Goal: Task Accomplishment & Management: Use online tool/utility

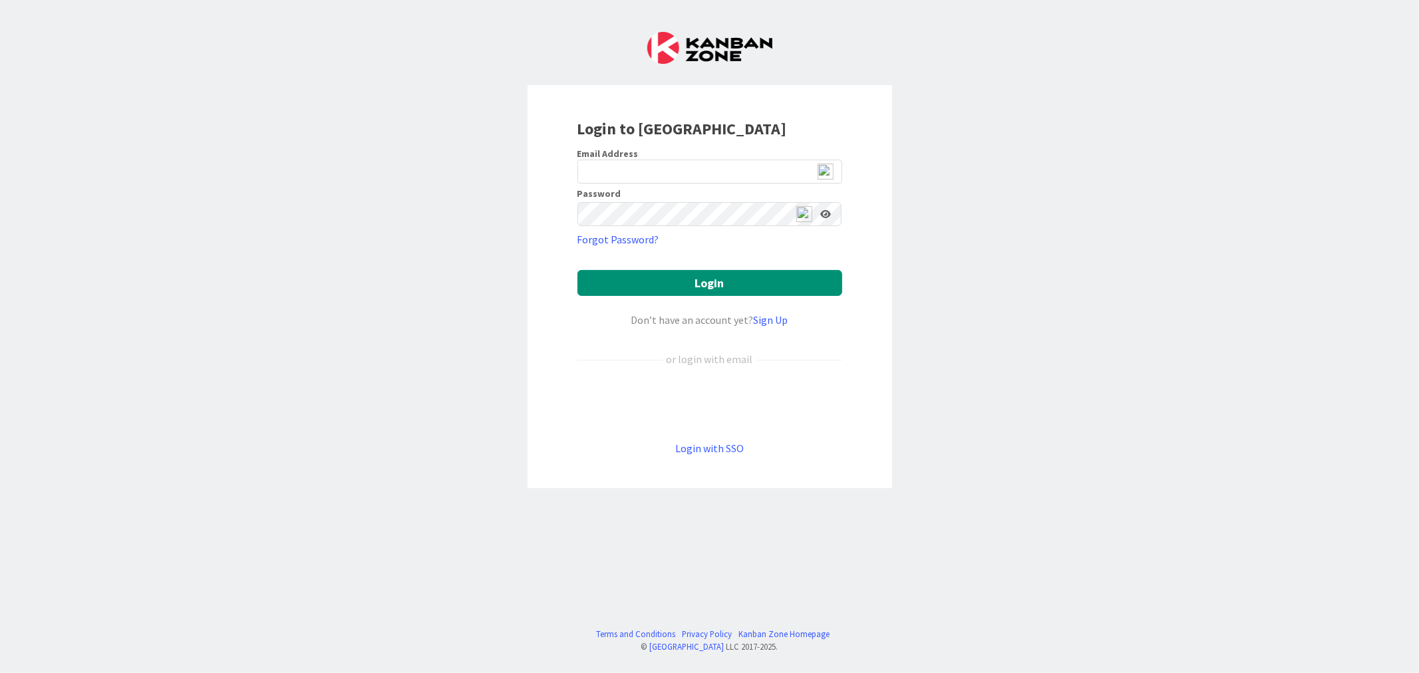
click at [827, 169] on img at bounding box center [826, 172] width 16 height 16
click at [829, 175] on span "2" at bounding box center [831, 177] width 10 height 11
type input "[EMAIL_ADDRESS][DOMAIN_NAME]"
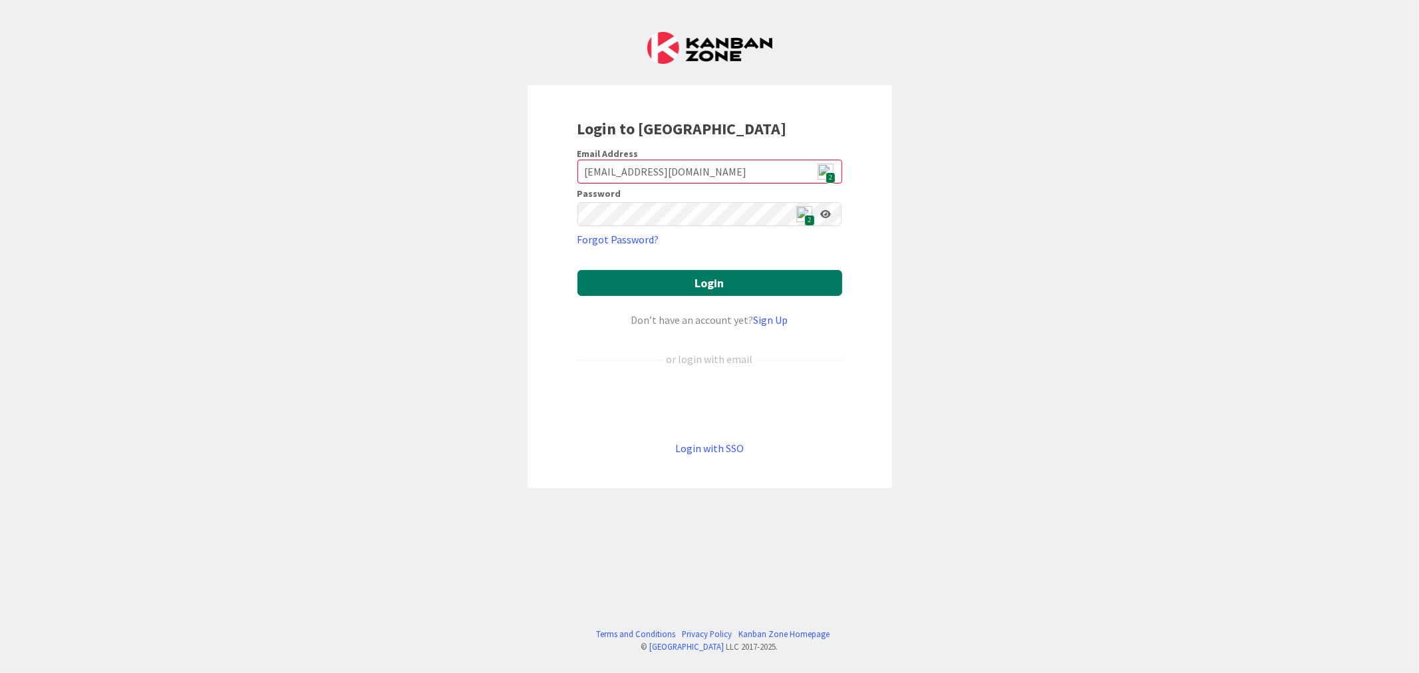
click at [706, 295] on button "Login" at bounding box center [709, 283] width 265 height 26
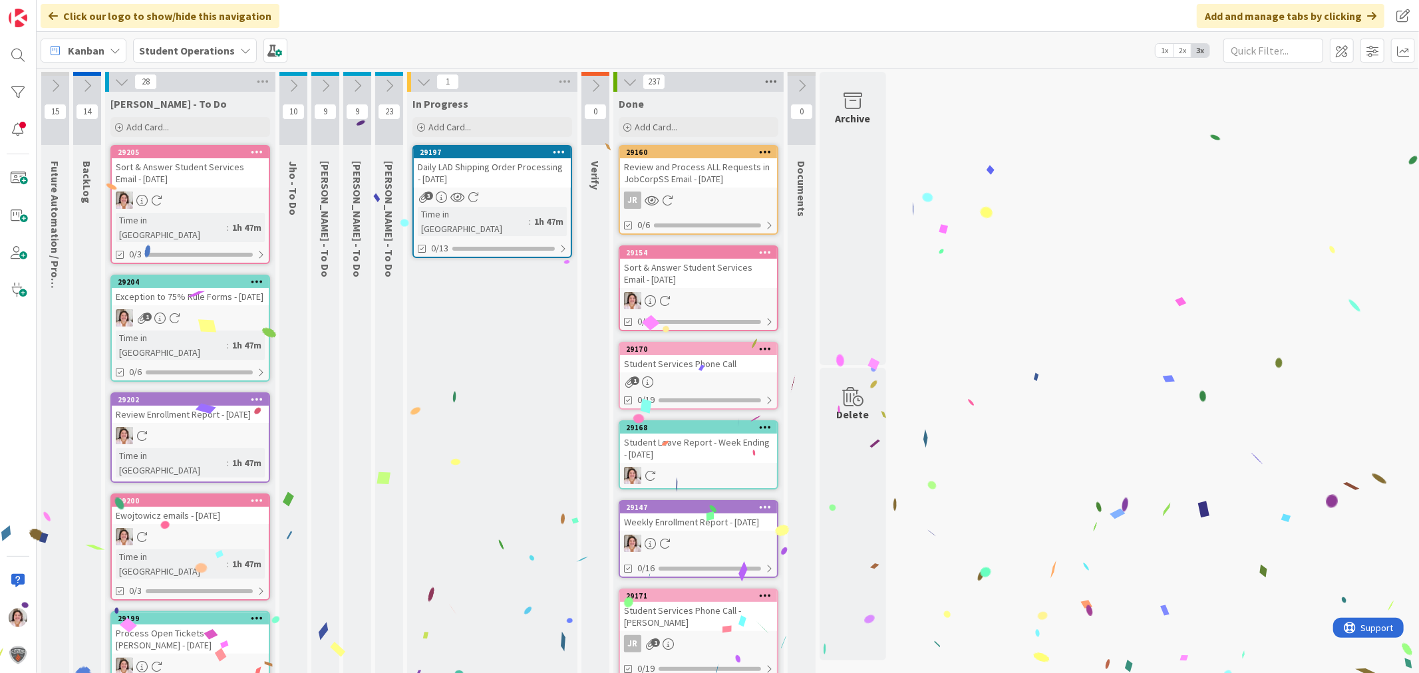
click at [772, 80] on icon at bounding box center [770, 82] width 17 height 20
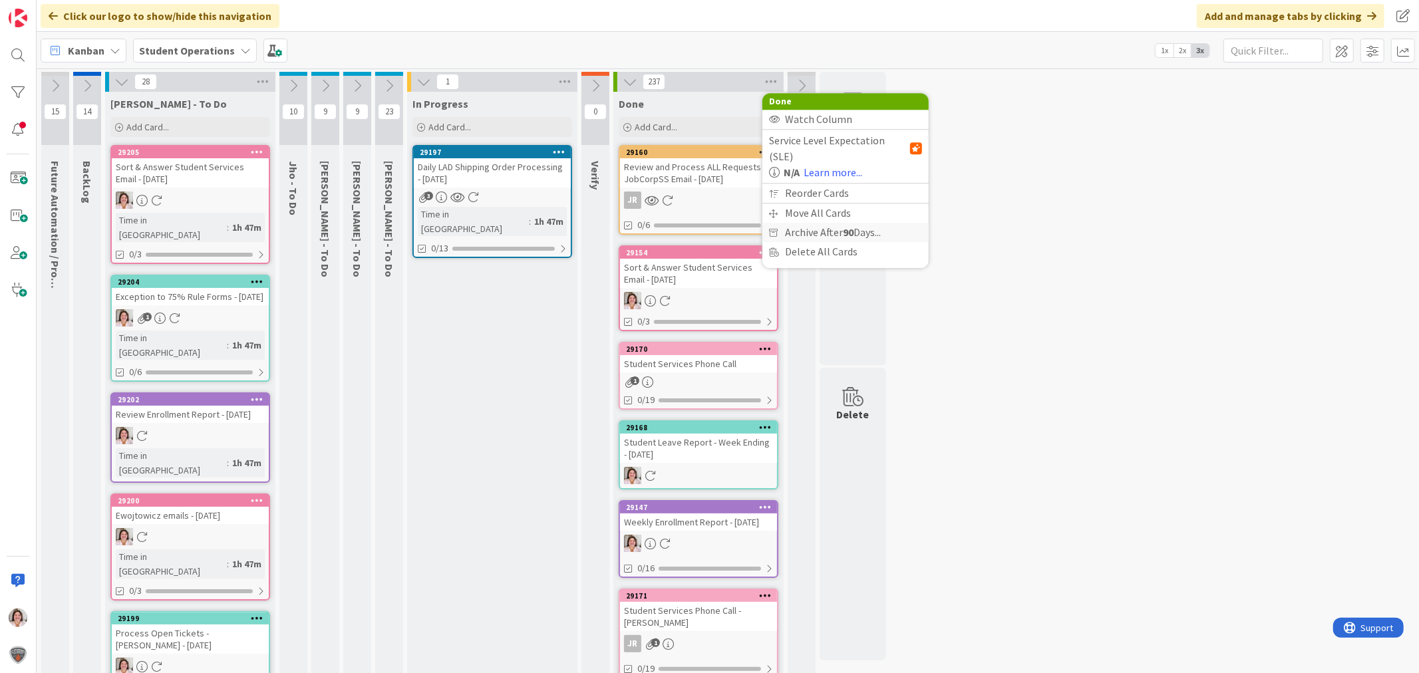
click at [818, 223] on span "Archive After 90 Days..." at bounding box center [833, 232] width 96 height 19
click at [813, 261] on span "Archive Now" at bounding box center [823, 259] width 59 height 20
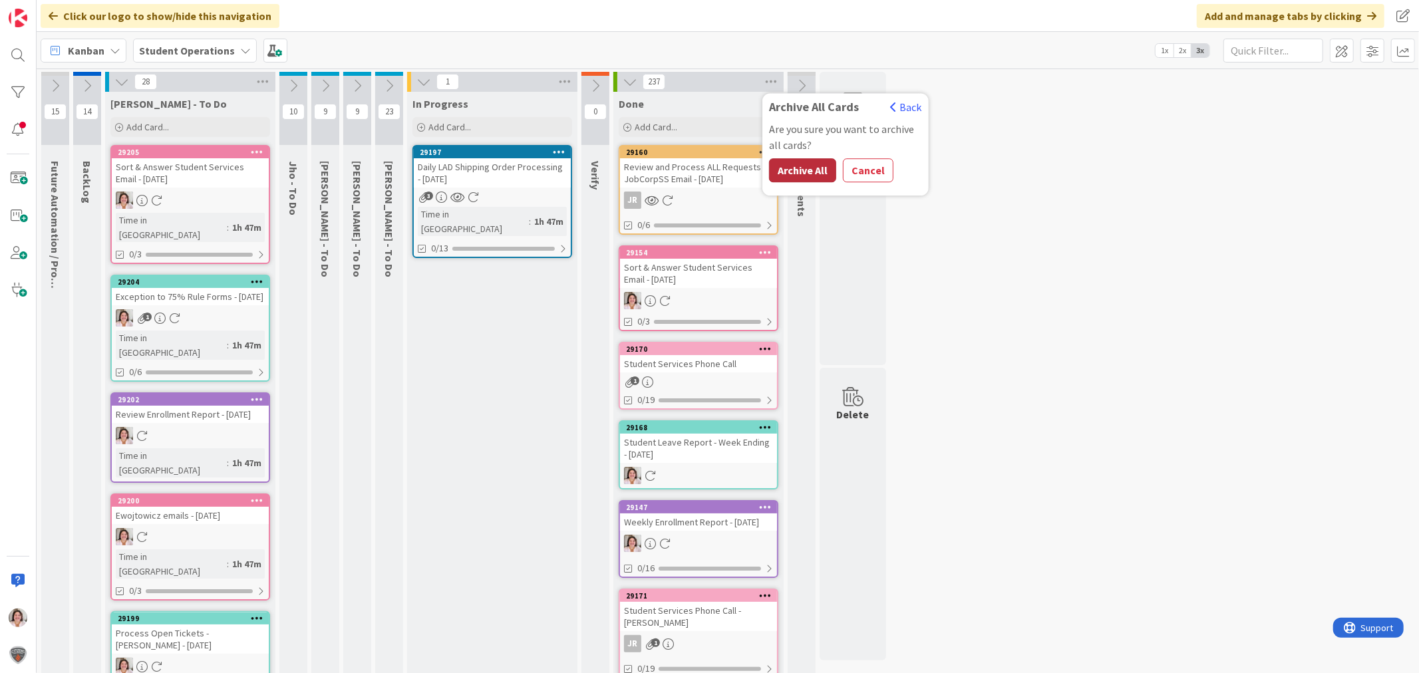
click at [800, 174] on button "Archive All" at bounding box center [802, 170] width 67 height 24
click at [351, 81] on icon at bounding box center [357, 85] width 15 height 15
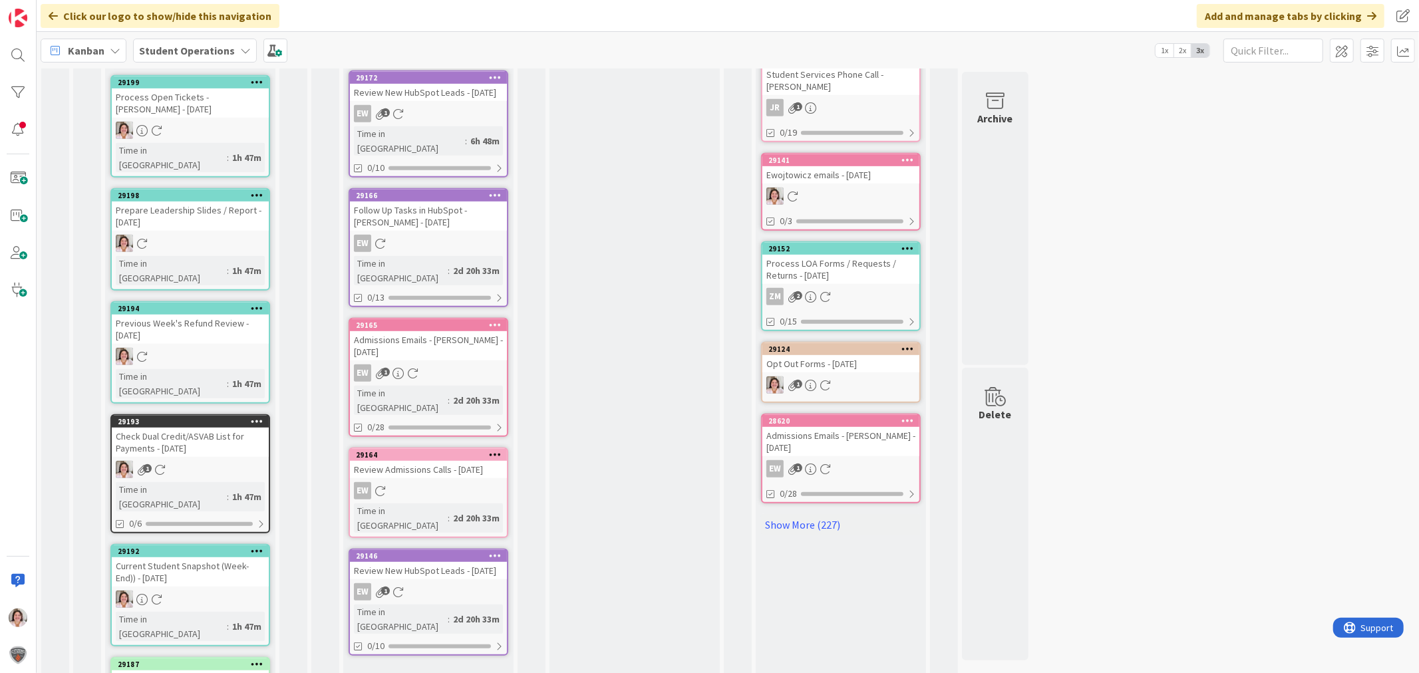
scroll to position [537, 0]
click at [496, 550] on icon at bounding box center [495, 554] width 13 height 9
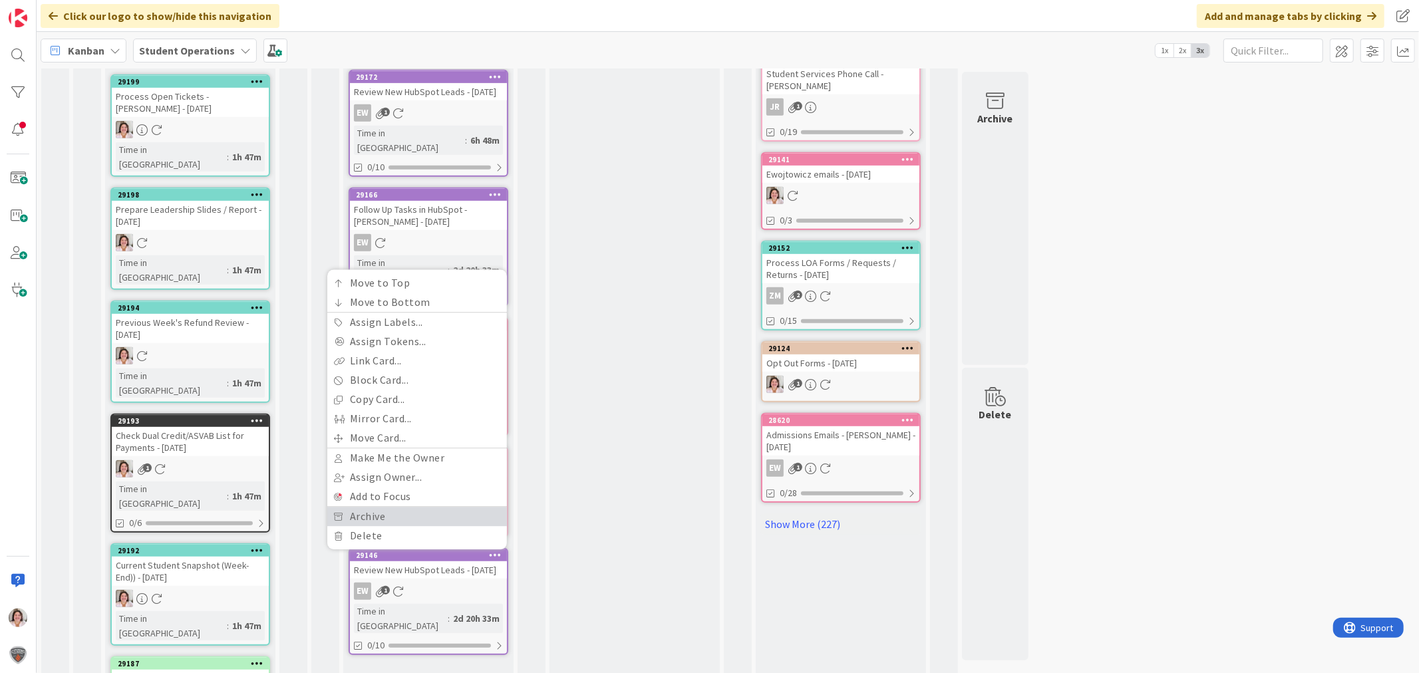
click at [392, 507] on link "Archive" at bounding box center [417, 516] width 180 height 19
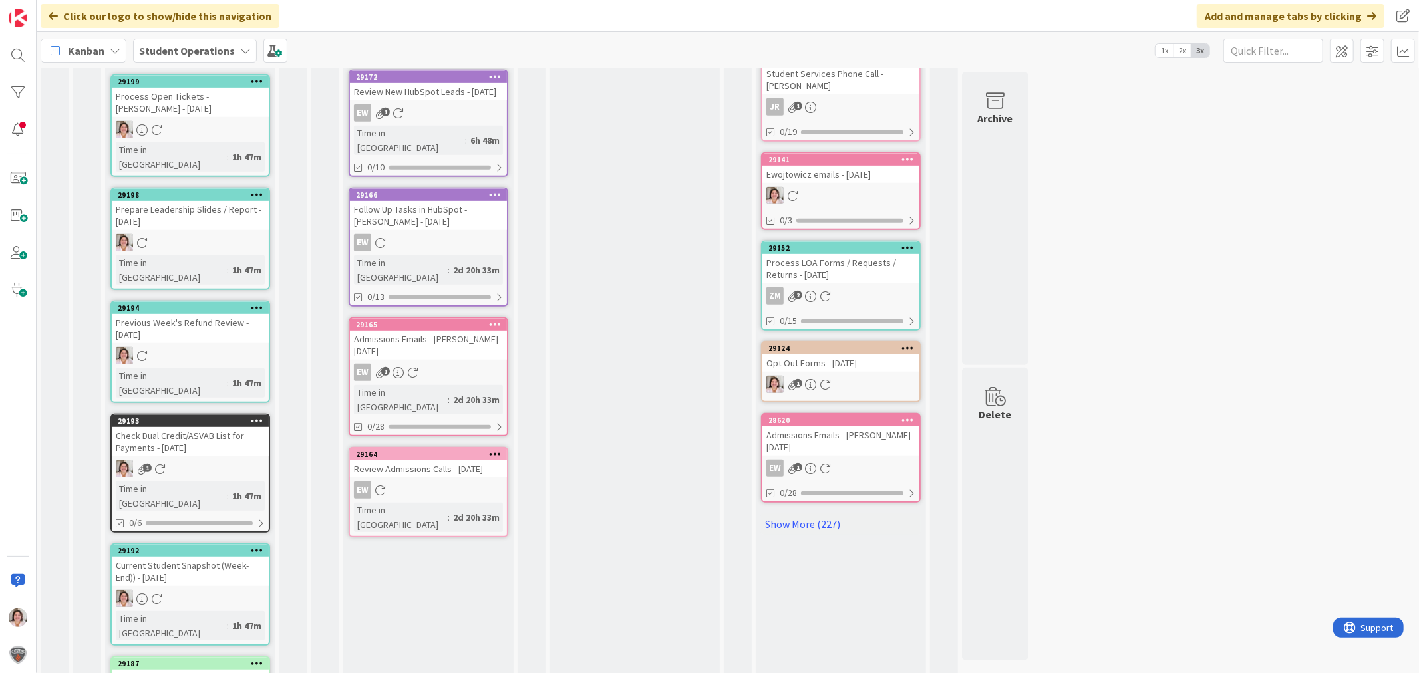
click at [500, 449] on icon at bounding box center [495, 453] width 13 height 9
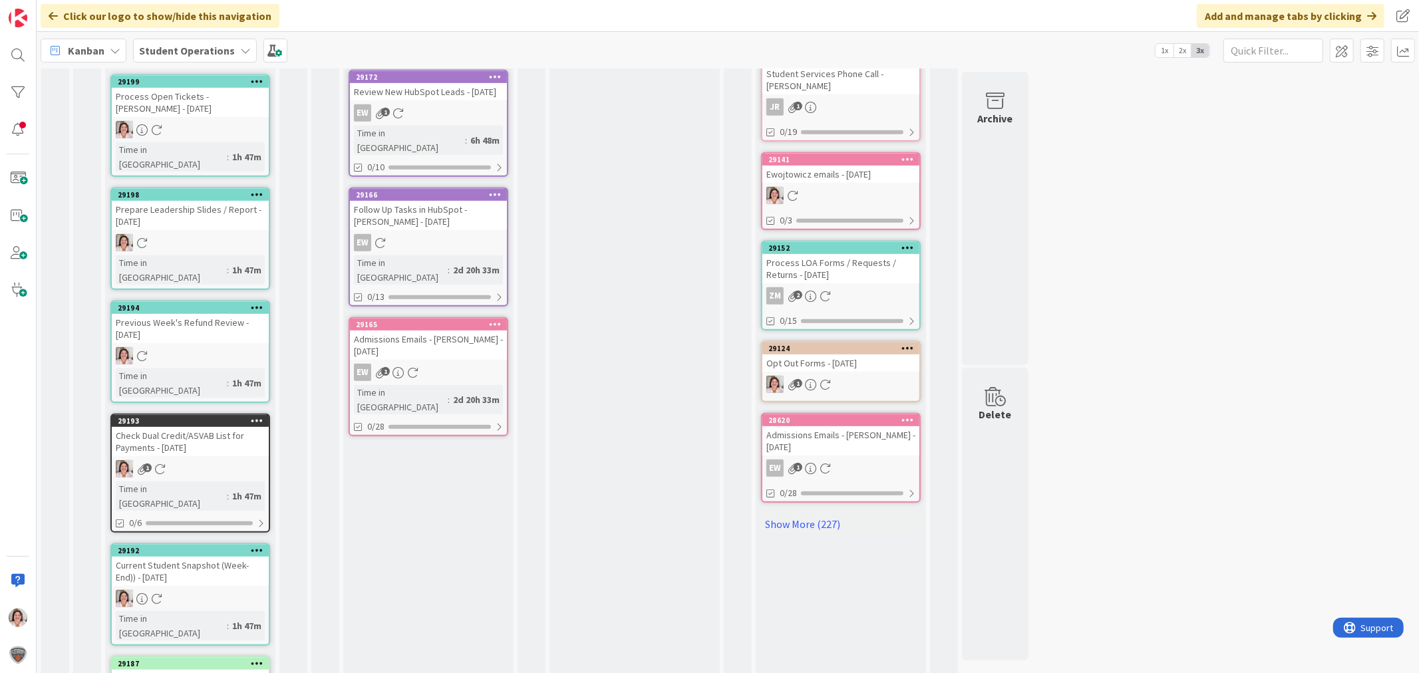
click at [495, 319] on icon at bounding box center [495, 323] width 13 height 9
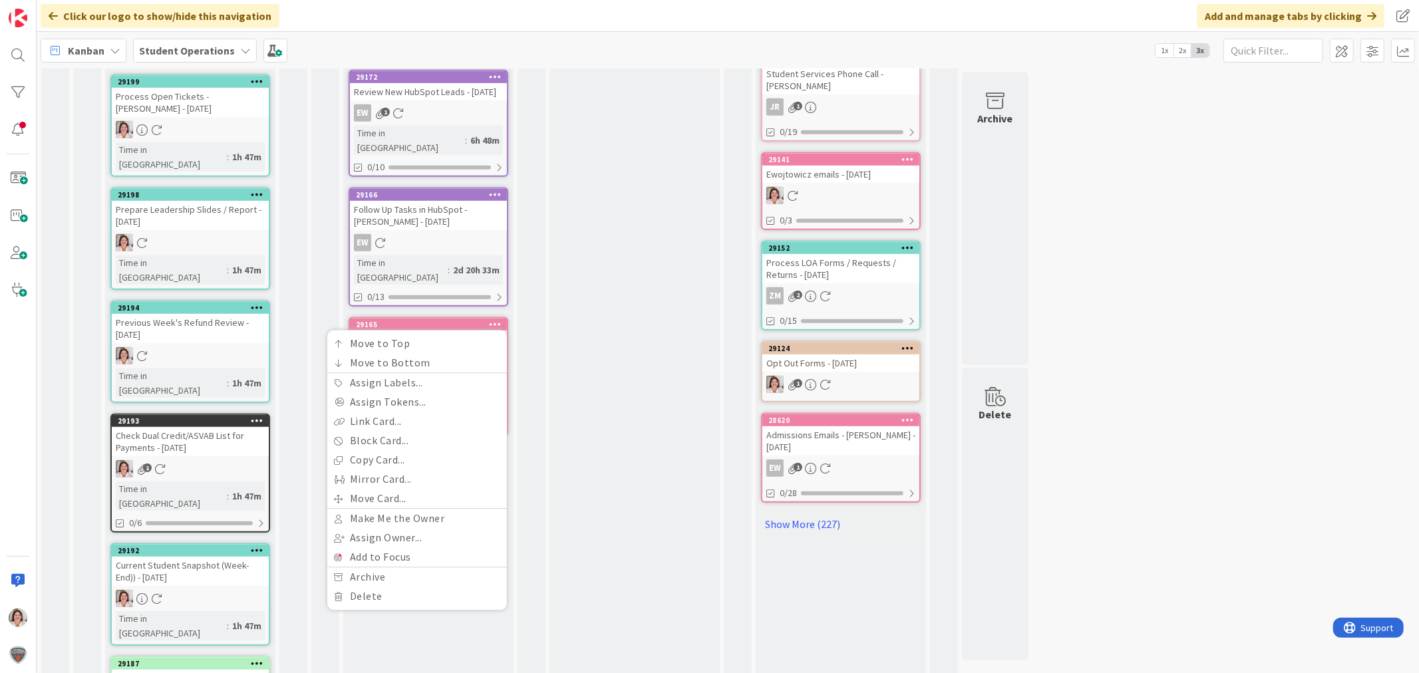
click at [417, 589] on div "[PERSON_NAME] - To Do Add Card... 29214 Follow Up Tasks in HubSpot - [PERSON_NA…" at bounding box center [428, 178] width 170 height 1247
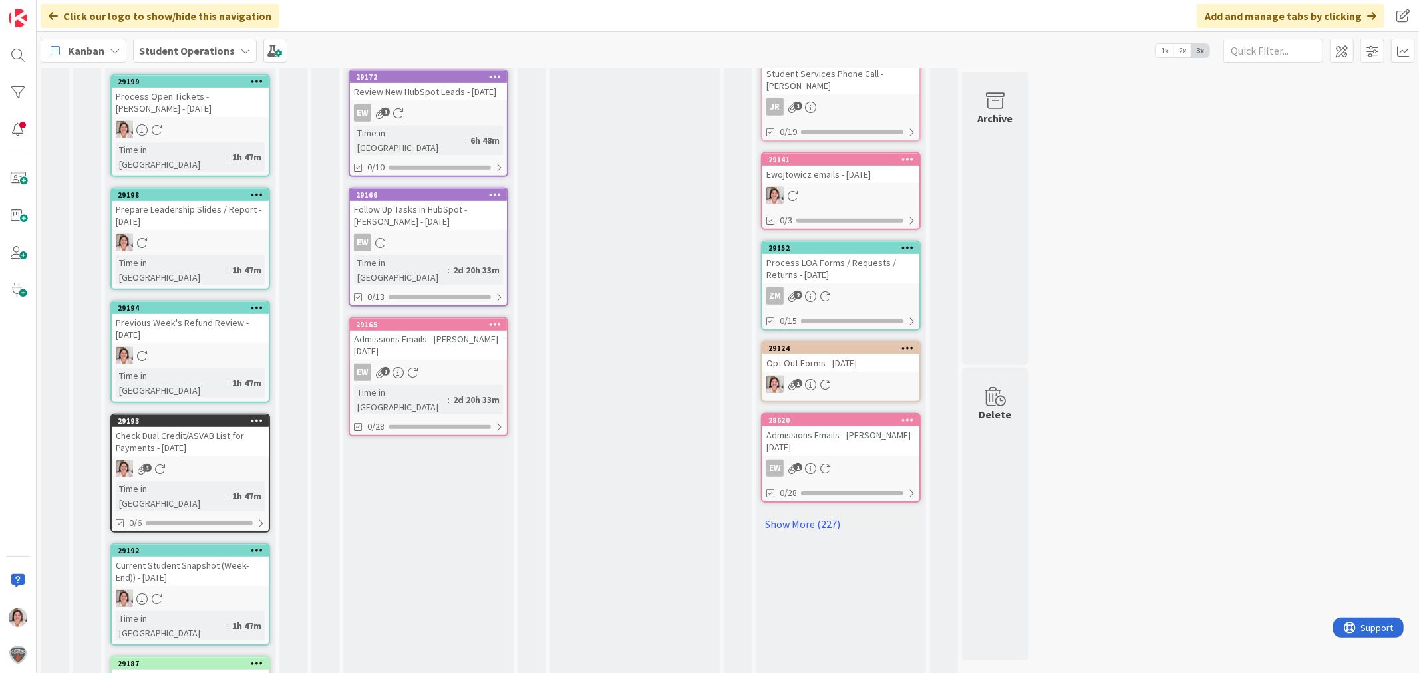
click at [499, 319] on icon at bounding box center [495, 323] width 13 height 9
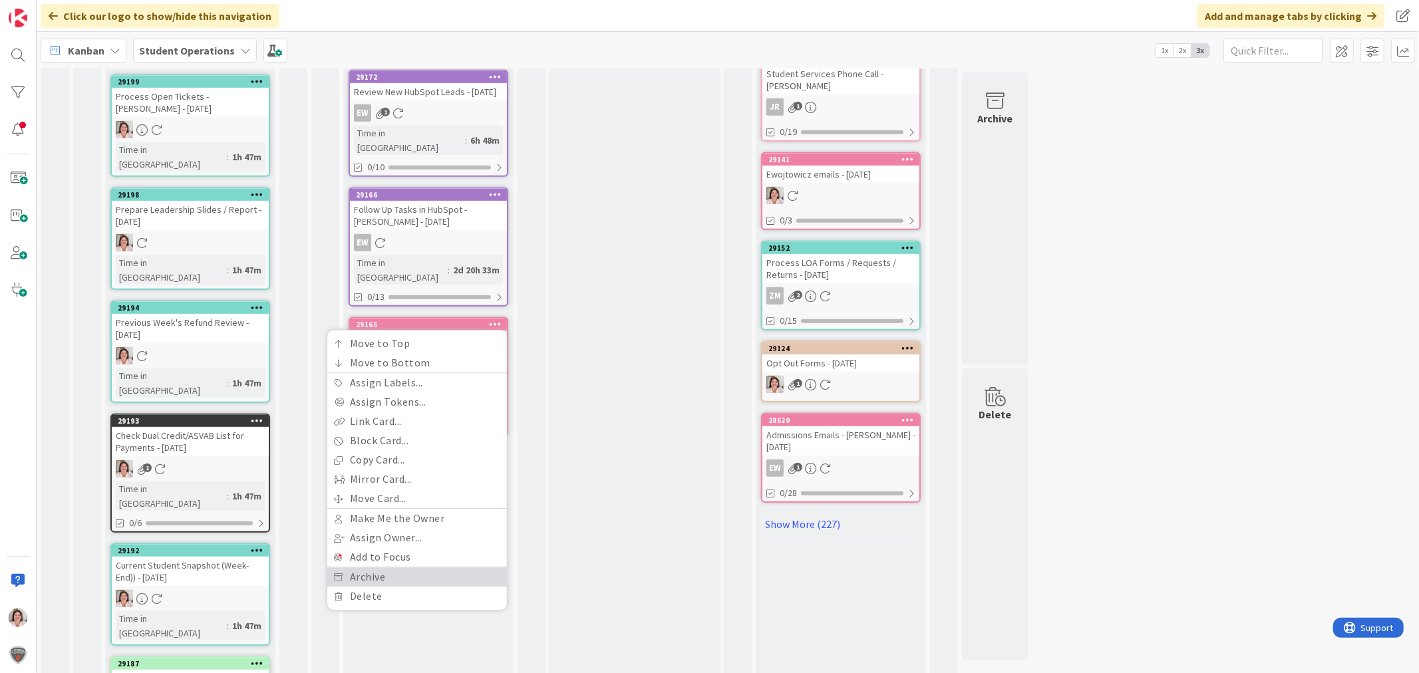
click at [394, 568] on link "Archive" at bounding box center [417, 577] width 180 height 19
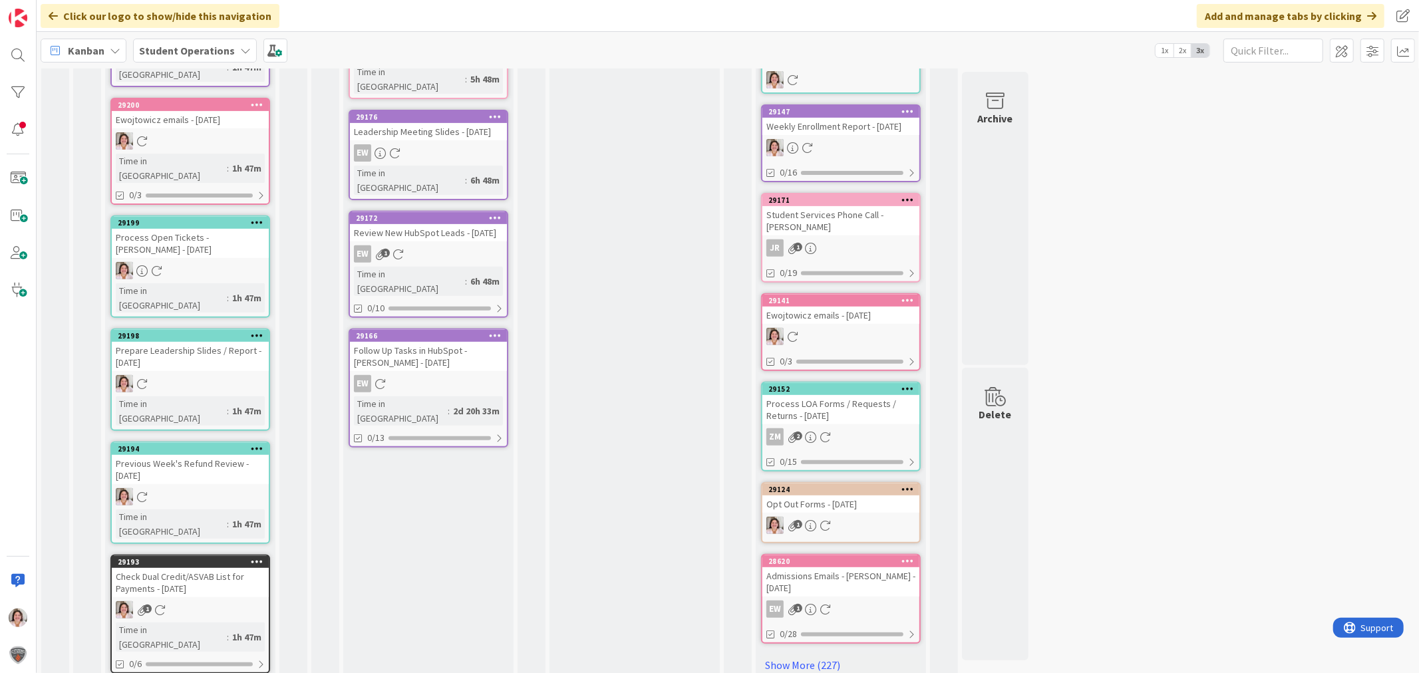
scroll to position [389, 0]
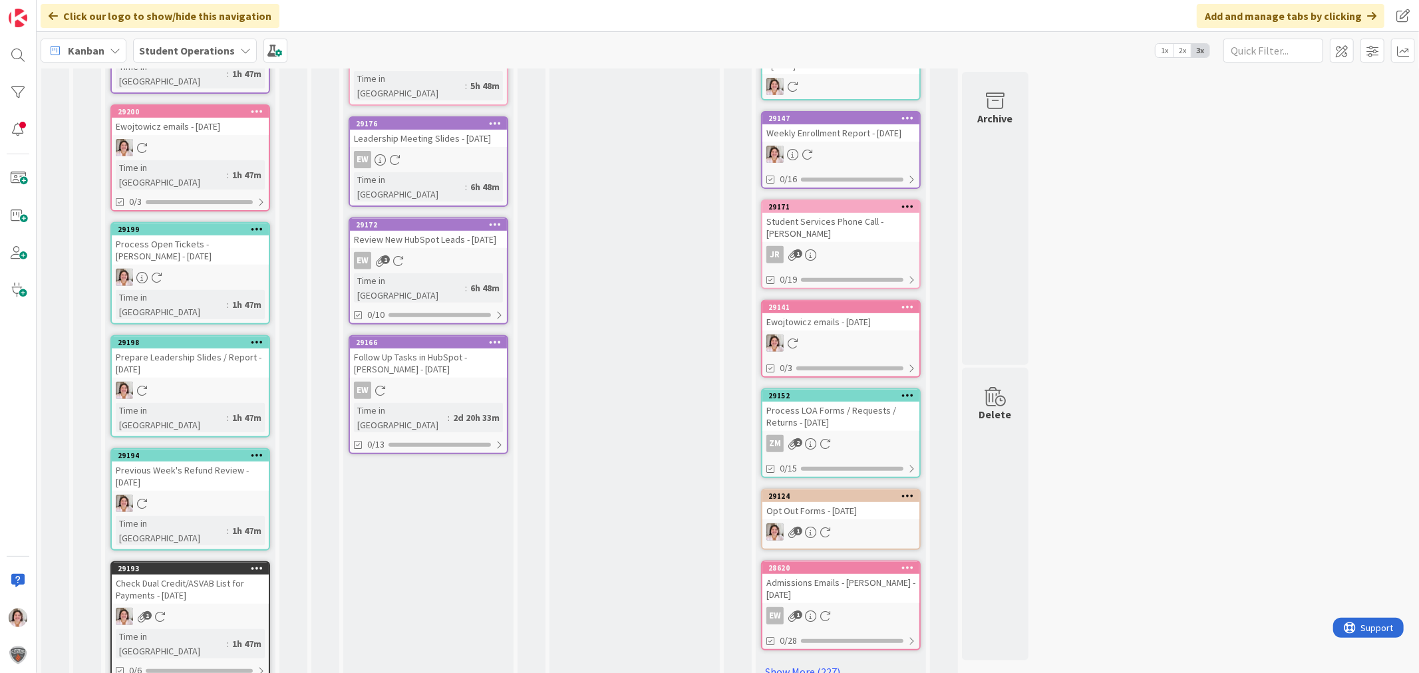
click at [494, 337] on icon at bounding box center [495, 341] width 13 height 9
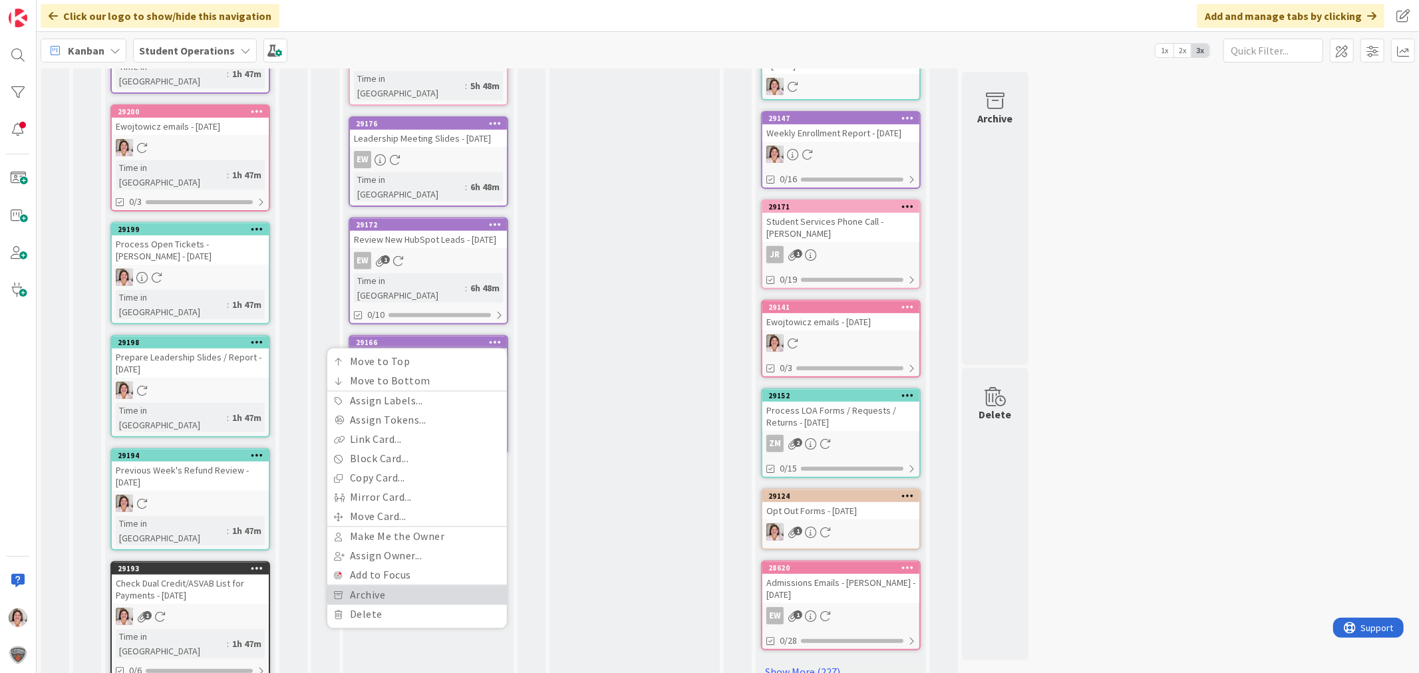
click at [355, 586] on link "Archive" at bounding box center [417, 595] width 180 height 19
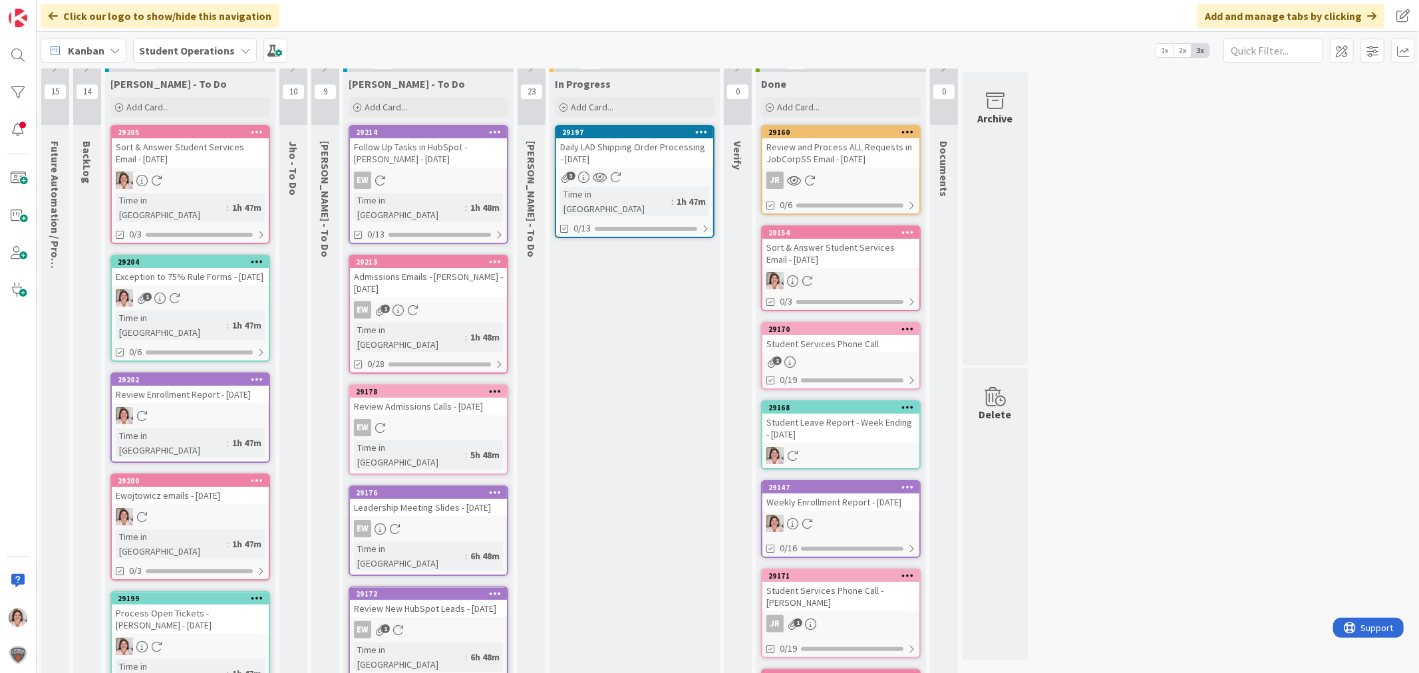
scroll to position [0, 0]
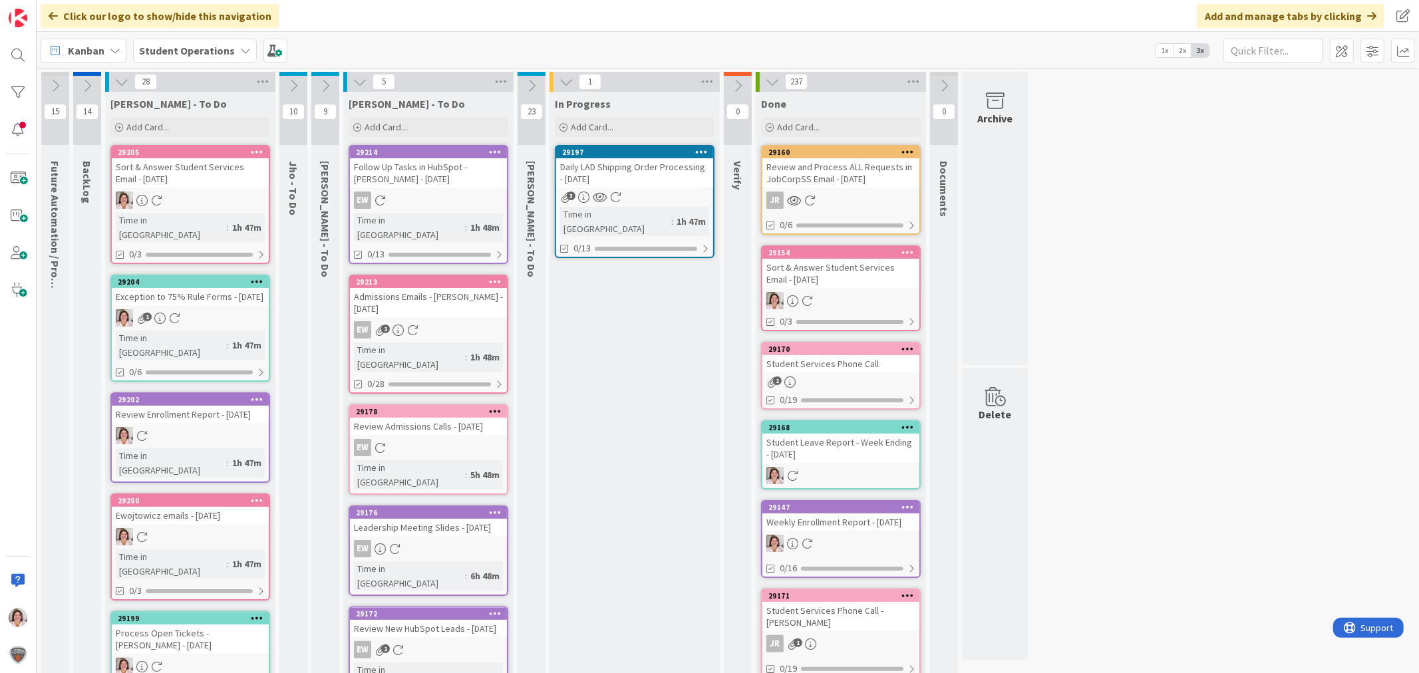
click at [359, 78] on icon at bounding box center [360, 82] width 15 height 15
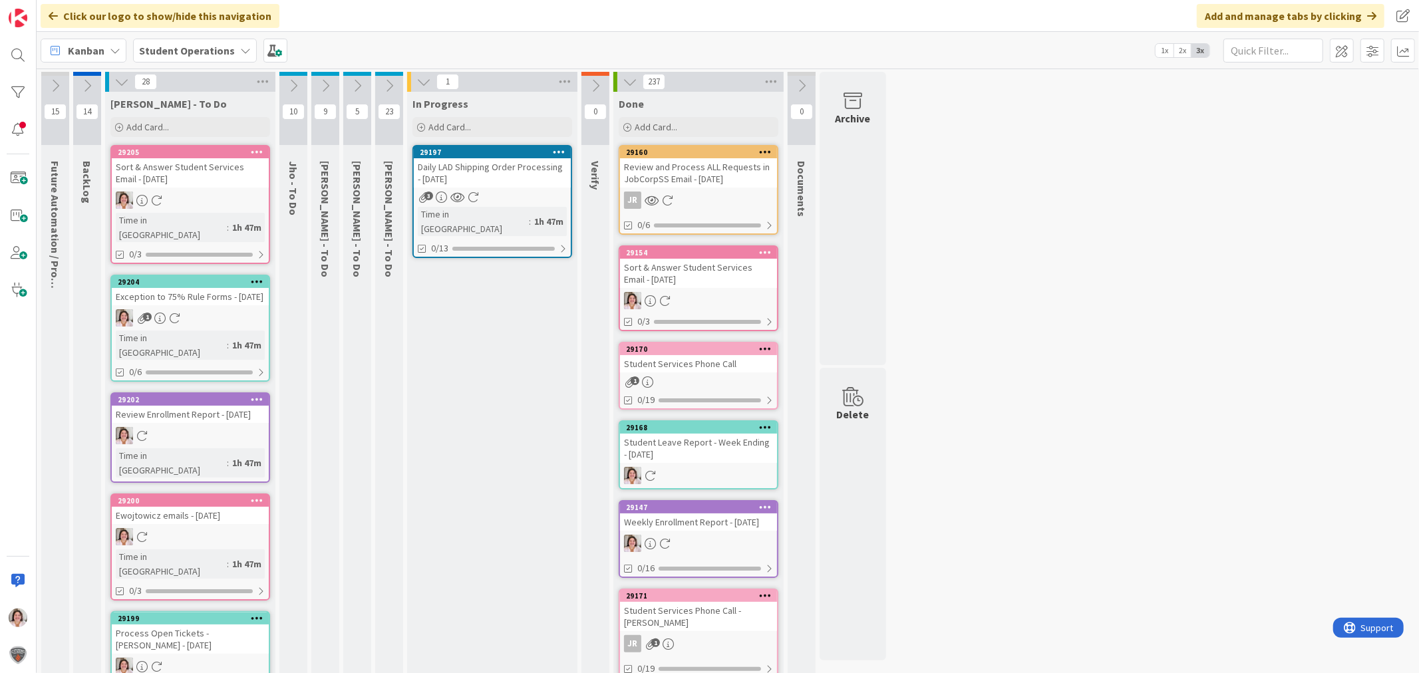
click at [387, 80] on icon at bounding box center [389, 85] width 15 height 15
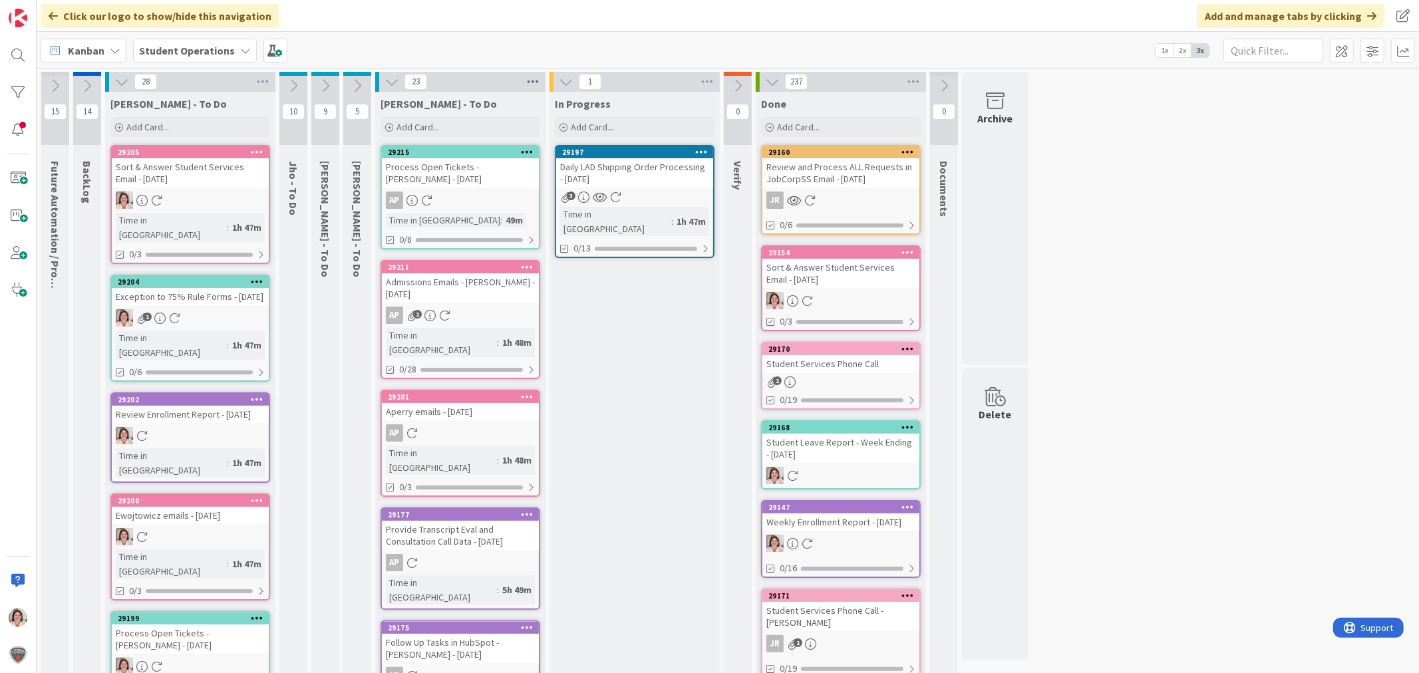
click at [534, 78] on icon at bounding box center [532, 82] width 17 height 20
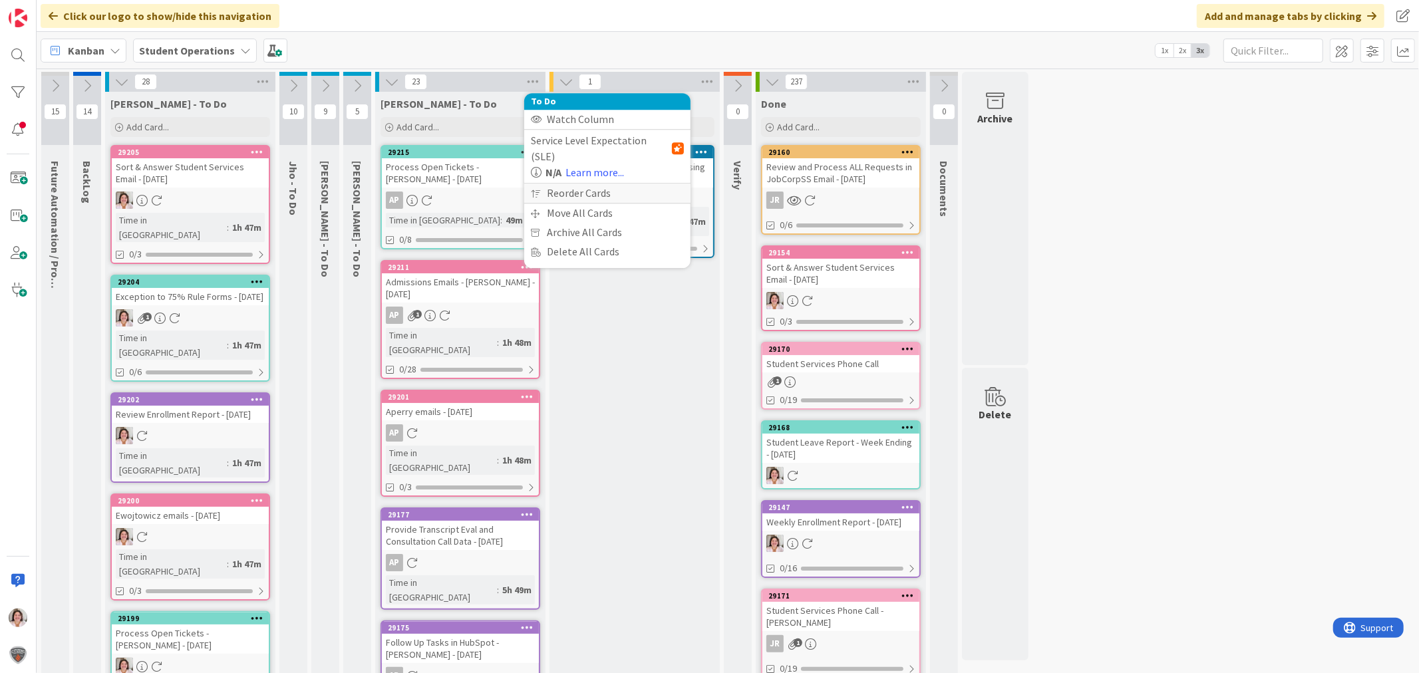
click at [557, 184] on div "Reorder Cards" at bounding box center [607, 193] width 166 height 19
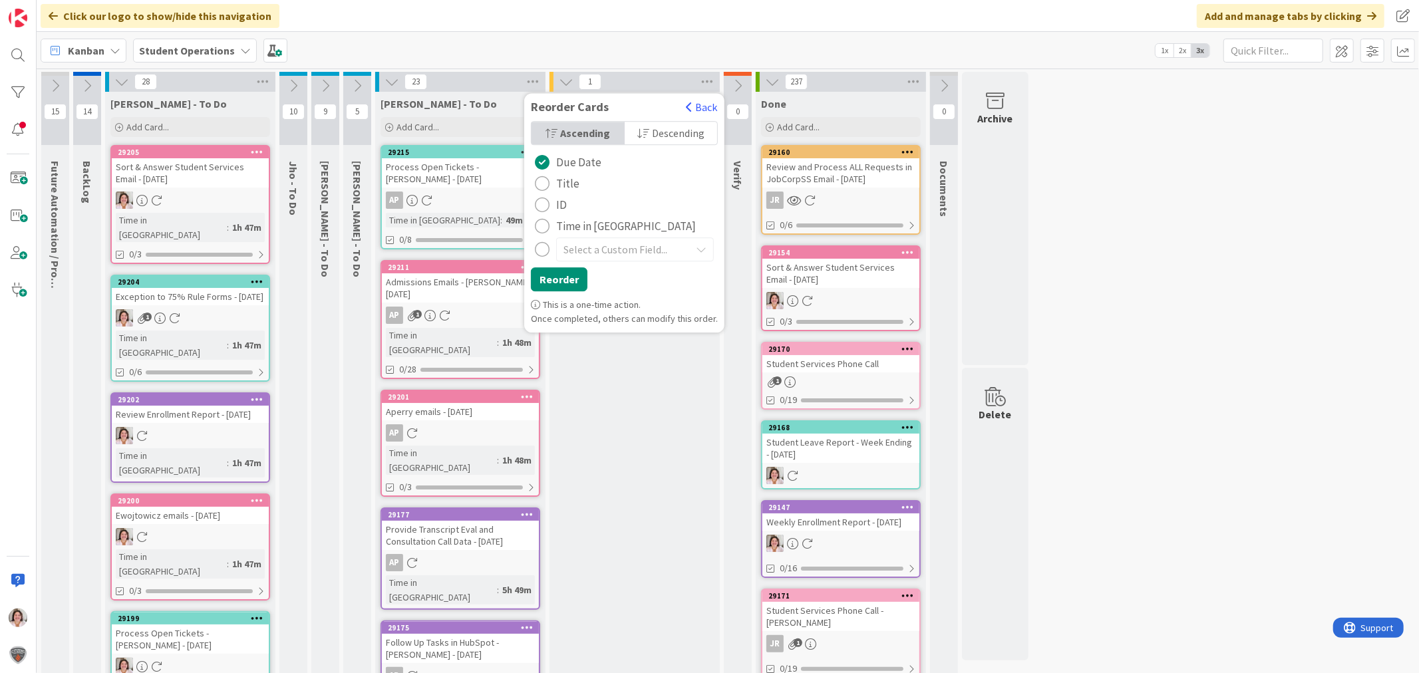
click at [543, 226] on div "radio" at bounding box center [542, 226] width 15 height 15
click at [547, 277] on button "Reorder" at bounding box center [559, 279] width 57 height 24
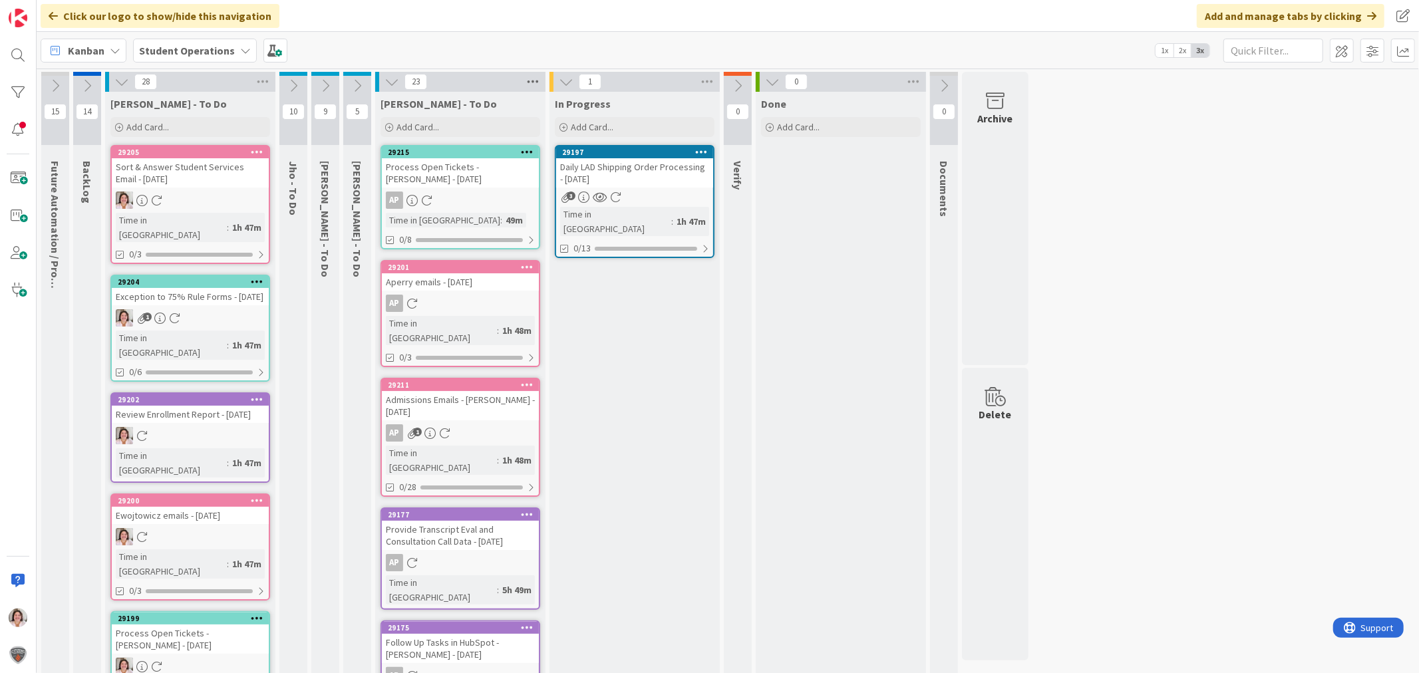
click at [528, 81] on icon at bounding box center [532, 82] width 17 height 20
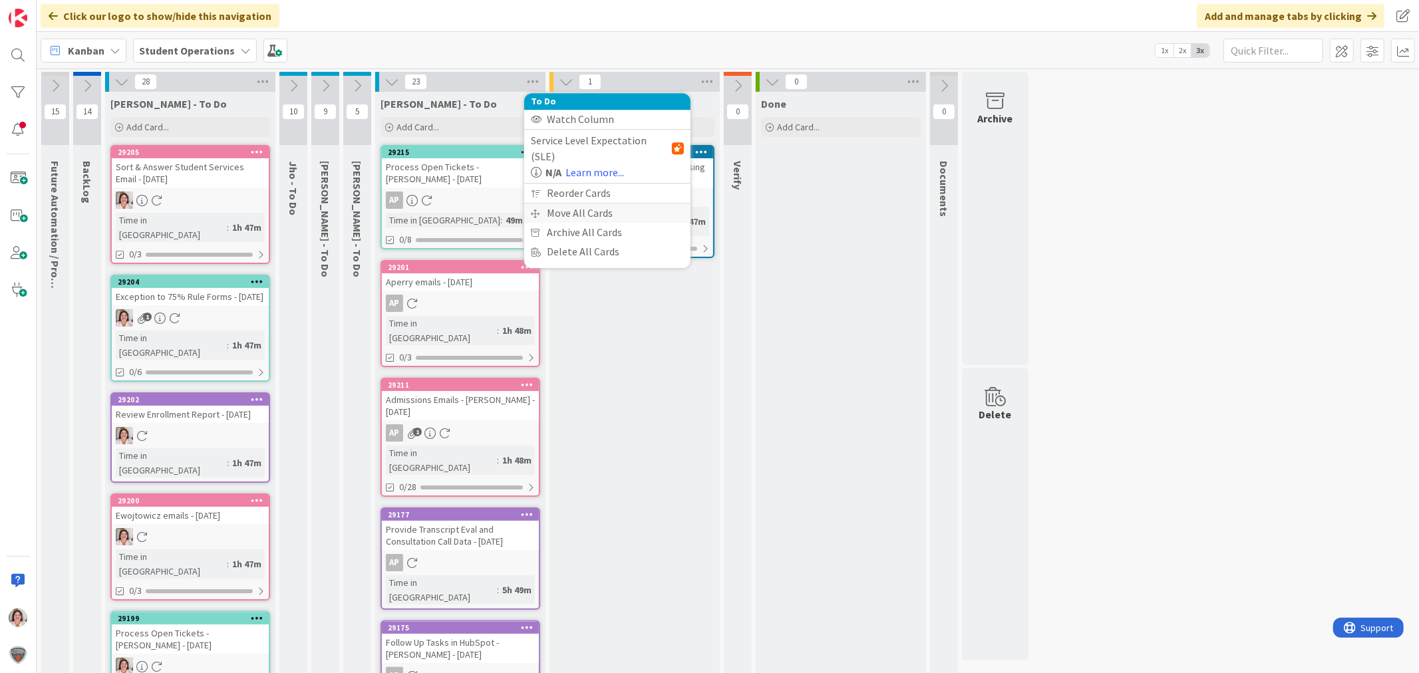
click at [562, 188] on div "To Do Watch Column Service Level Expectation (SLE) N/A Learn more... Reorder Ca…" at bounding box center [607, 177] width 166 height 168
click at [471, 61] on div "Kanban Student Operations 1x 2x 3x" at bounding box center [728, 50] width 1382 height 37
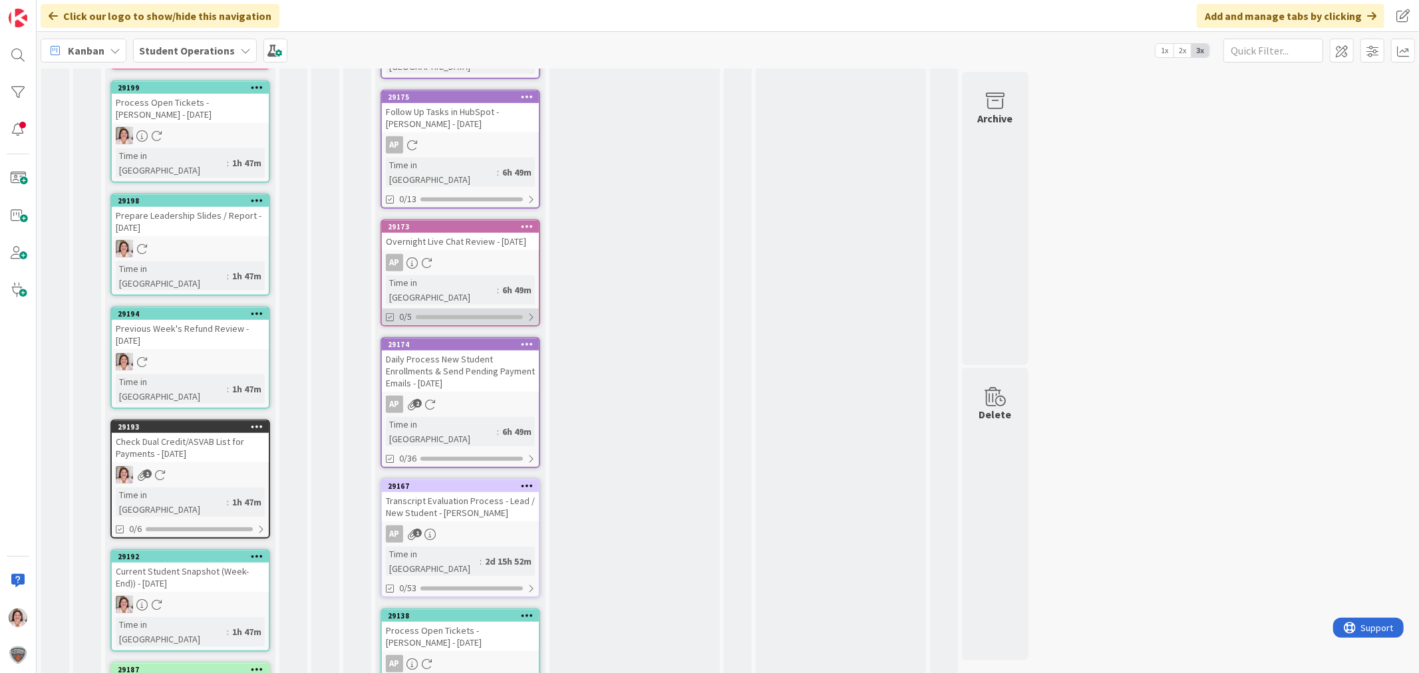
scroll to position [632, 0]
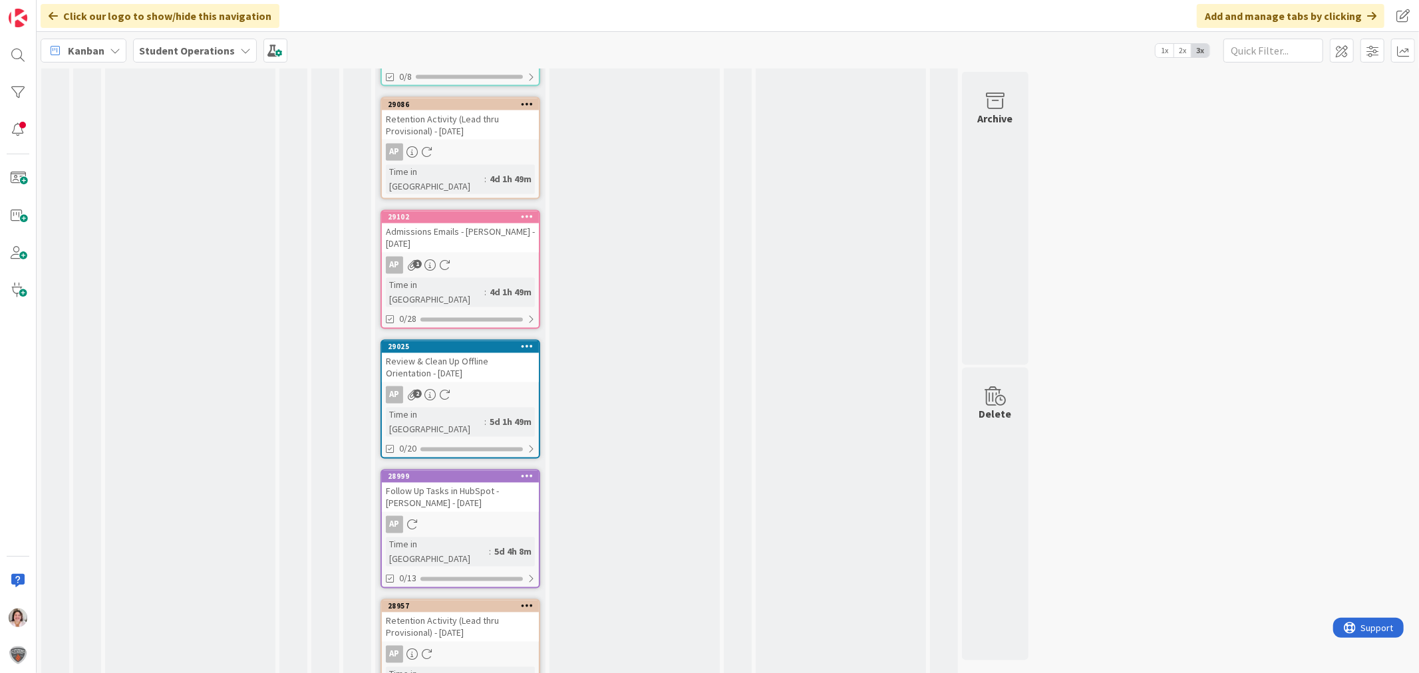
scroll to position [2066, 0]
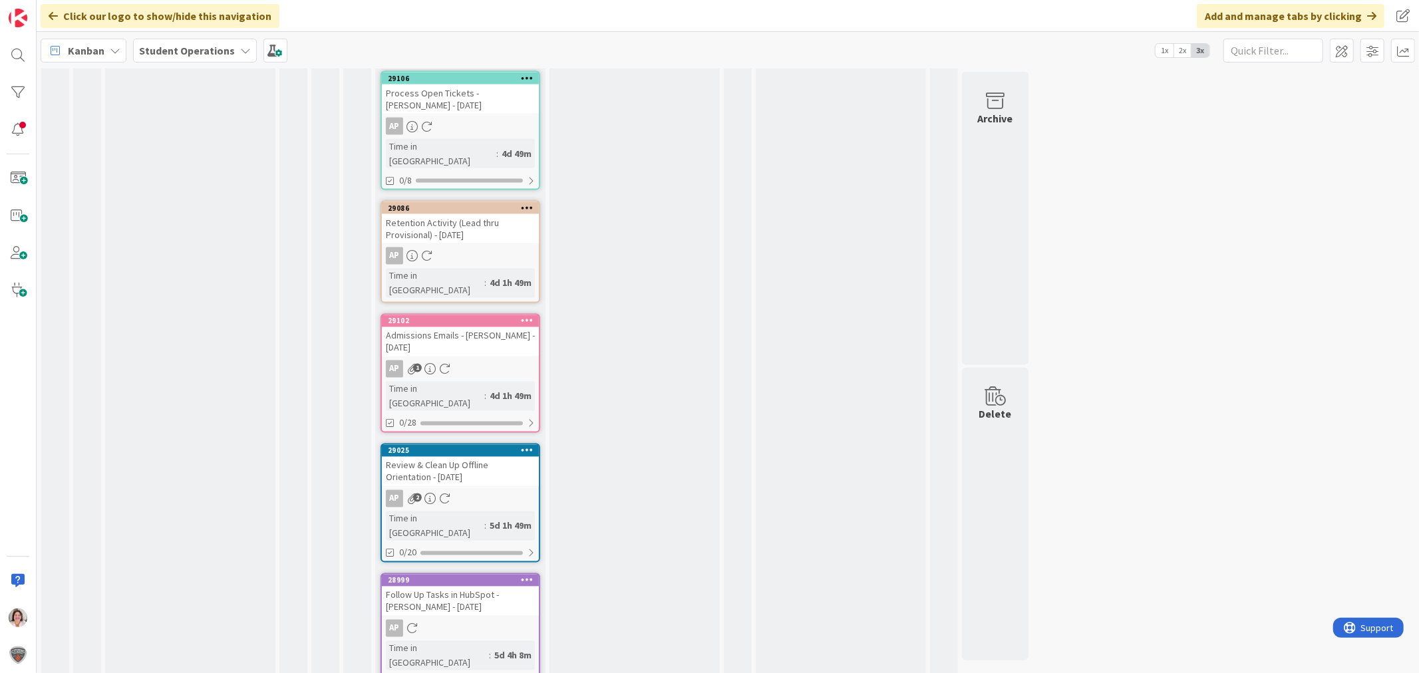
click at [531, 575] on icon at bounding box center [527, 579] width 13 height 9
drag, startPoint x: 404, startPoint y: 588, endPoint x: 383, endPoint y: 564, distance: 32.0
click at [361, 636] on button "Delete" at bounding box center [371, 648] width 50 height 24
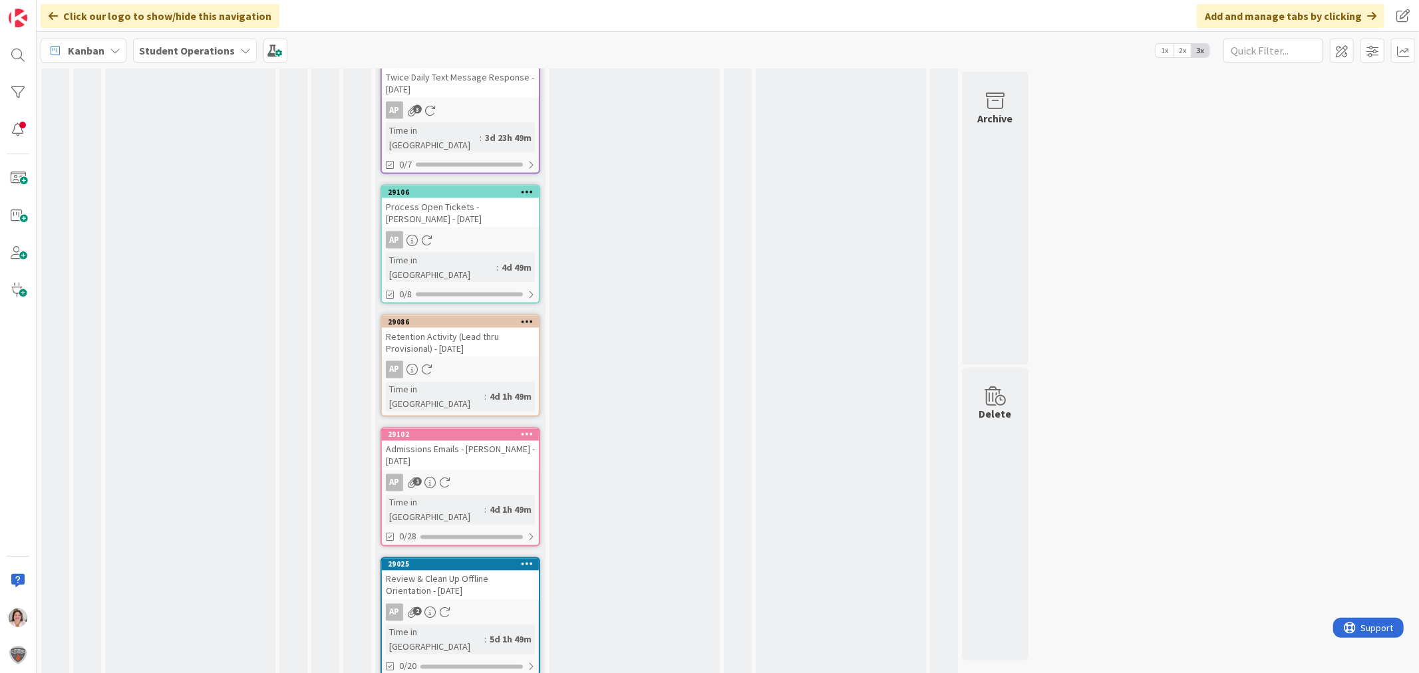
click at [528, 559] on icon at bounding box center [527, 563] width 13 height 9
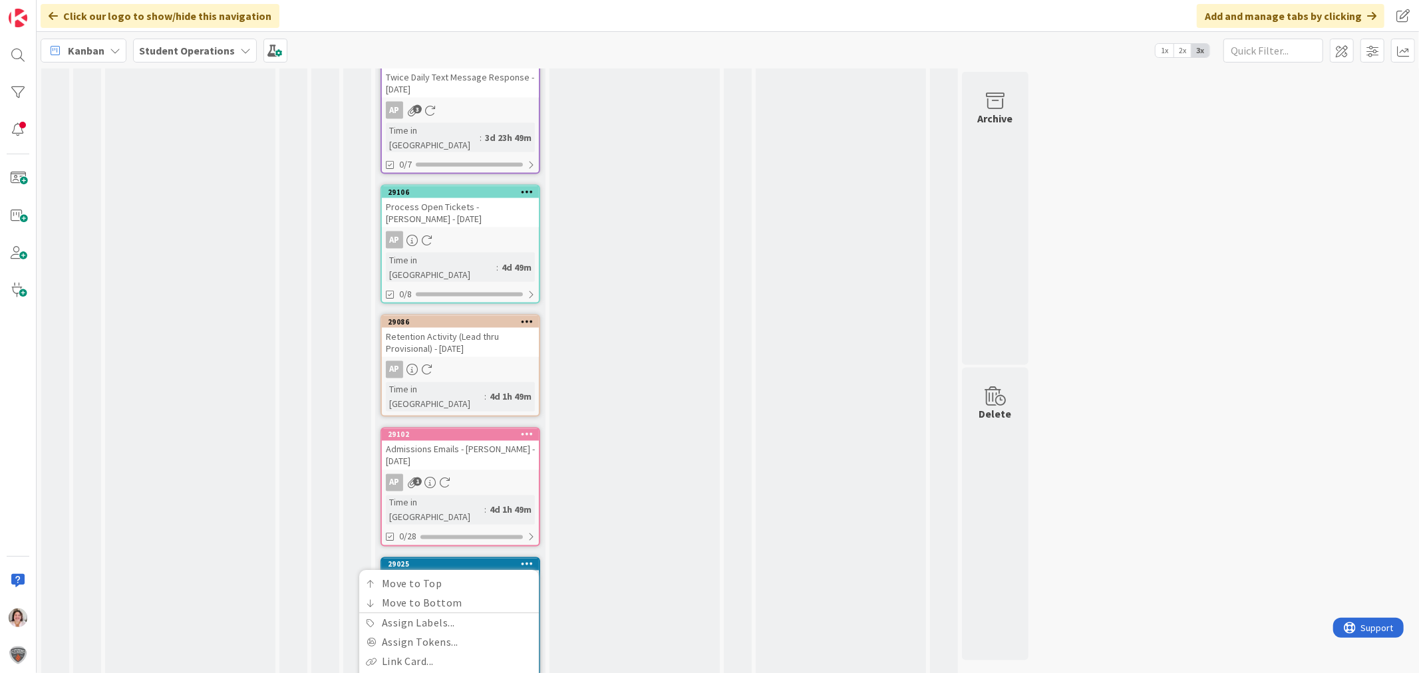
click at [363, 571] on div "Delete Card Back Are you sure you want to delete this card? Delete Cancel" at bounding box center [439, 609] width 200 height 77
click at [369, 620] on button "Delete" at bounding box center [371, 632] width 50 height 24
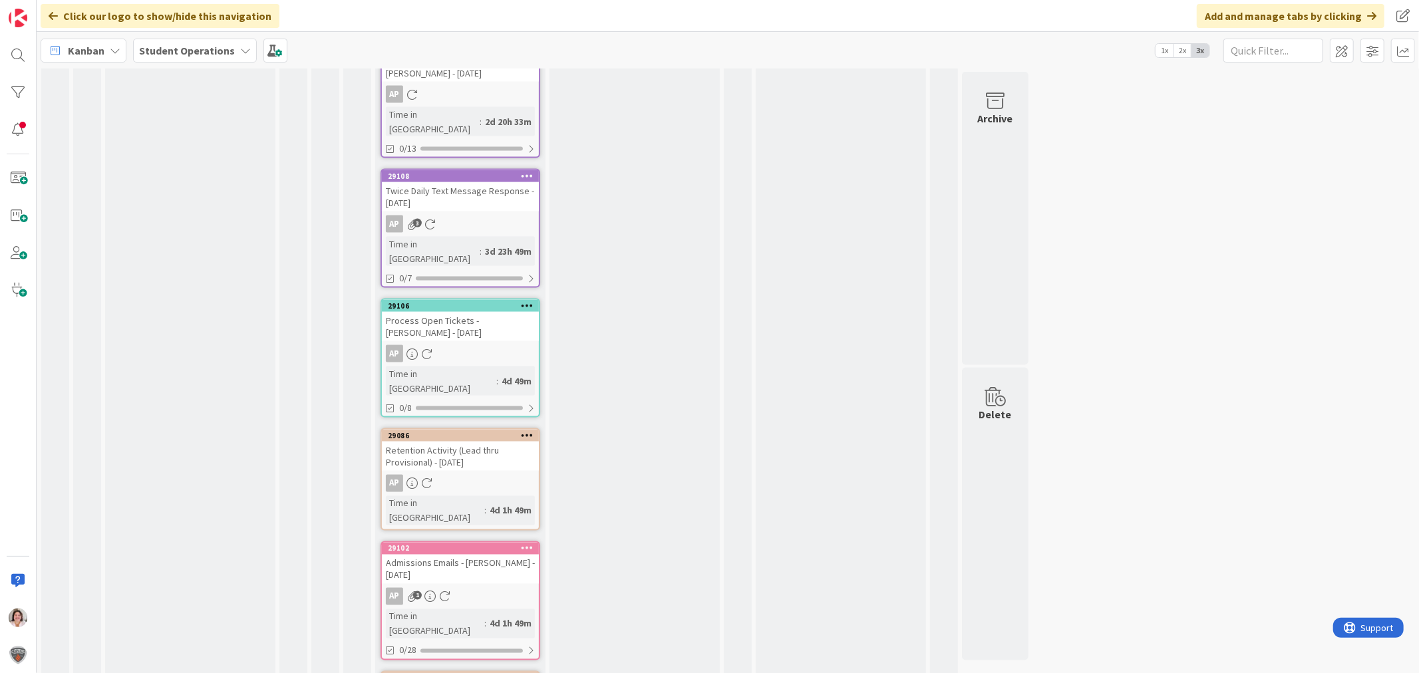
click at [527, 543] on icon at bounding box center [527, 547] width 13 height 9
click at [373, 604] on button "Delete" at bounding box center [371, 616] width 50 height 24
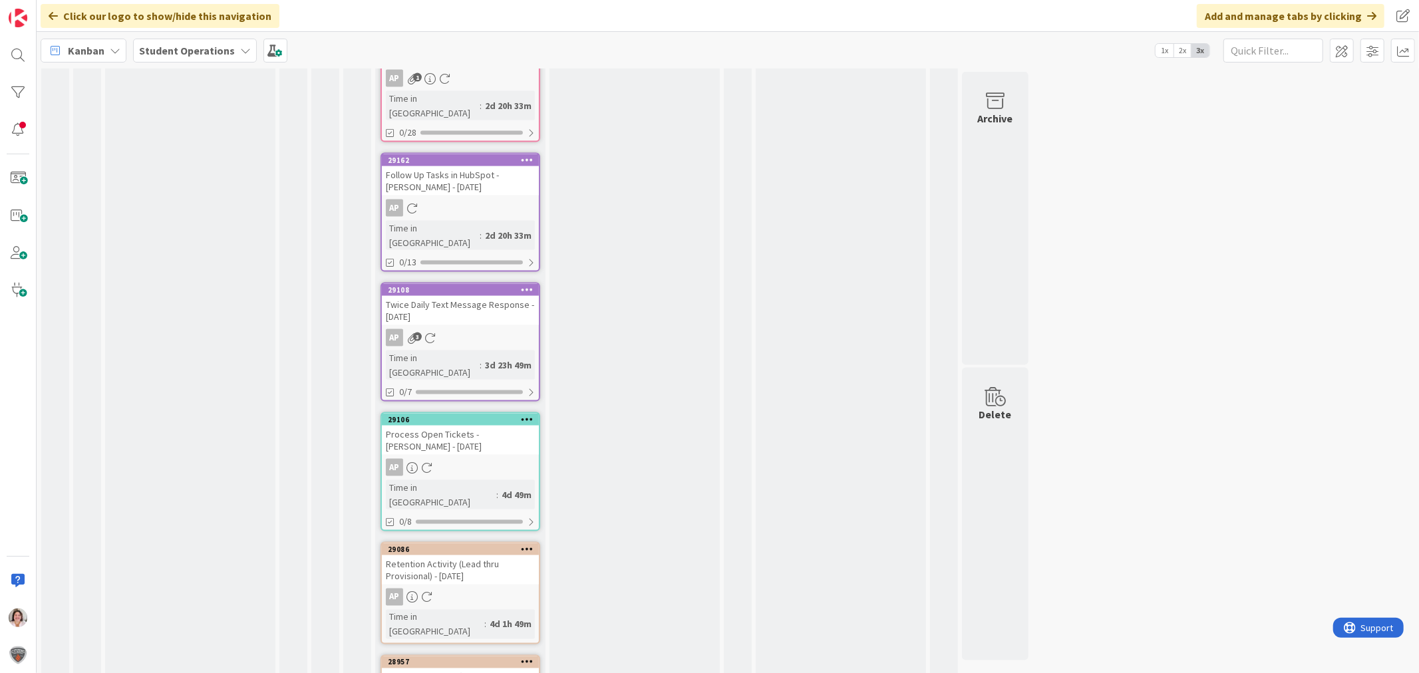
click at [536, 545] on div at bounding box center [527, 549] width 24 height 9
click at [373, 605] on button "Delete" at bounding box center [371, 617] width 50 height 24
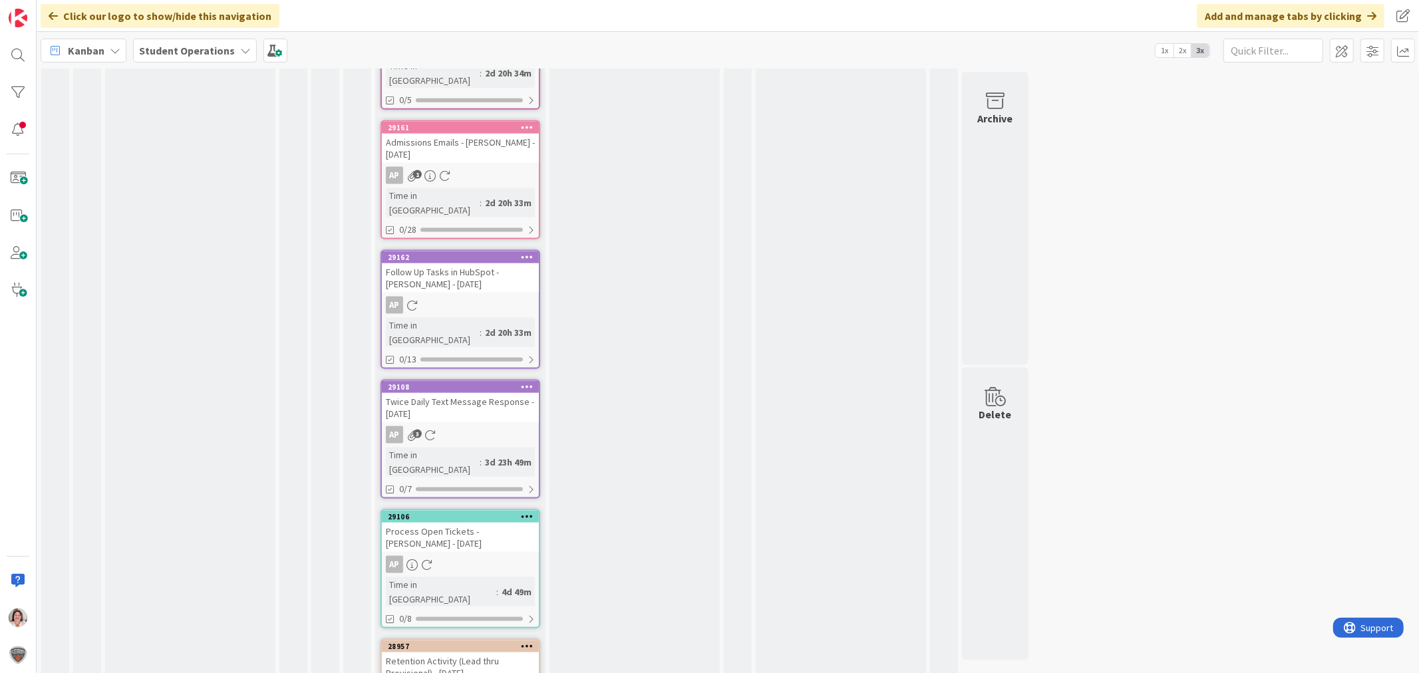
click at [531, 512] on icon at bounding box center [527, 516] width 13 height 9
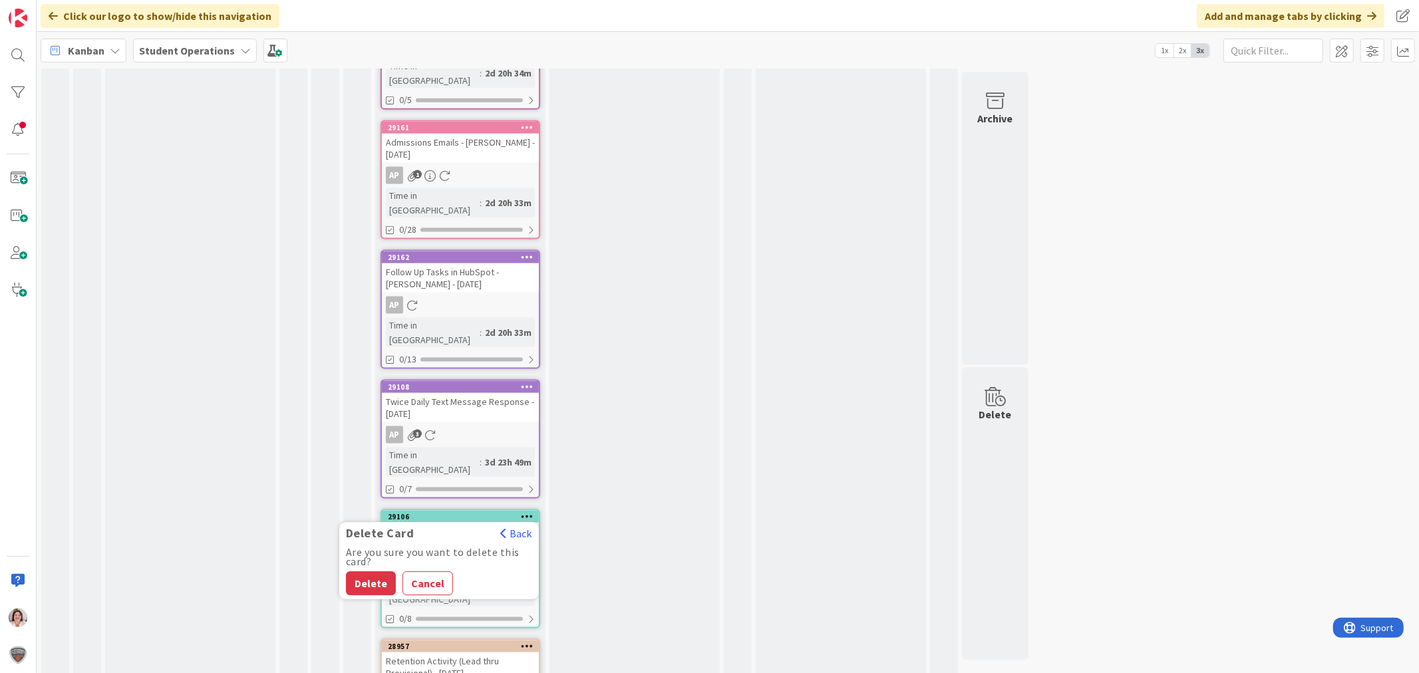
click at [364, 572] on button "Delete" at bounding box center [371, 584] width 50 height 24
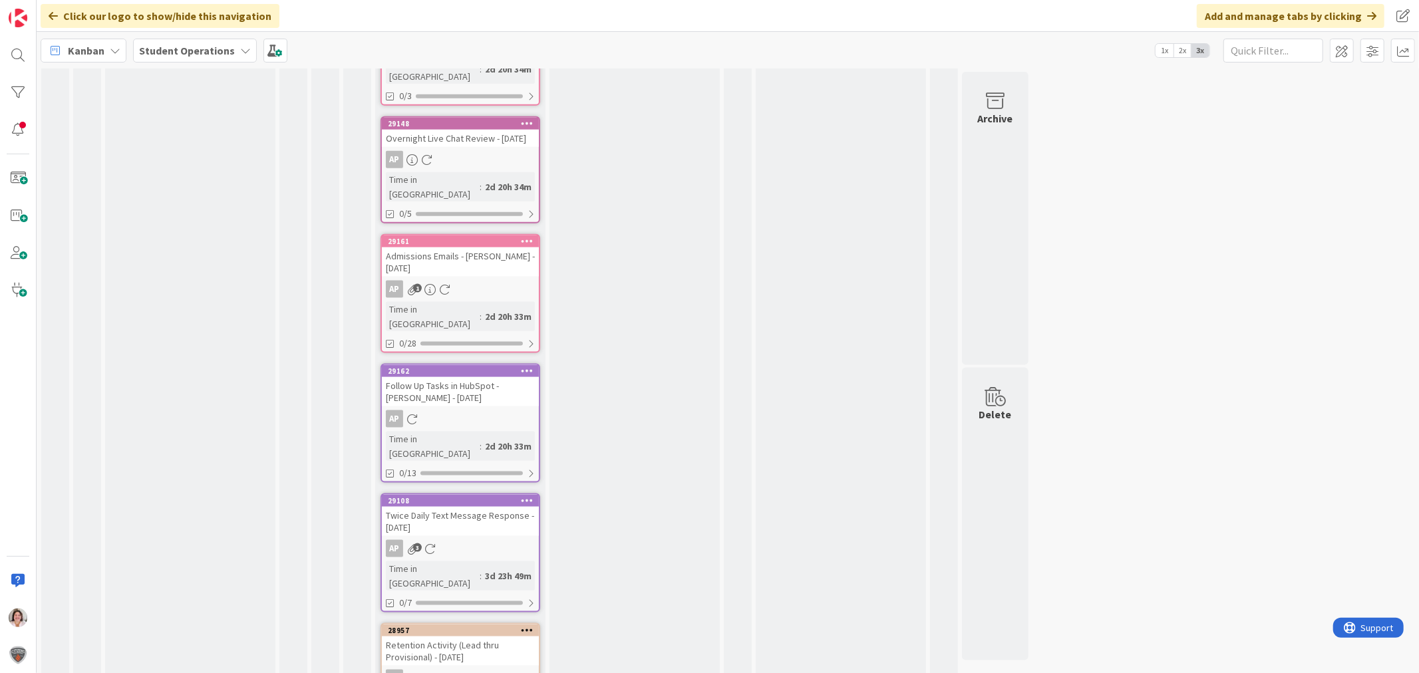
click at [531, 496] on icon at bounding box center [527, 500] width 13 height 9
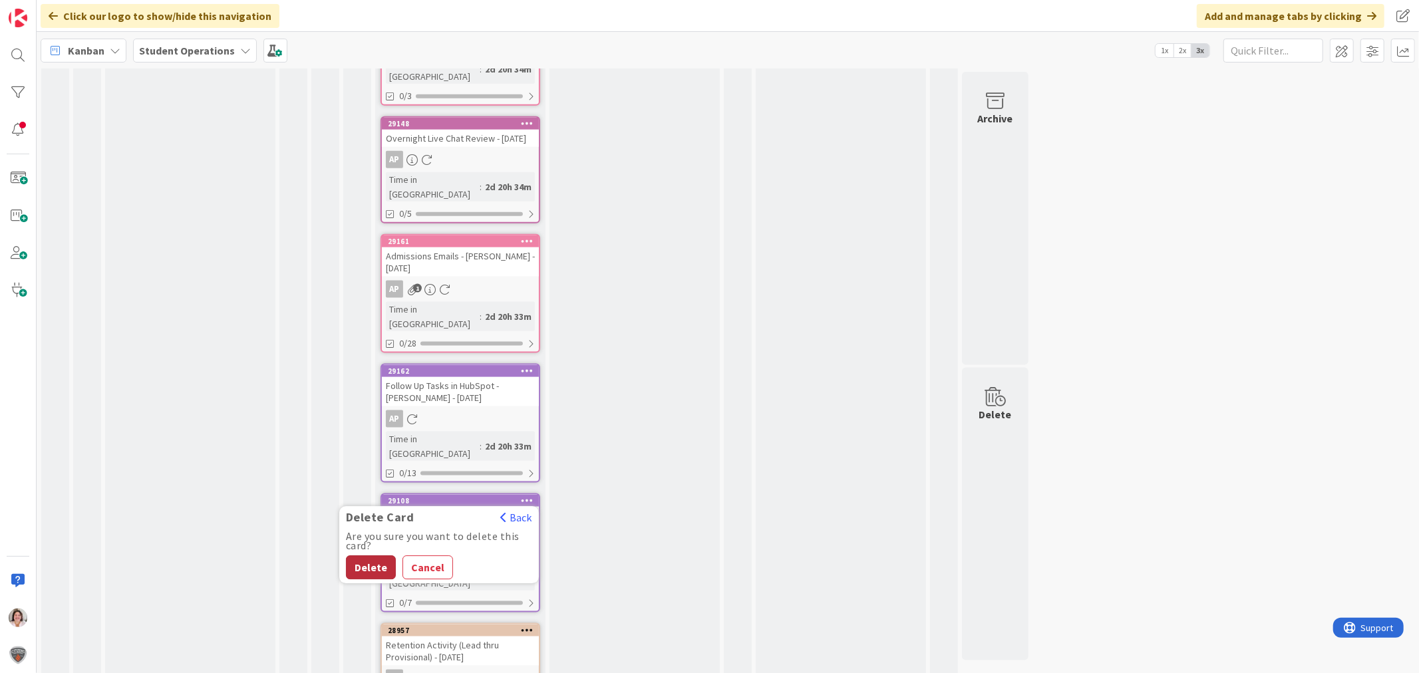
click at [362, 556] on button "Delete" at bounding box center [371, 568] width 50 height 24
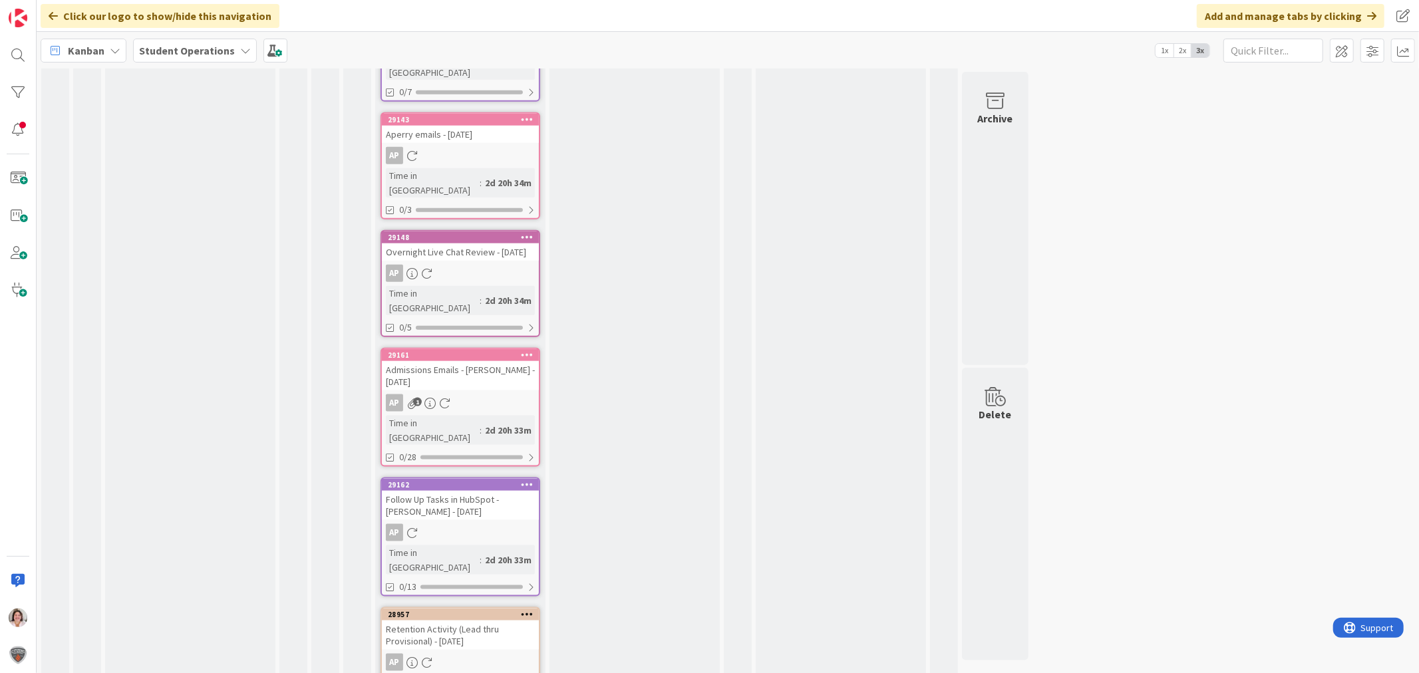
click at [532, 480] on icon at bounding box center [527, 484] width 13 height 9
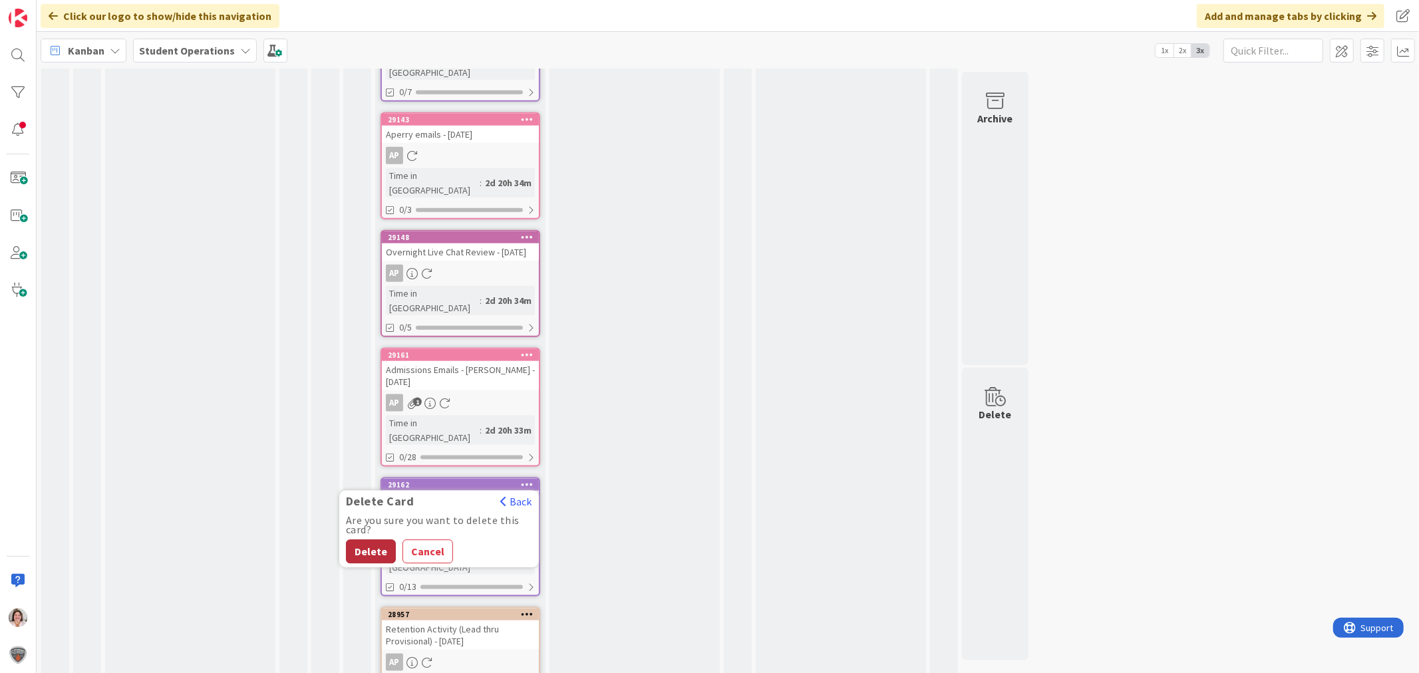
click at [364, 540] on button "Delete" at bounding box center [371, 552] width 50 height 24
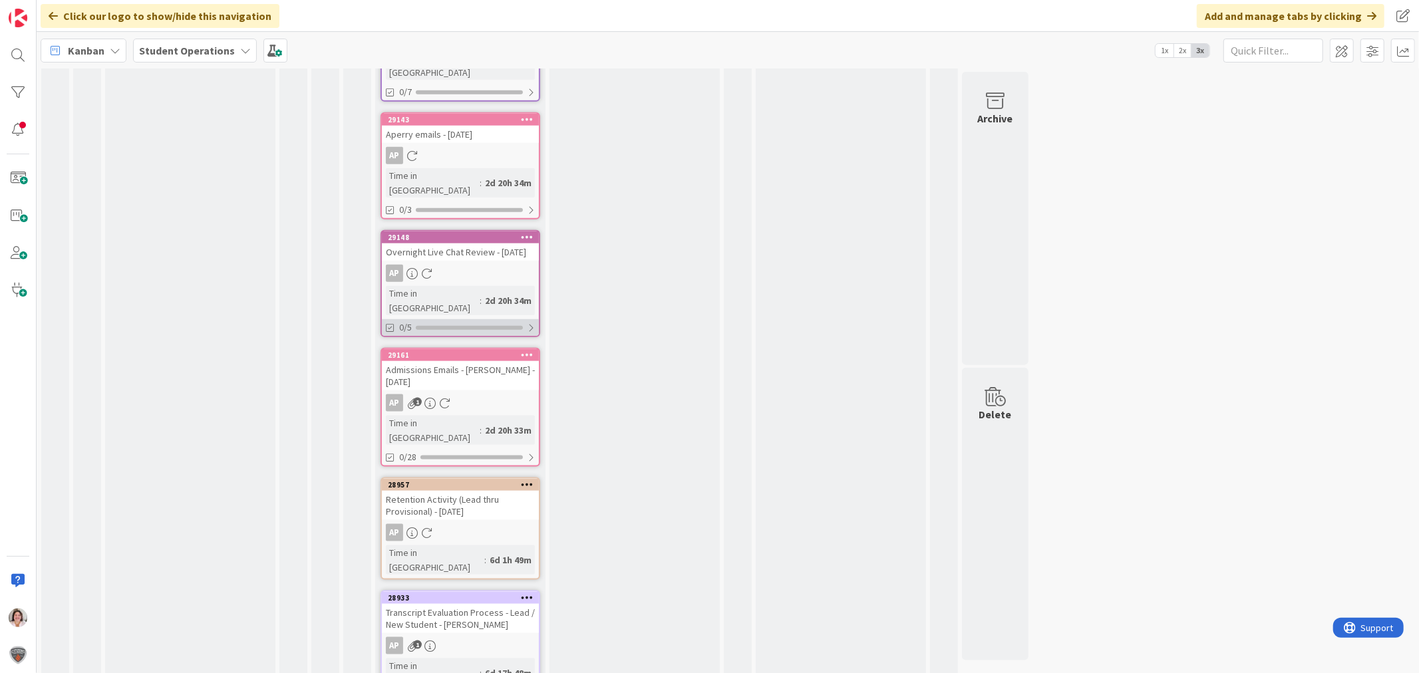
scroll to position [1173, 0]
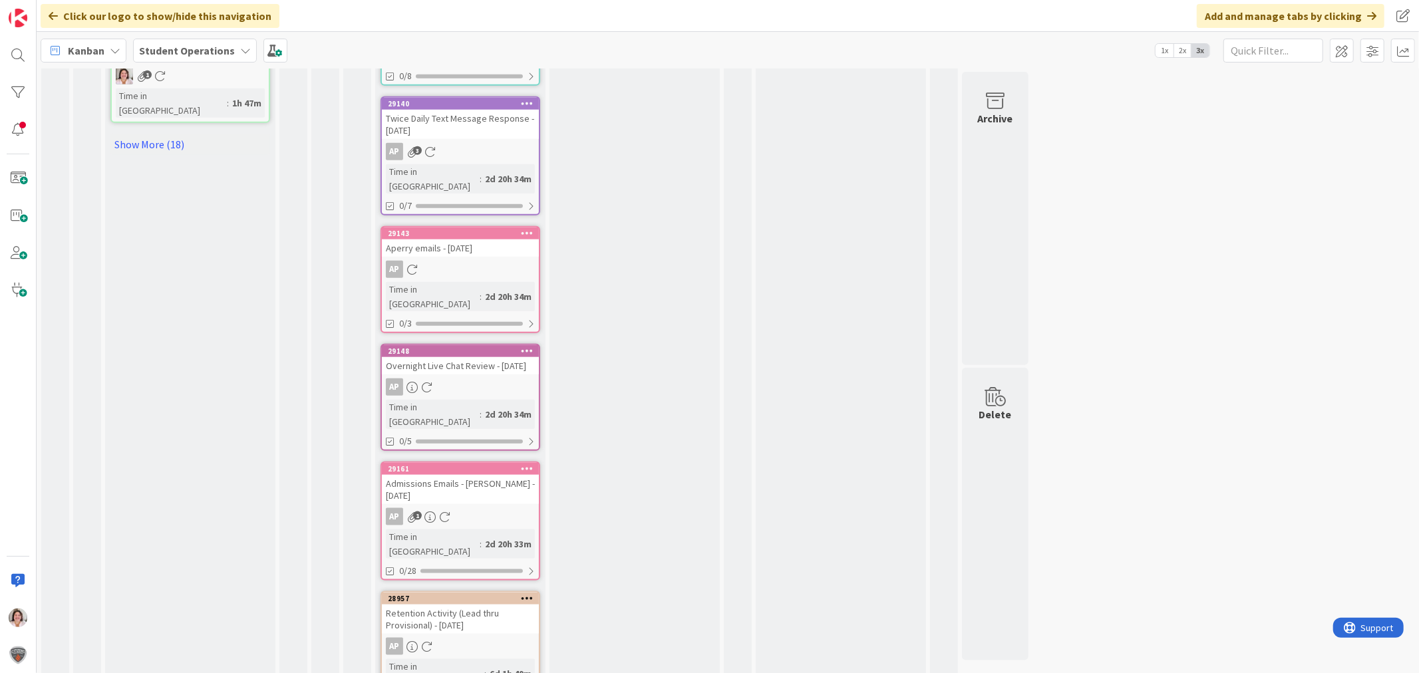
click at [533, 464] on icon at bounding box center [527, 468] width 13 height 9
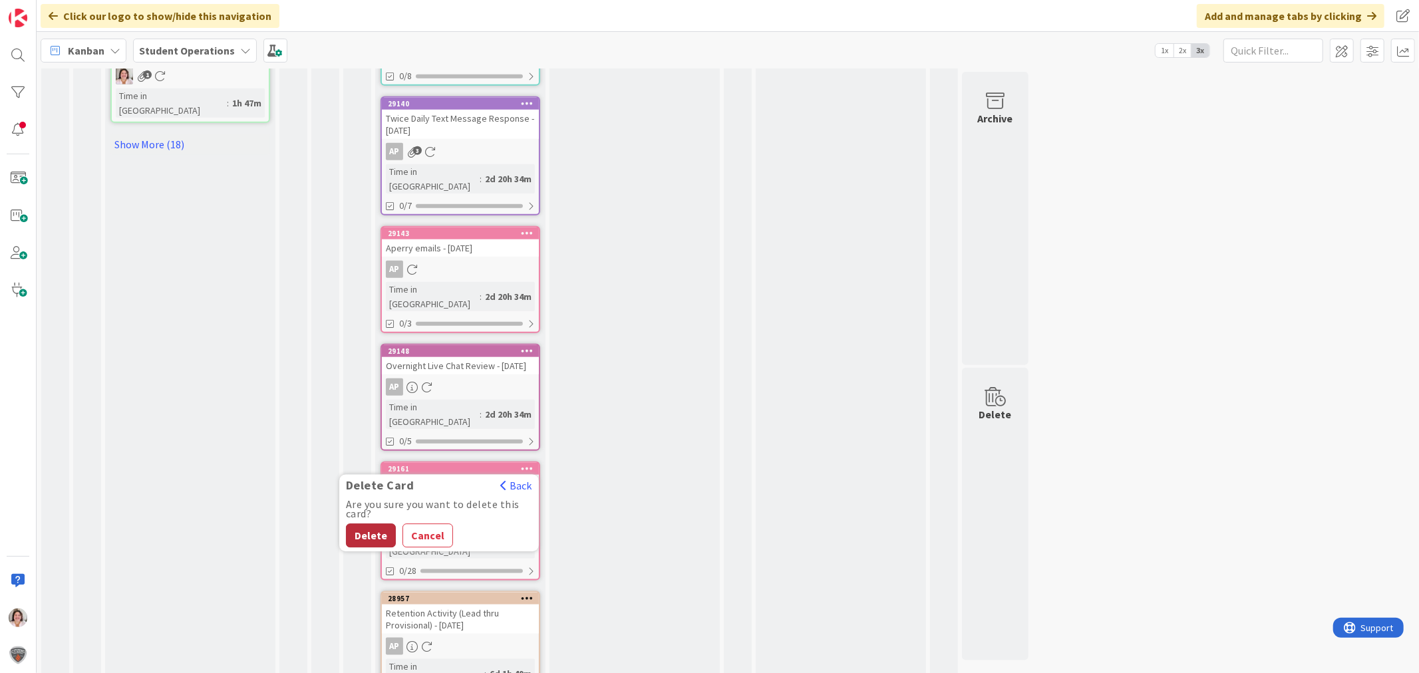
click at [362, 524] on button "Delete" at bounding box center [371, 536] width 50 height 24
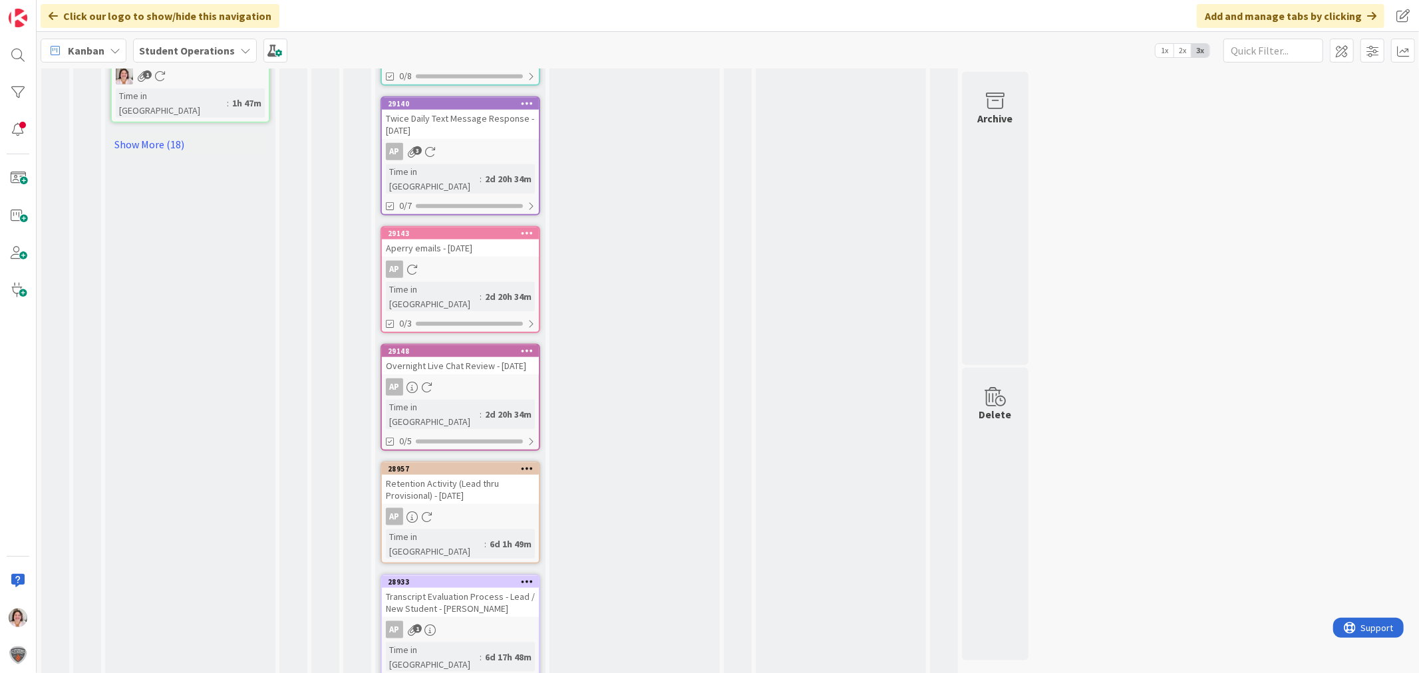
scroll to position [1059, 0]
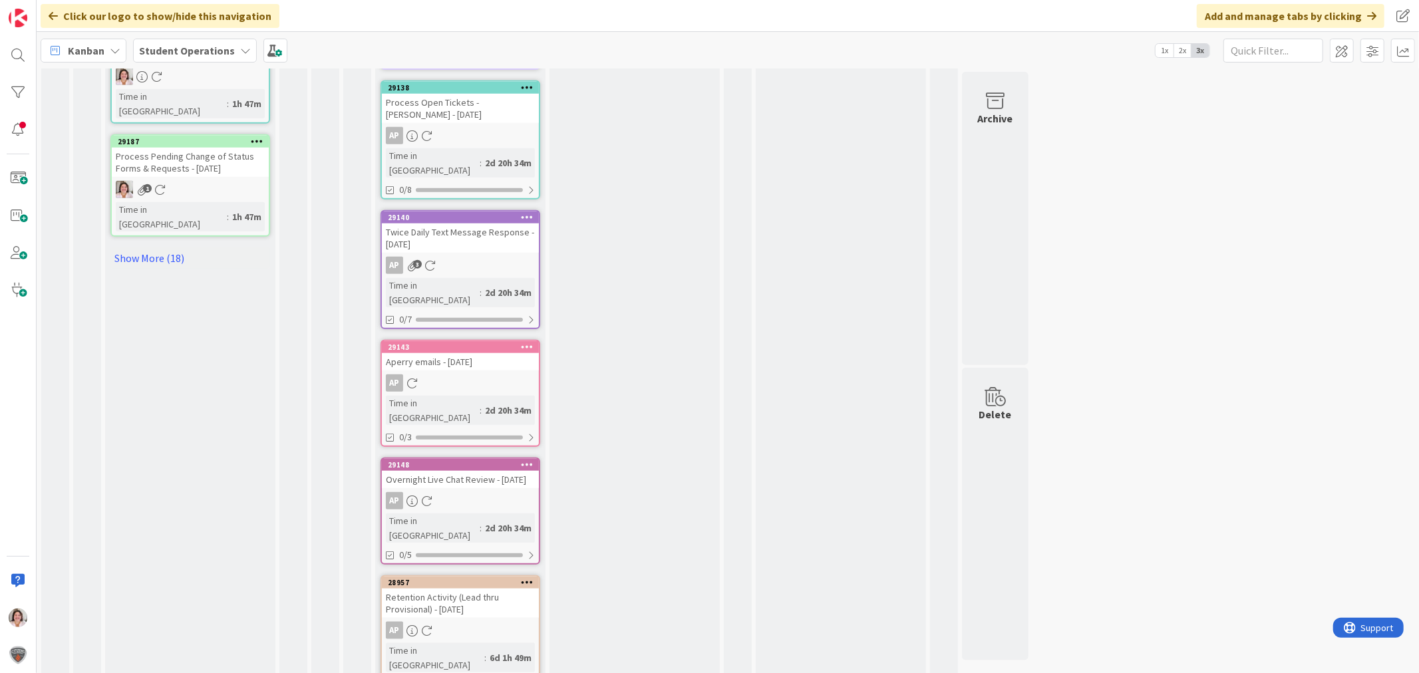
click at [536, 460] on div at bounding box center [527, 464] width 24 height 9
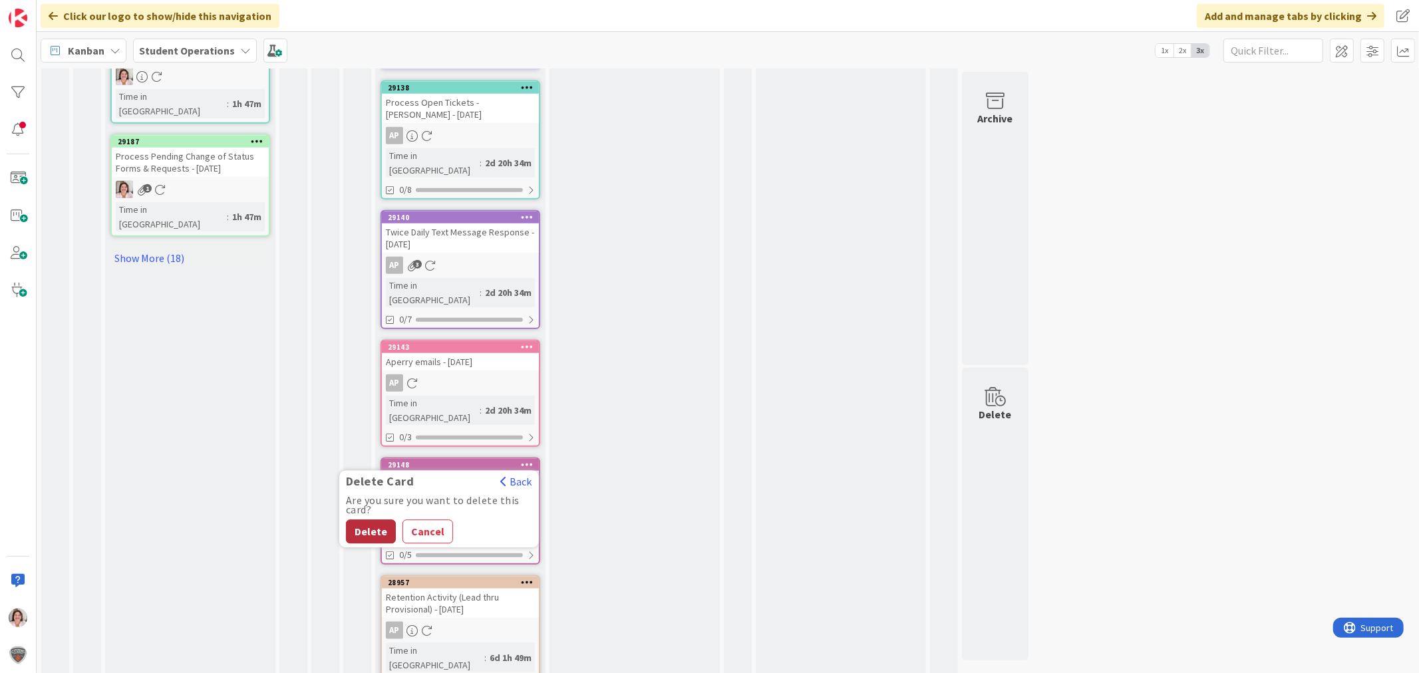
click at [366, 520] on button "Delete" at bounding box center [371, 532] width 50 height 24
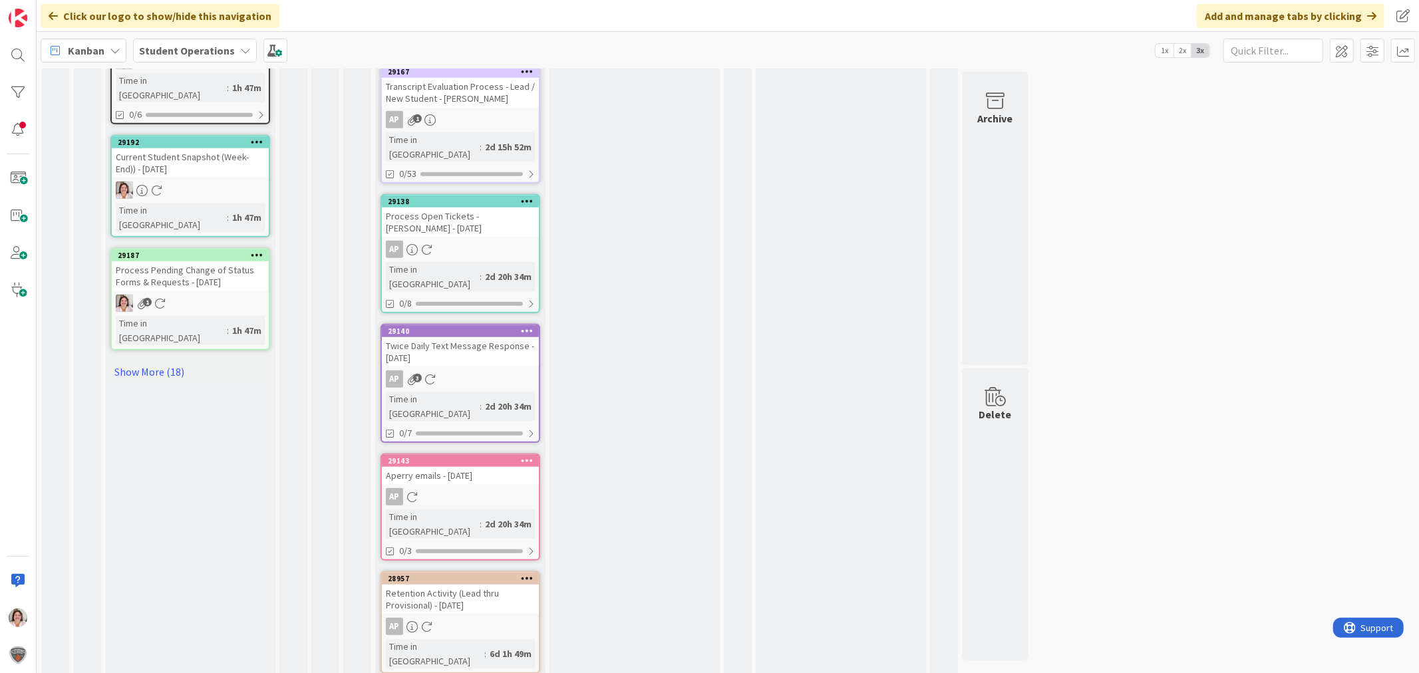
click at [534, 456] on div at bounding box center [527, 460] width 24 height 9
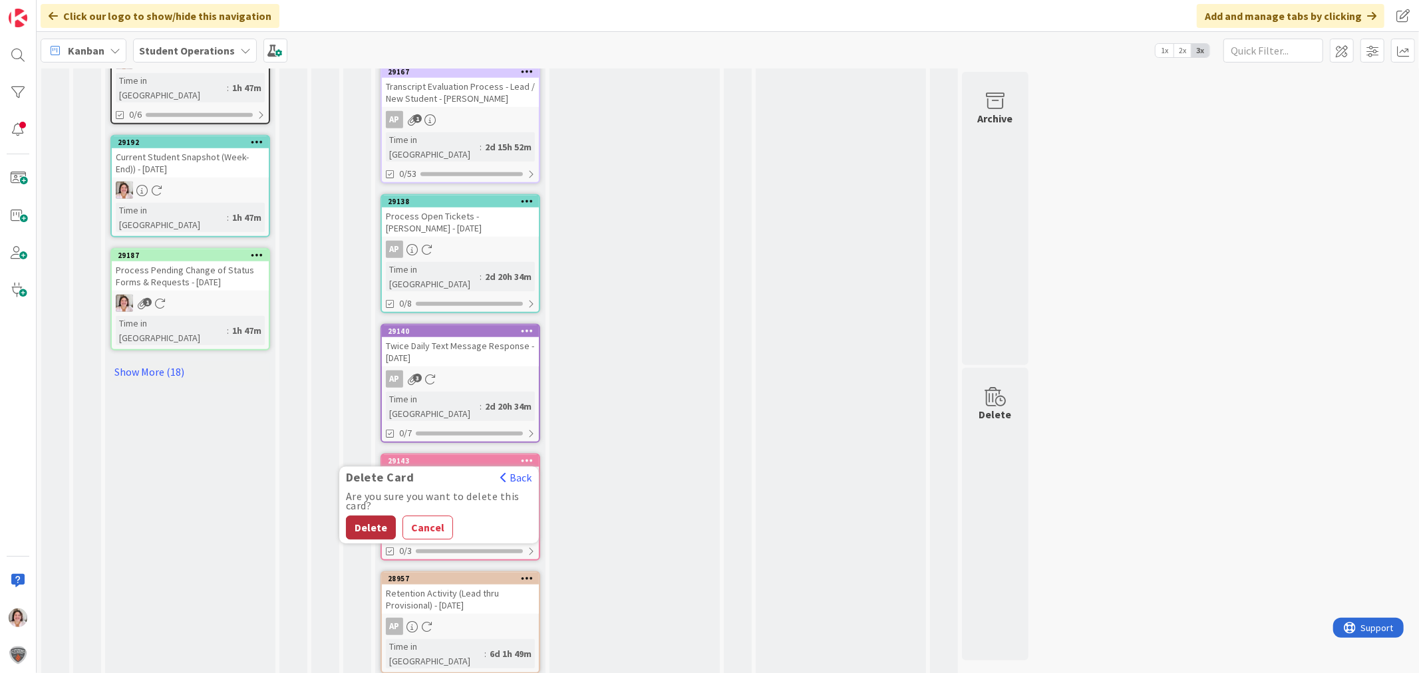
click at [370, 516] on button "Delete" at bounding box center [371, 528] width 50 height 24
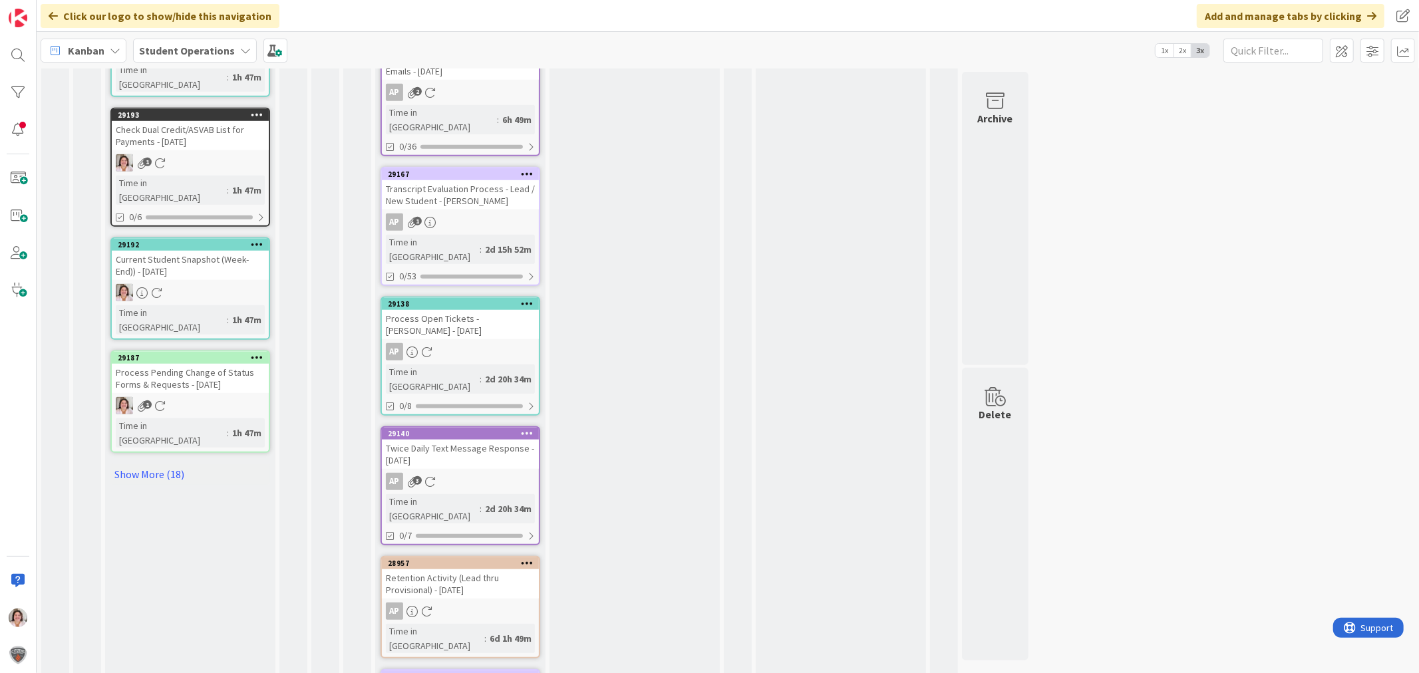
click at [530, 428] on icon at bounding box center [527, 432] width 13 height 9
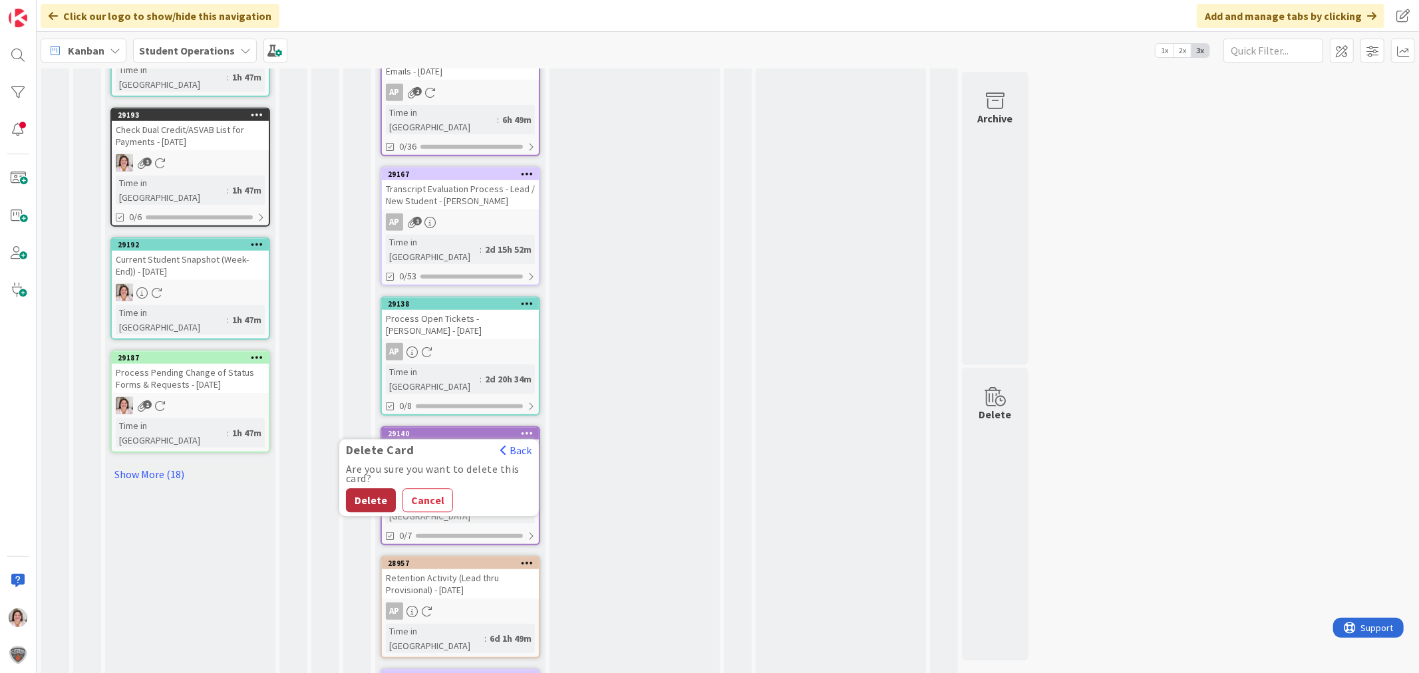
click at [366, 489] on button "Delete" at bounding box center [371, 501] width 50 height 24
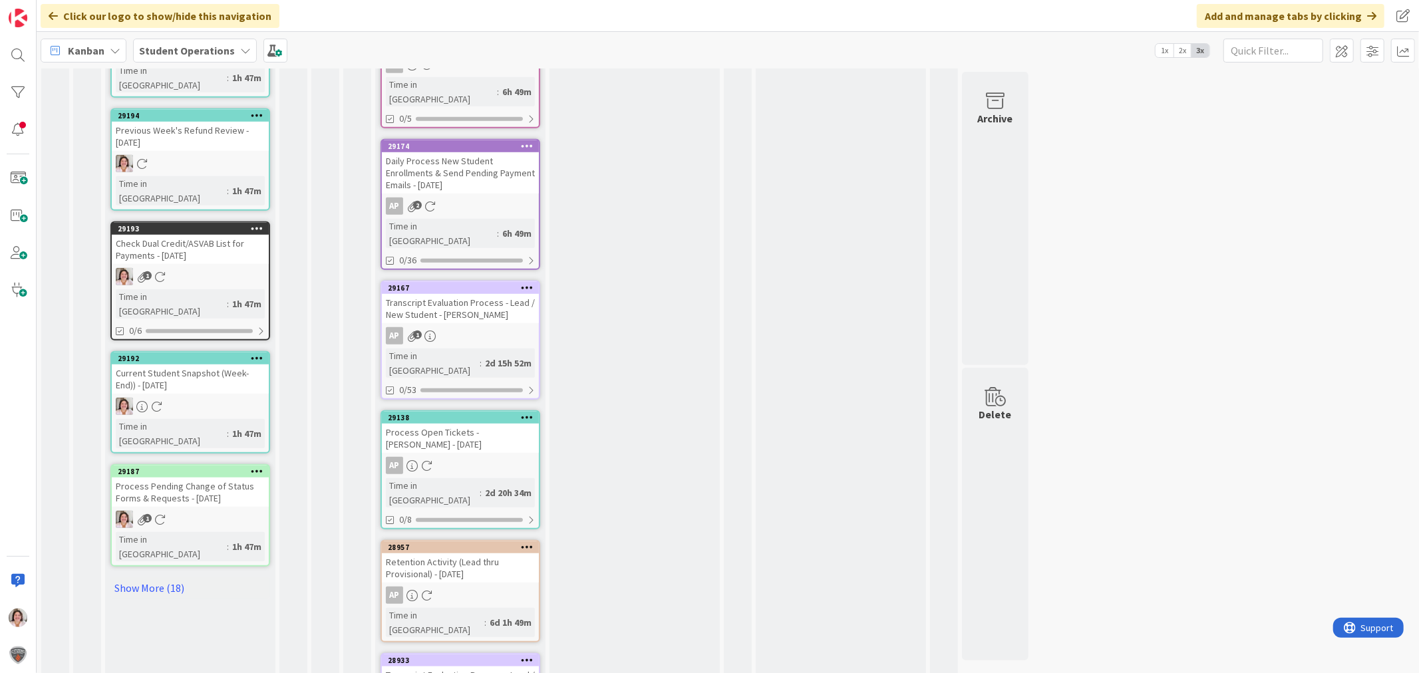
click at [526, 412] on icon at bounding box center [527, 416] width 13 height 9
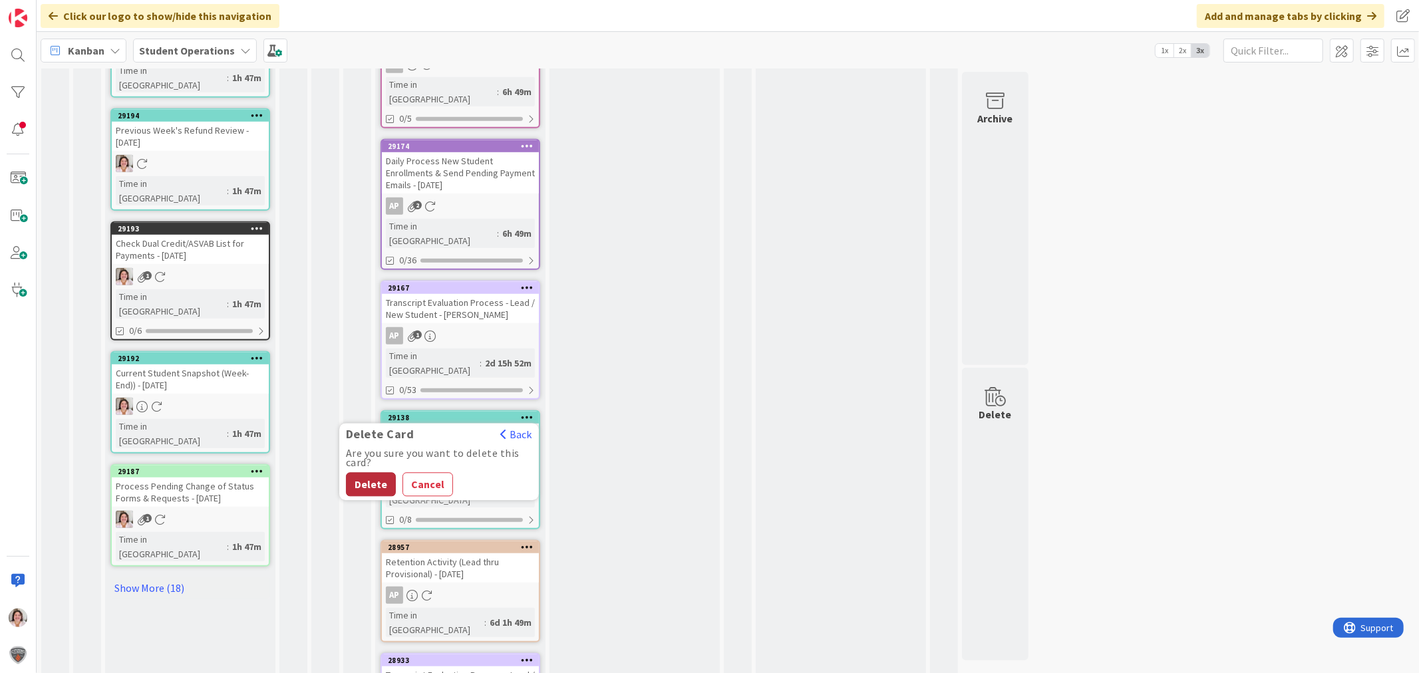
click at [363, 473] on button "Delete" at bounding box center [371, 485] width 50 height 24
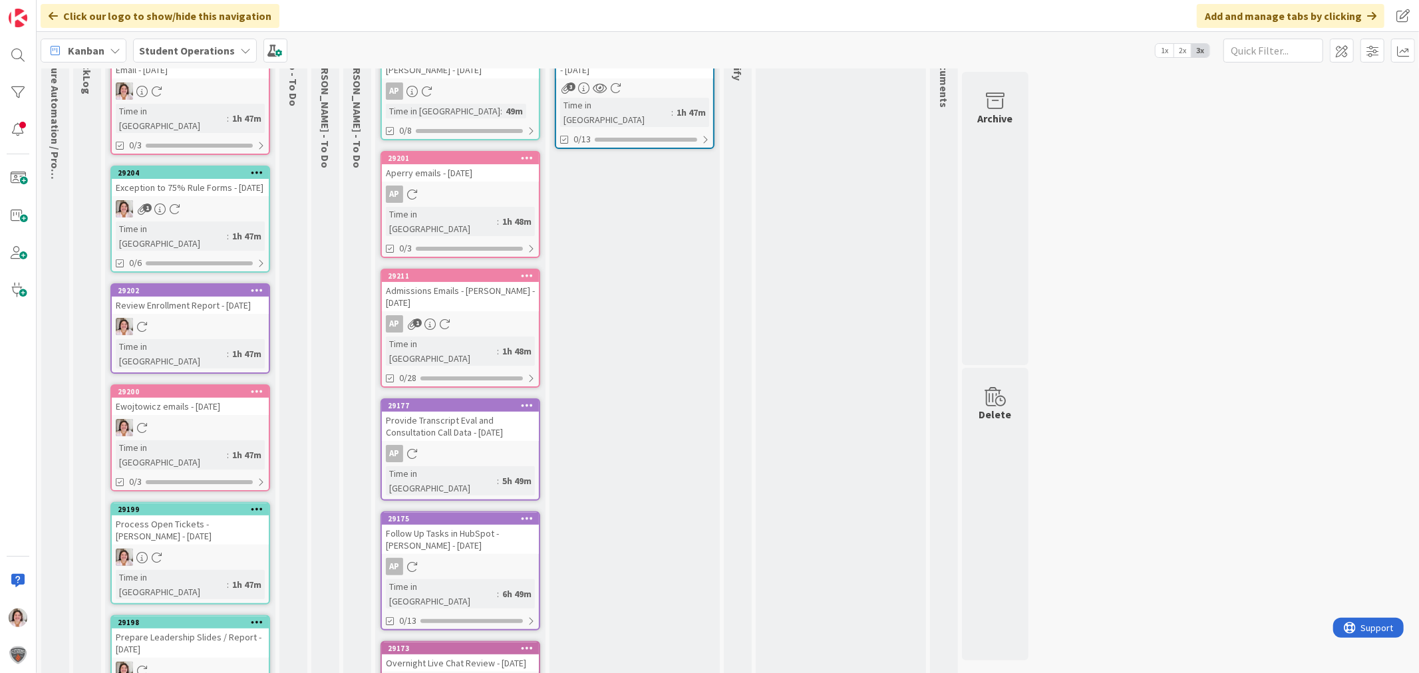
scroll to position [0, 0]
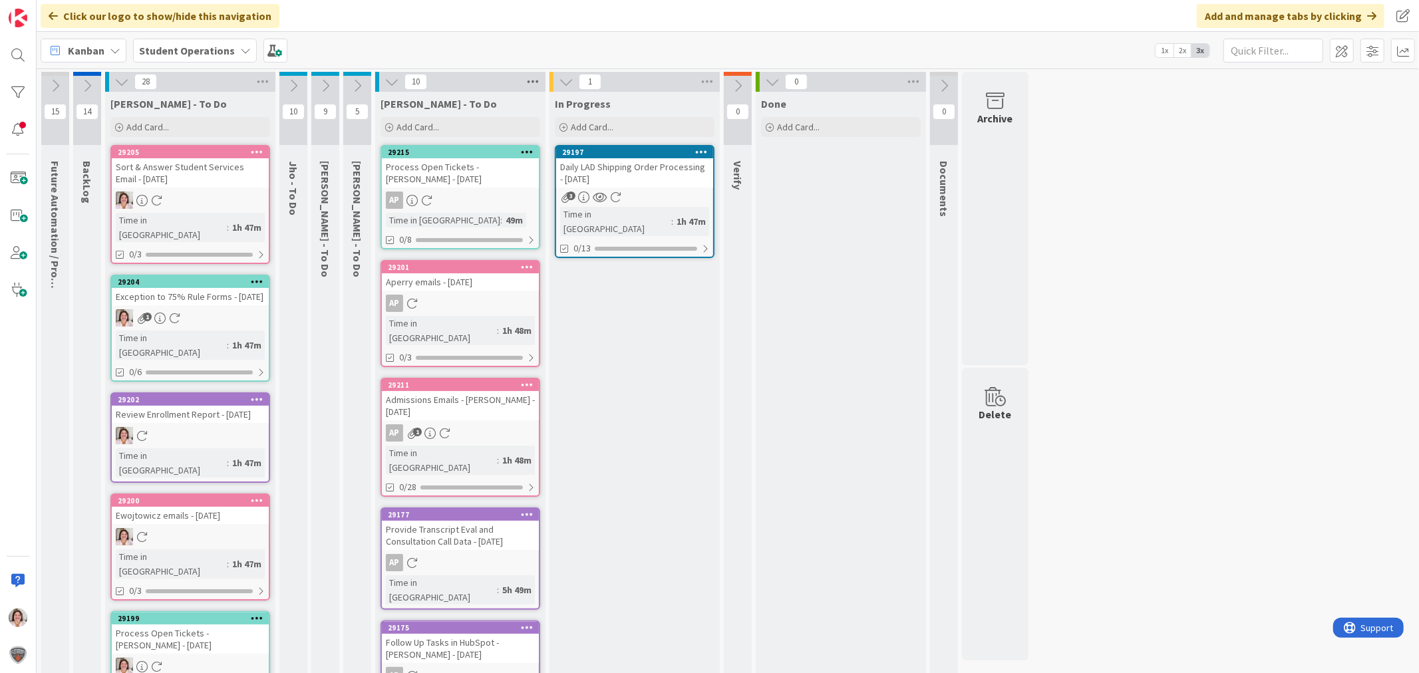
click at [530, 83] on icon at bounding box center [532, 82] width 17 height 20
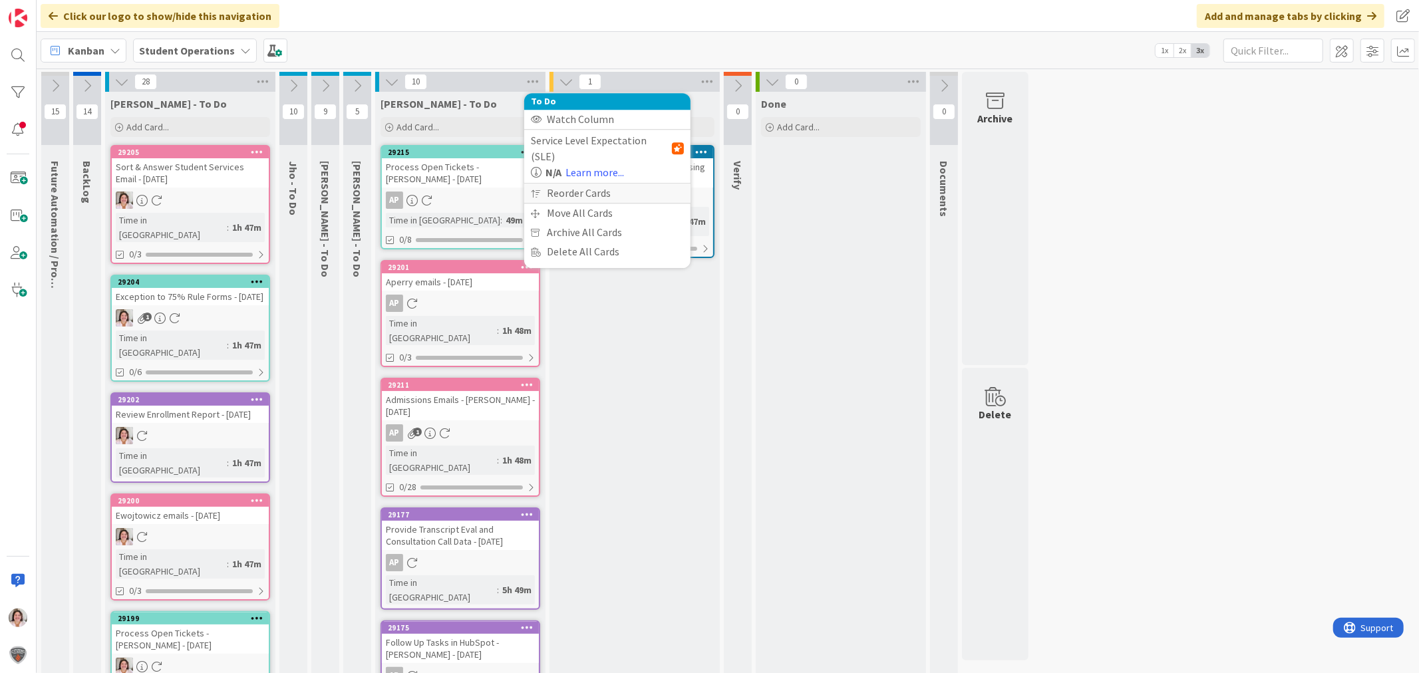
click at [563, 184] on div "Reorder Cards" at bounding box center [607, 193] width 166 height 19
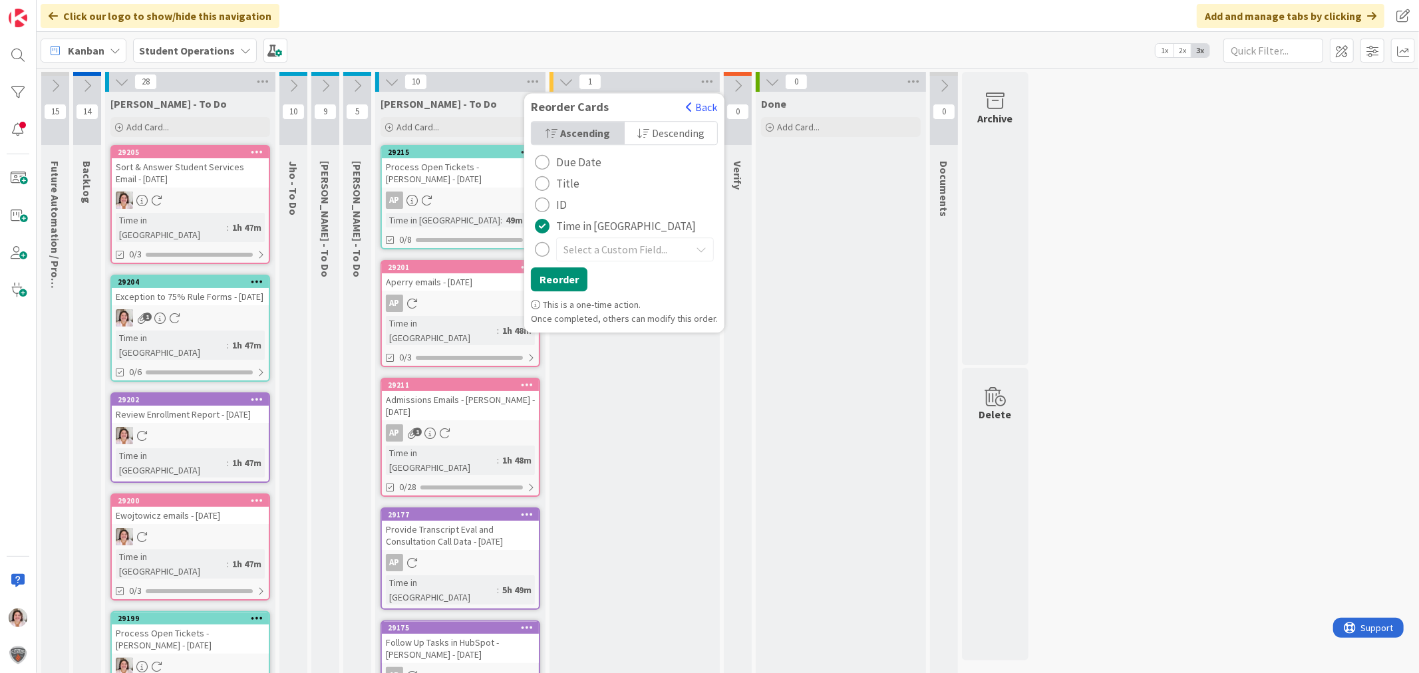
click at [661, 134] on span "Descending" at bounding box center [678, 133] width 53 height 20
click at [564, 278] on button "Reorder" at bounding box center [559, 279] width 57 height 24
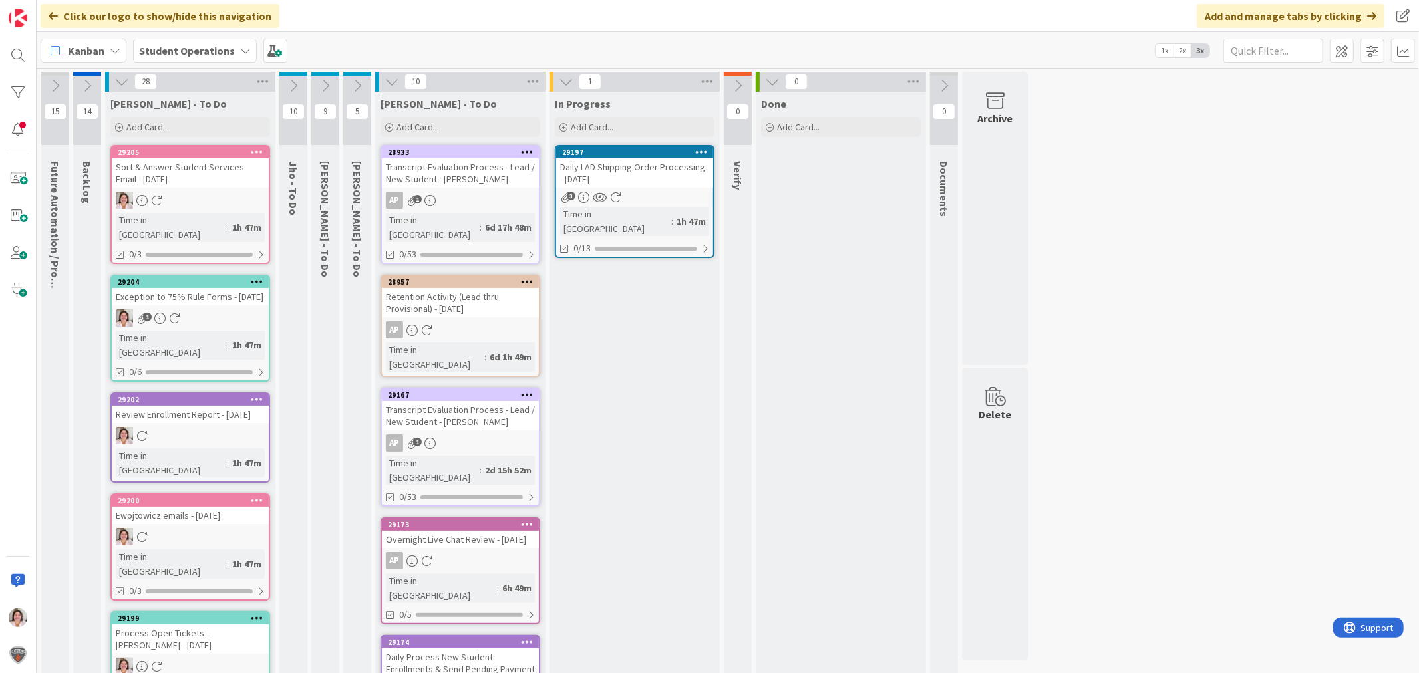
click at [528, 277] on icon at bounding box center [527, 281] width 13 height 9
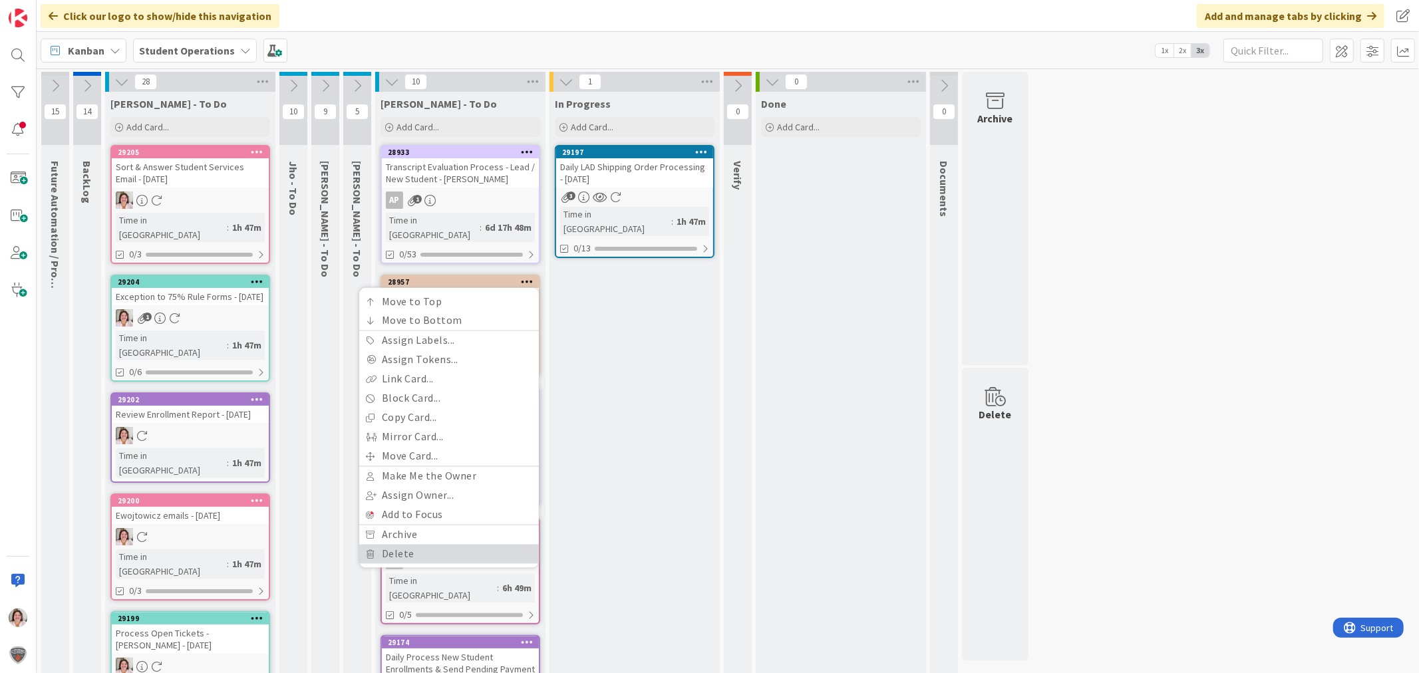
click at [442, 545] on link "Delete" at bounding box center [449, 554] width 180 height 19
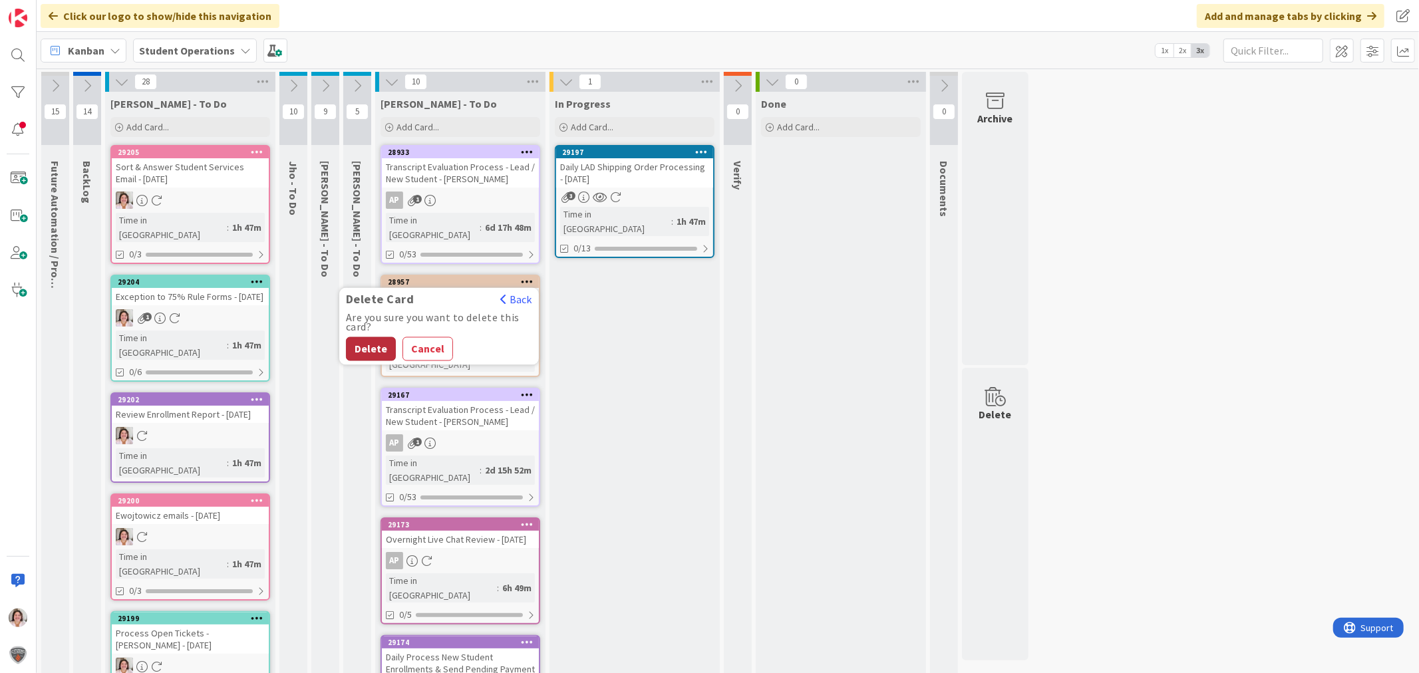
click at [358, 337] on button "Delete" at bounding box center [371, 349] width 50 height 24
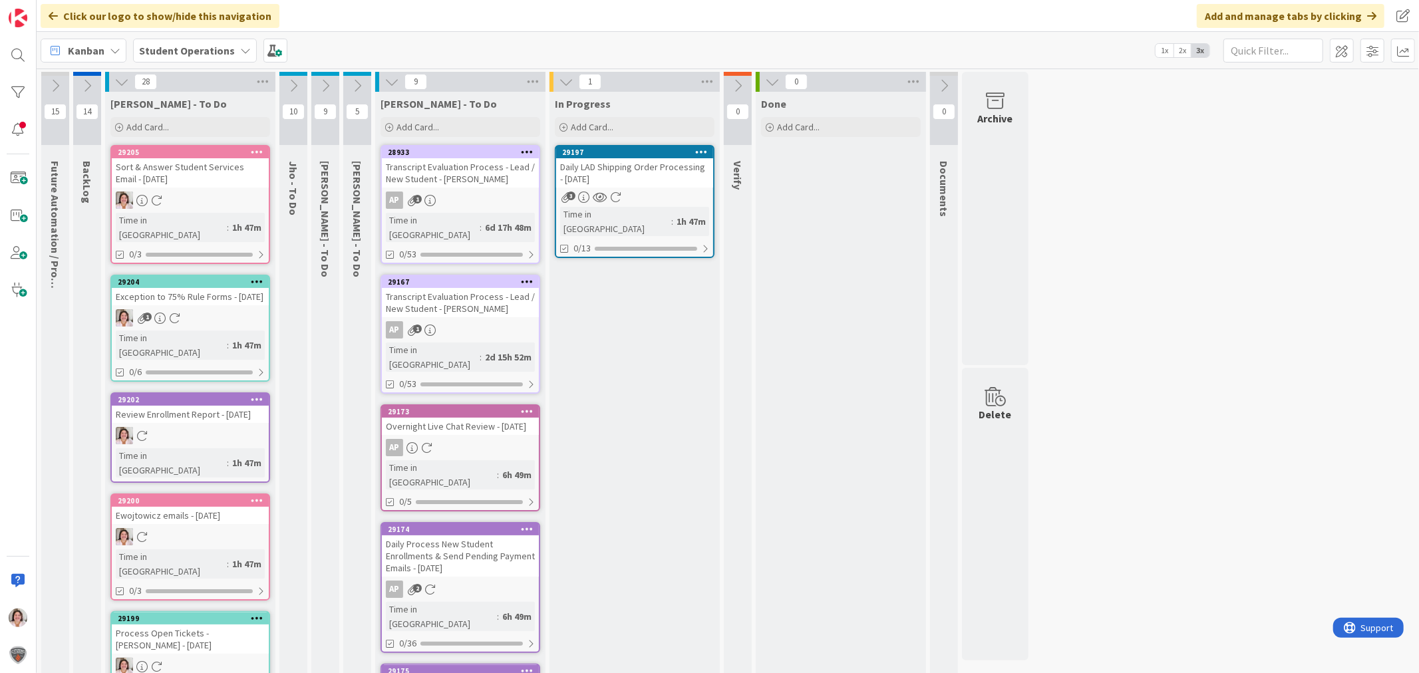
click at [390, 80] on icon at bounding box center [392, 82] width 15 height 15
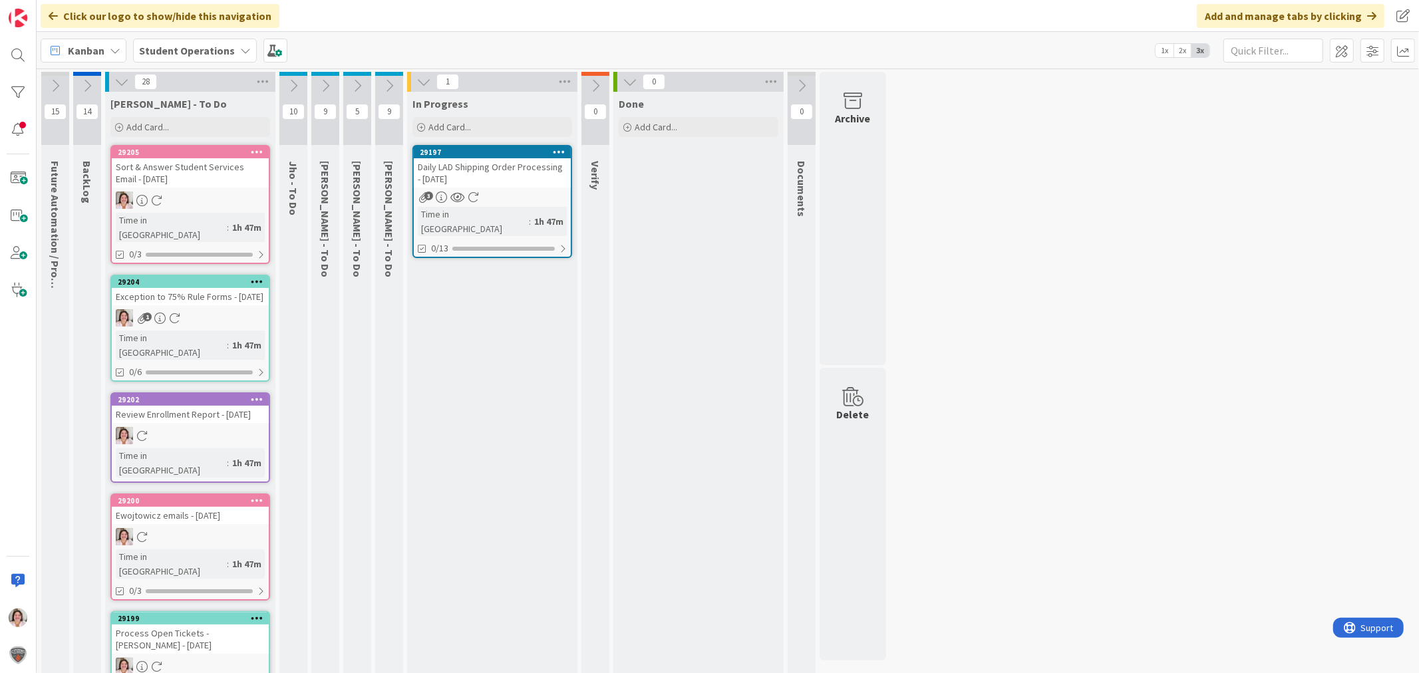
click at [357, 80] on icon at bounding box center [357, 85] width 15 height 15
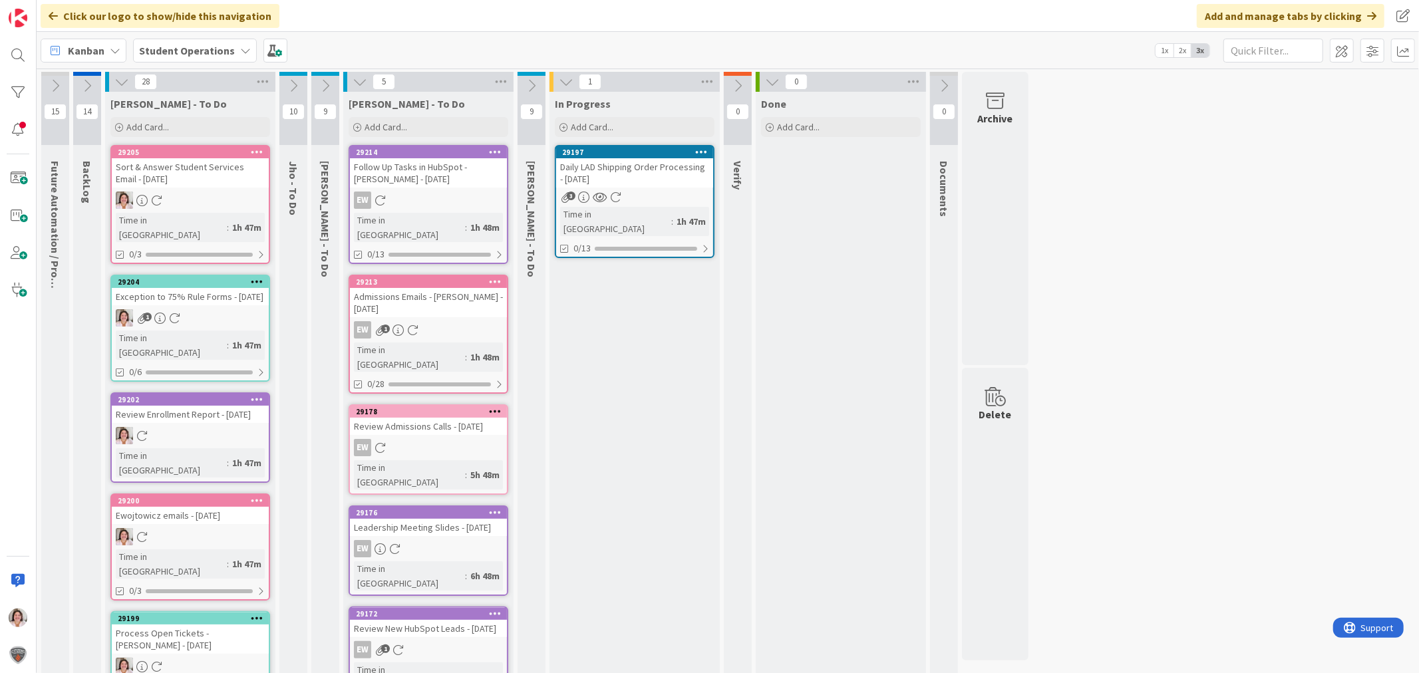
click at [357, 80] on icon at bounding box center [360, 82] width 15 height 15
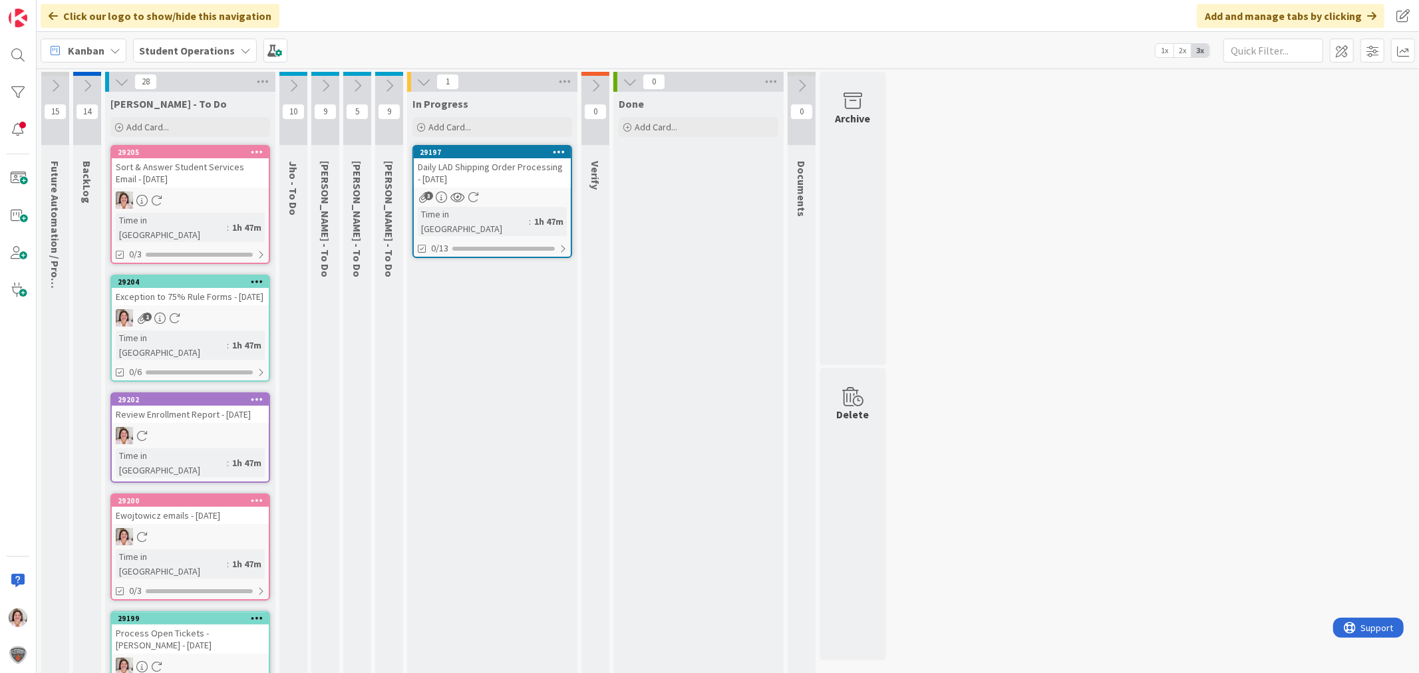
click at [327, 83] on icon at bounding box center [325, 85] width 15 height 15
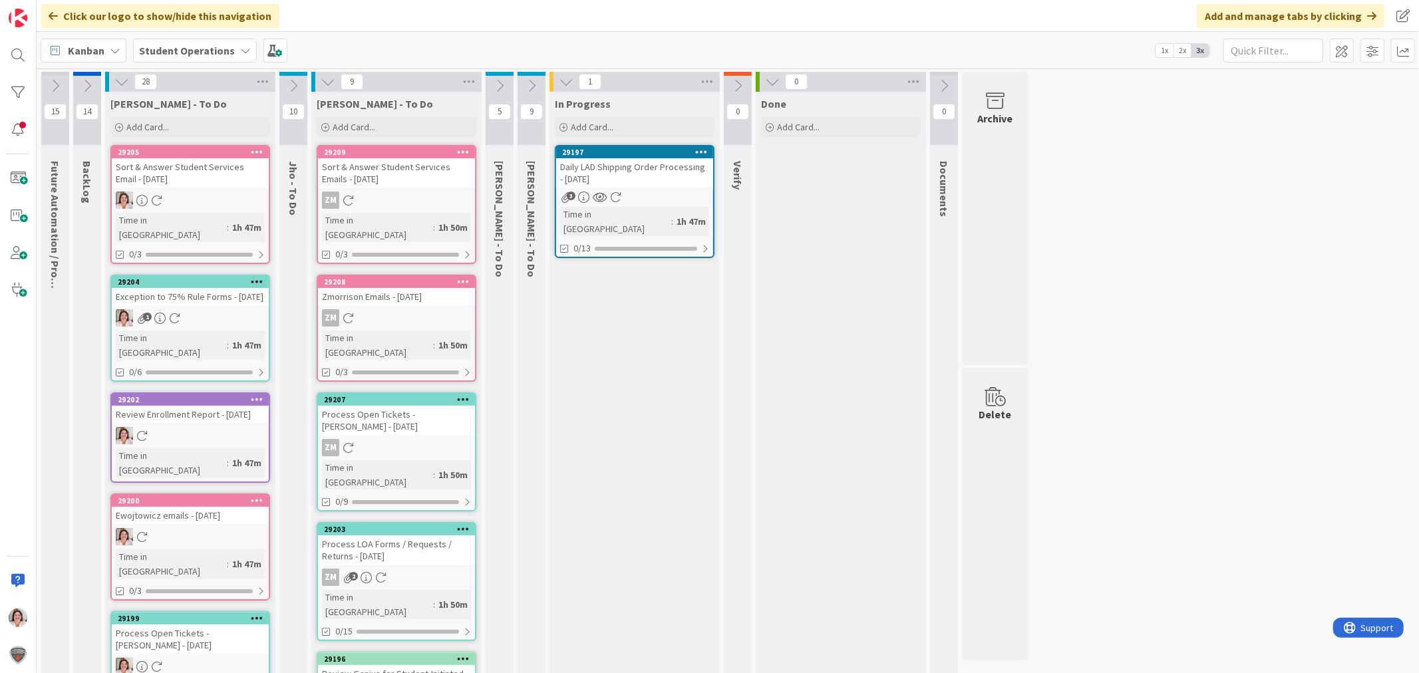
click at [327, 83] on icon at bounding box center [328, 82] width 15 height 15
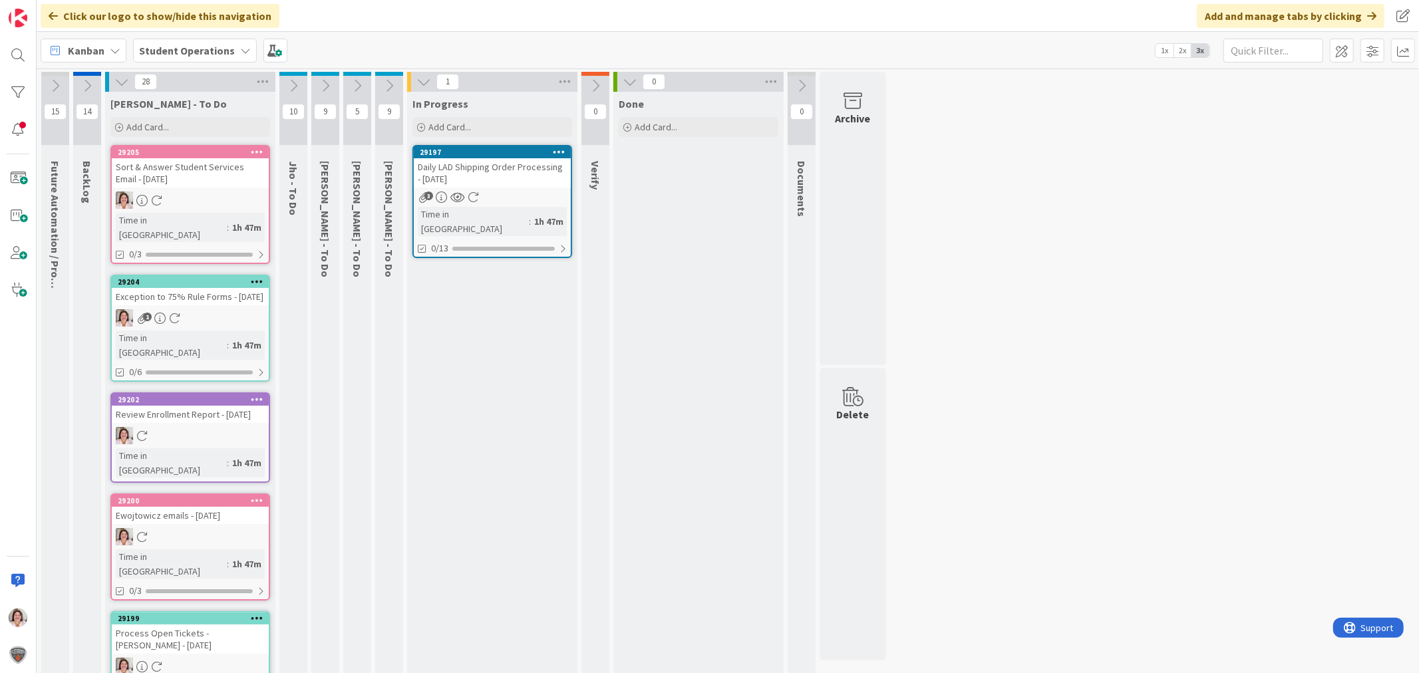
click at [293, 80] on icon at bounding box center [293, 85] width 15 height 15
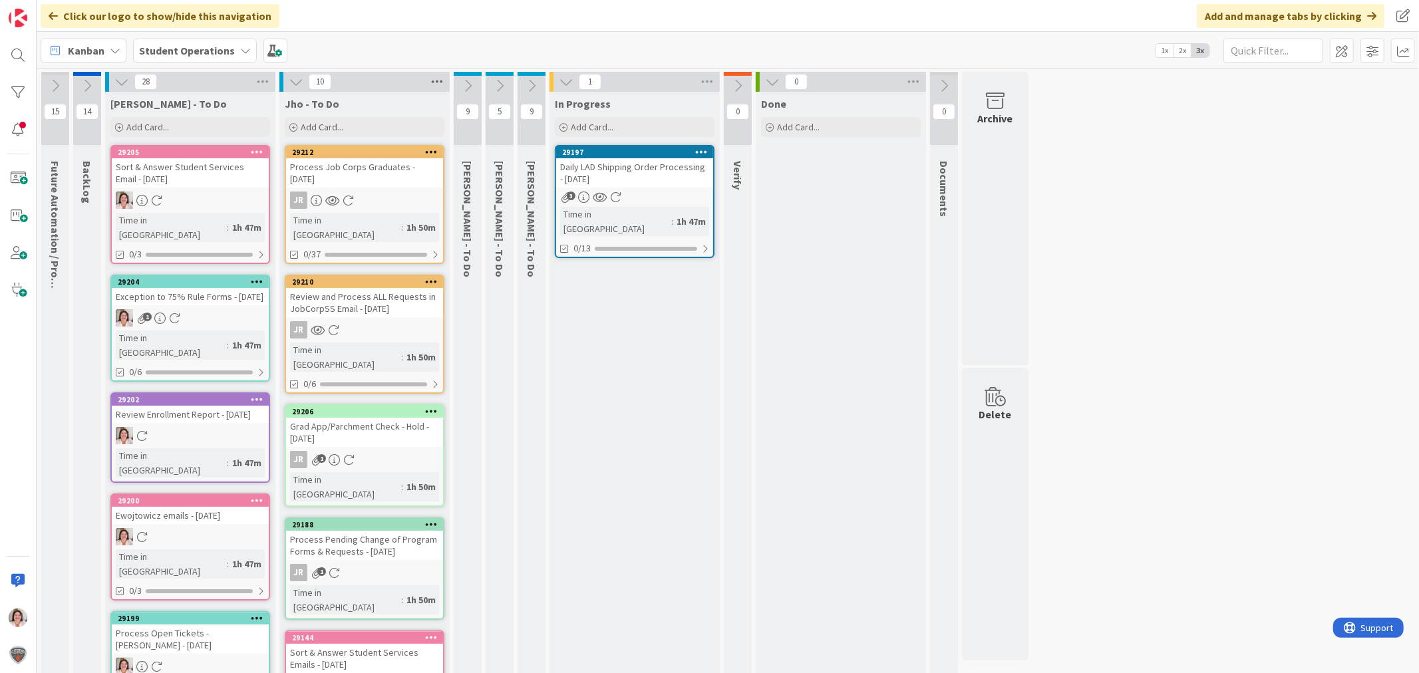
click at [431, 82] on icon at bounding box center [436, 82] width 17 height 20
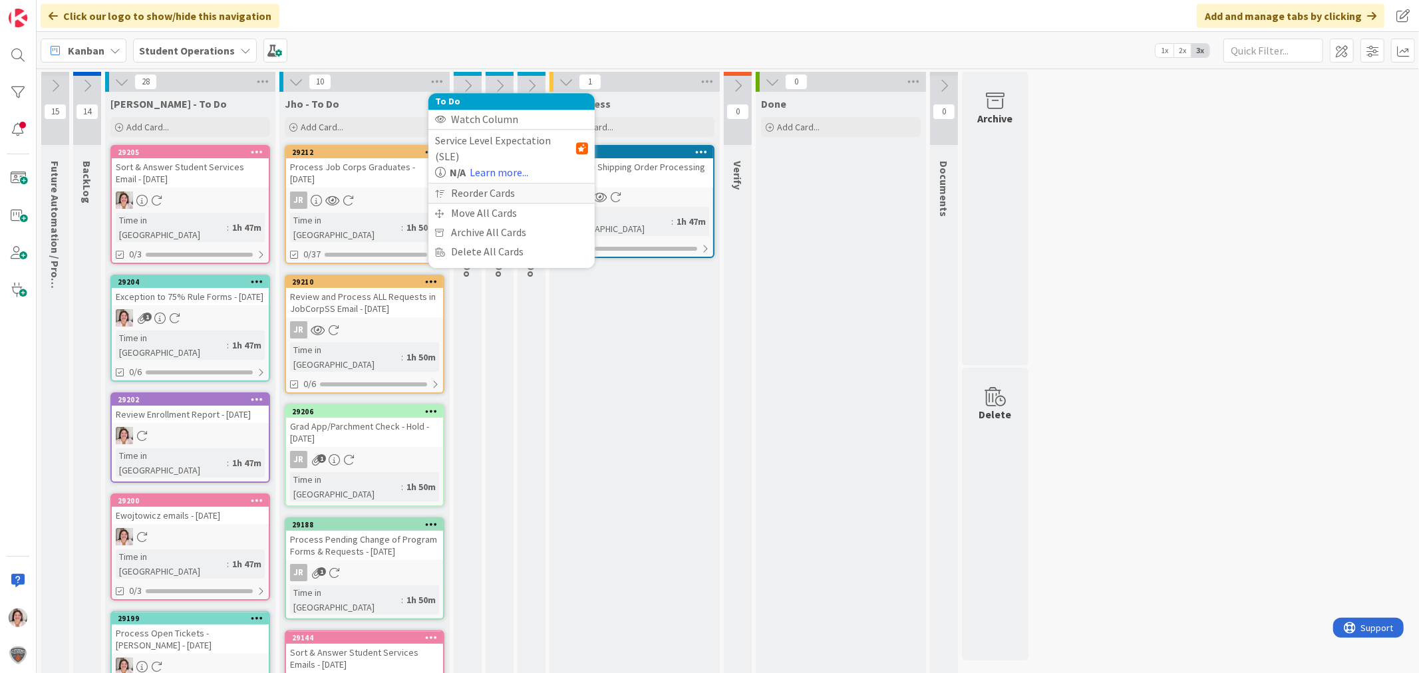
click at [468, 184] on div "Reorder Cards" at bounding box center [511, 193] width 166 height 19
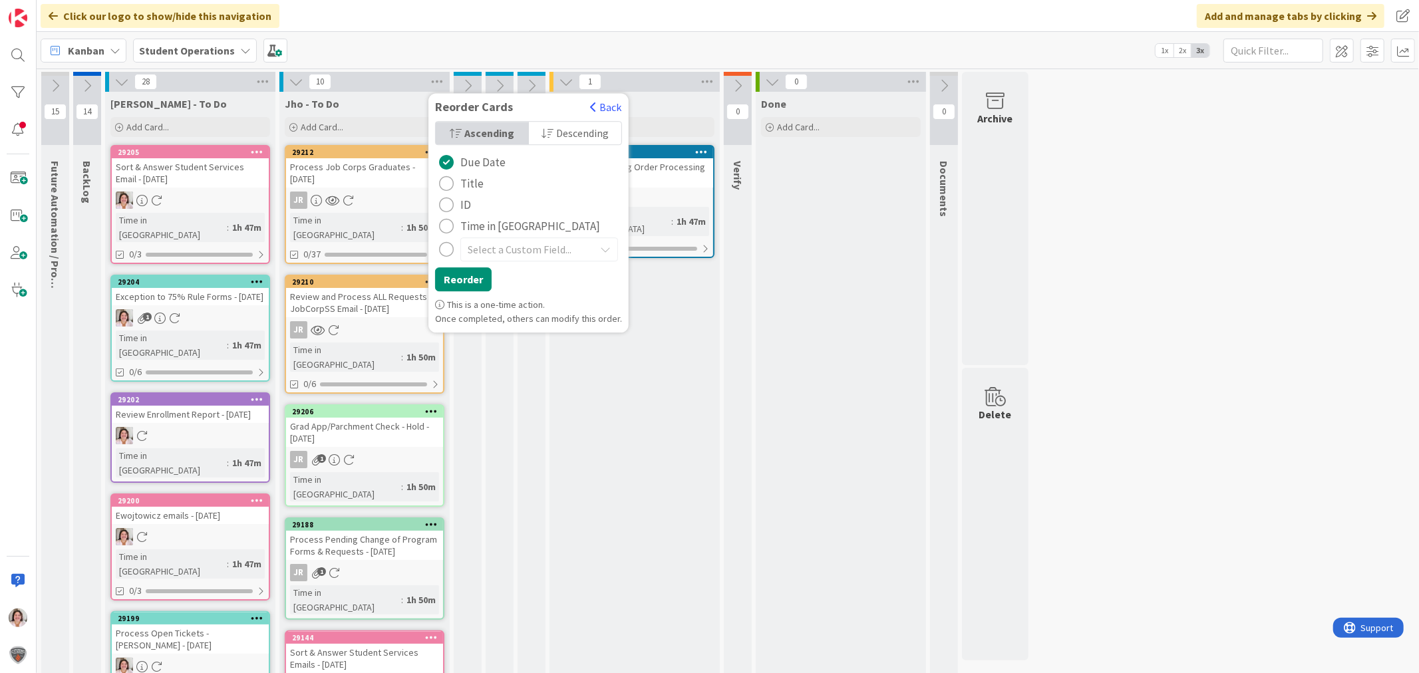
click at [458, 223] on button "Time in [GEOGRAPHIC_DATA]" at bounding box center [519, 226] width 169 height 21
click at [464, 278] on button "Reorder" at bounding box center [463, 279] width 57 height 24
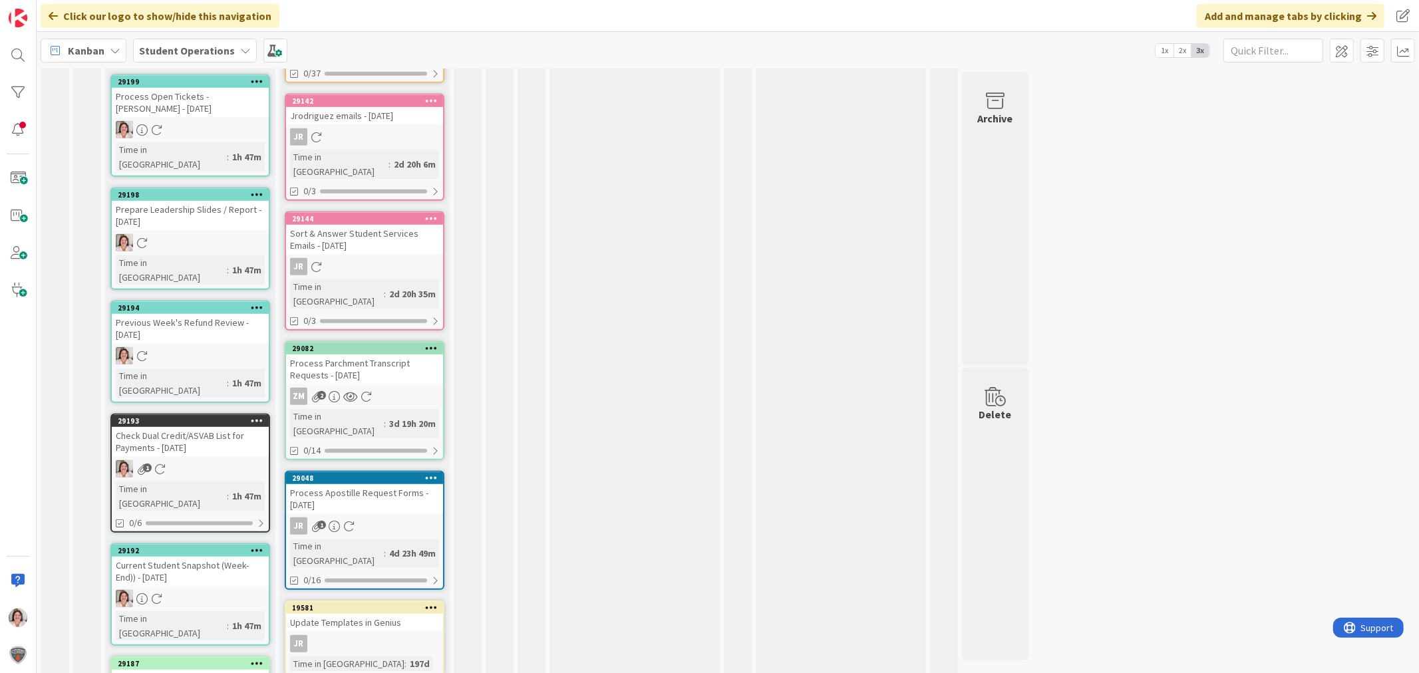
scroll to position [463, 0]
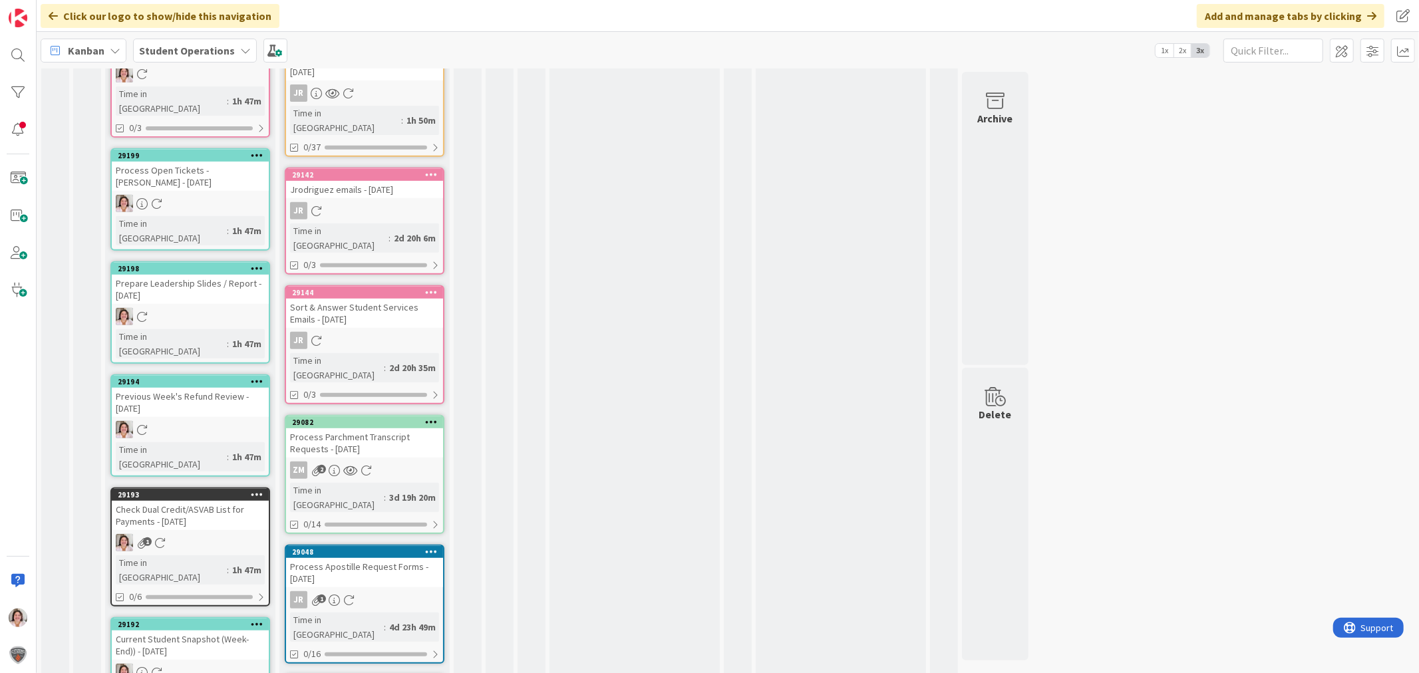
click at [437, 547] on div at bounding box center [431, 551] width 24 height 9
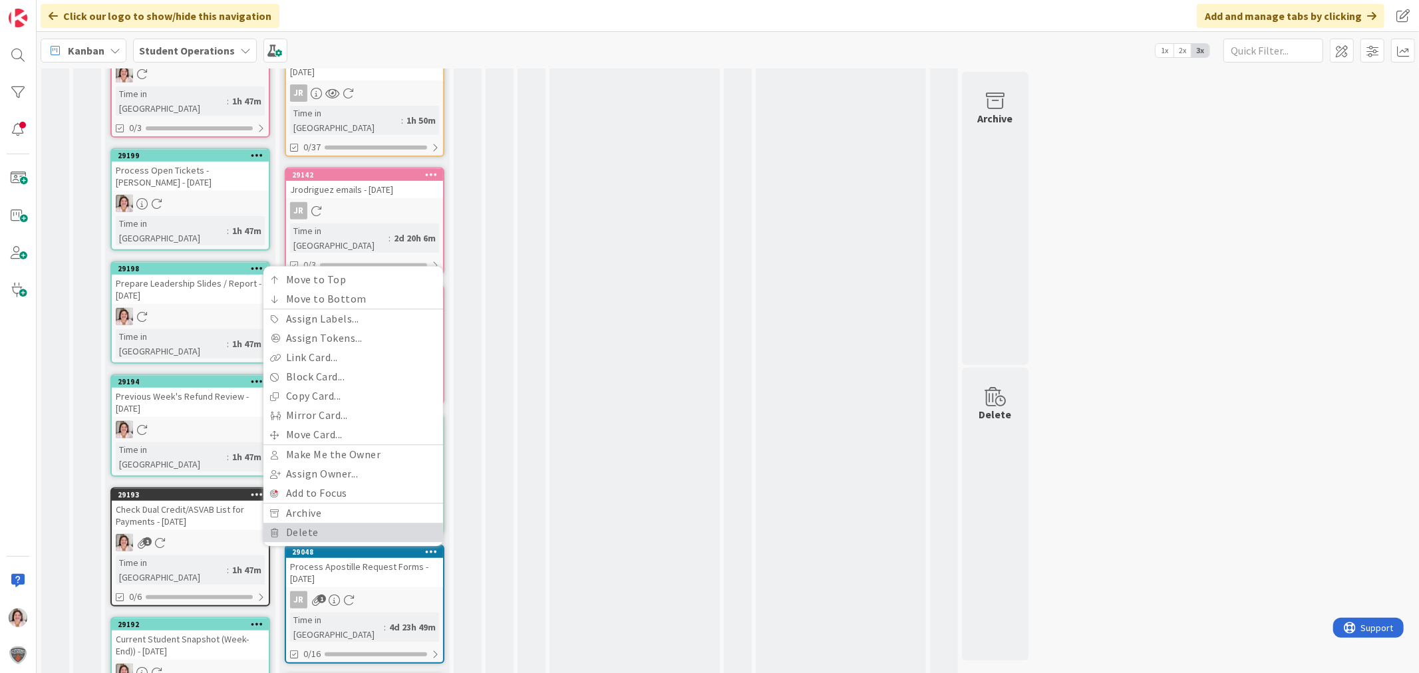
click at [311, 523] on link "Delete" at bounding box center [353, 532] width 180 height 19
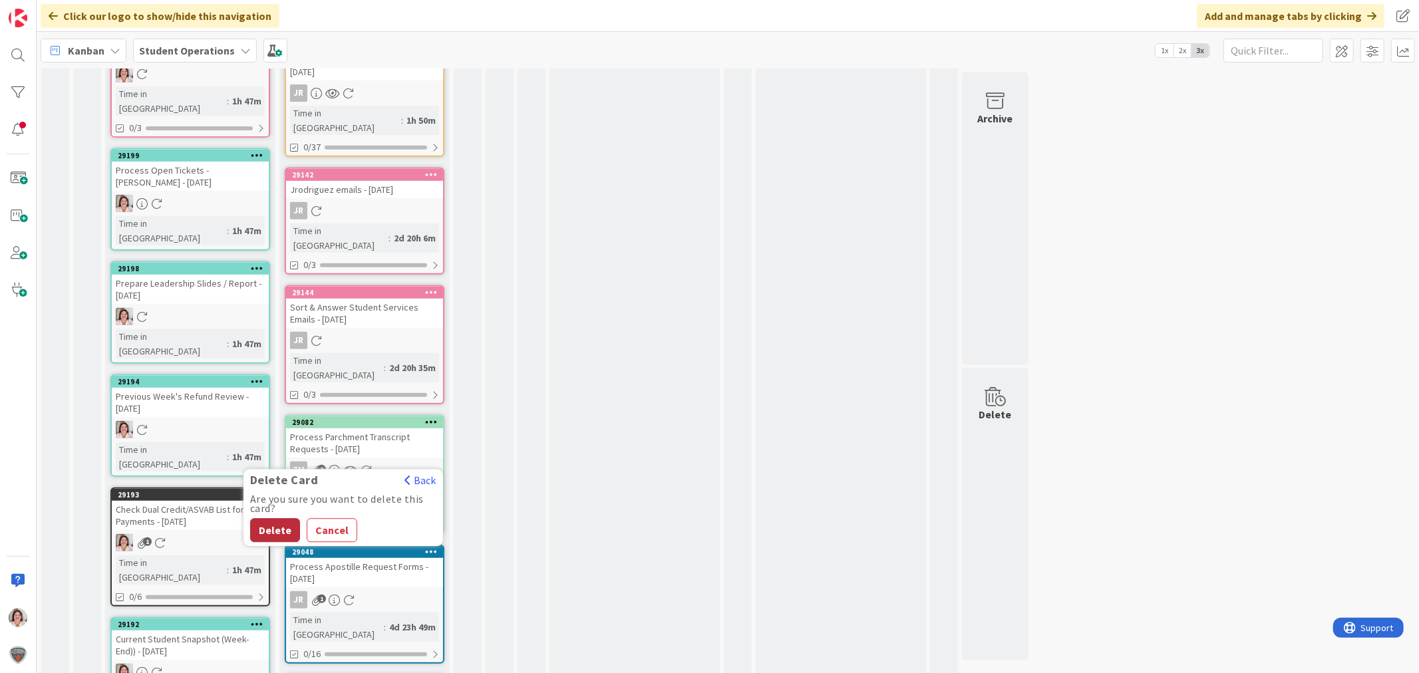
click at [269, 518] on button "Delete" at bounding box center [275, 530] width 50 height 24
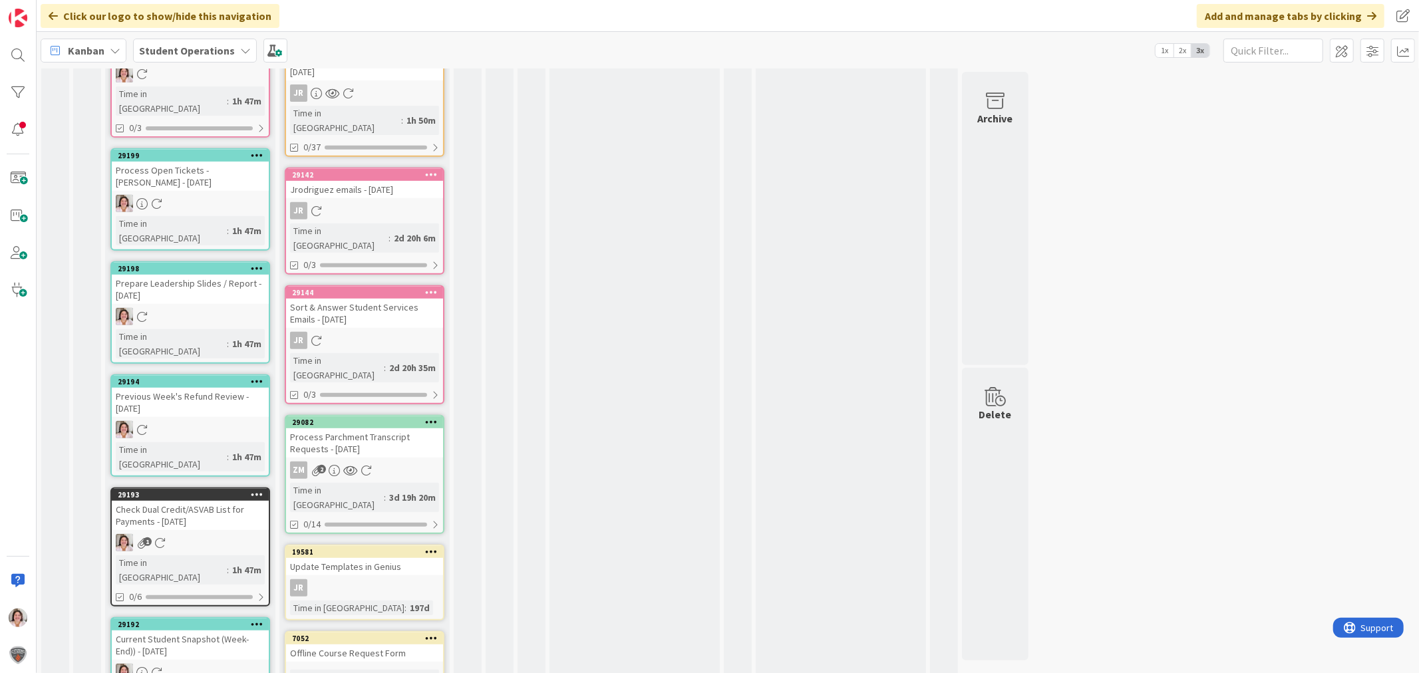
click at [433, 417] on icon at bounding box center [431, 421] width 13 height 9
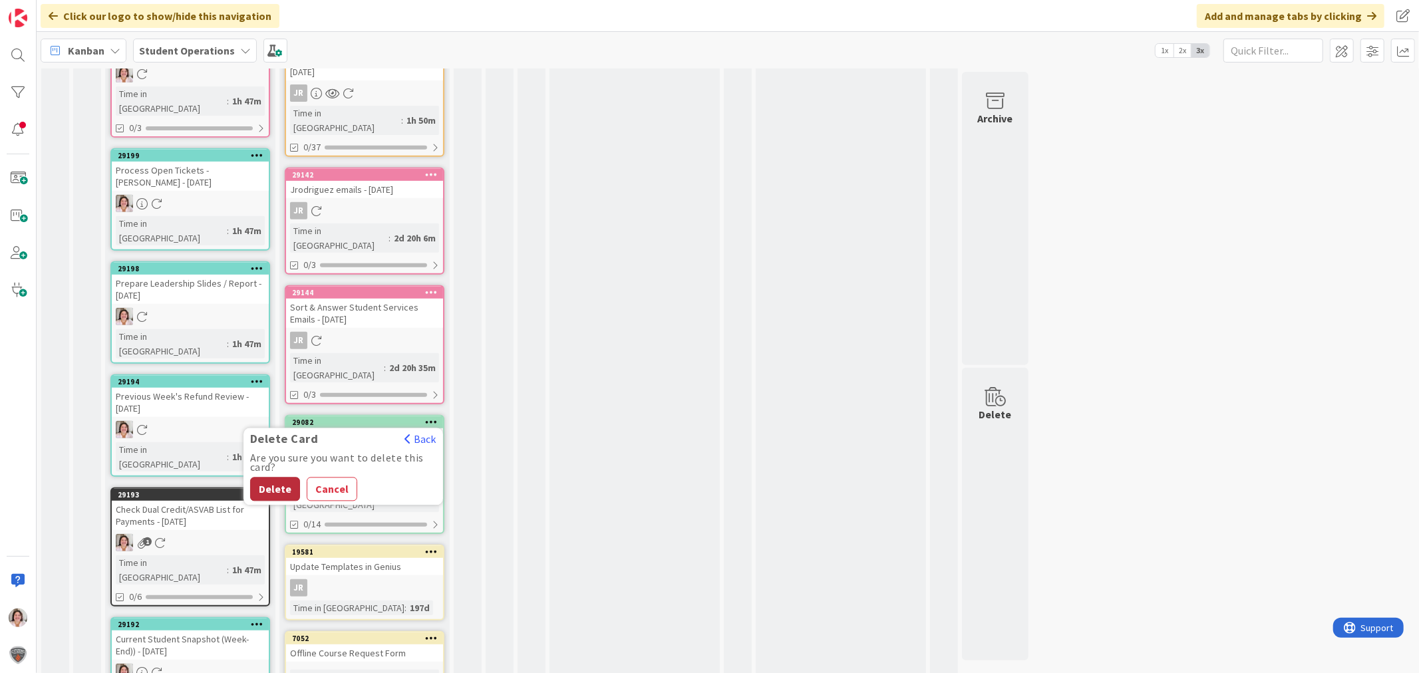
click at [282, 478] on button "Delete" at bounding box center [275, 490] width 50 height 24
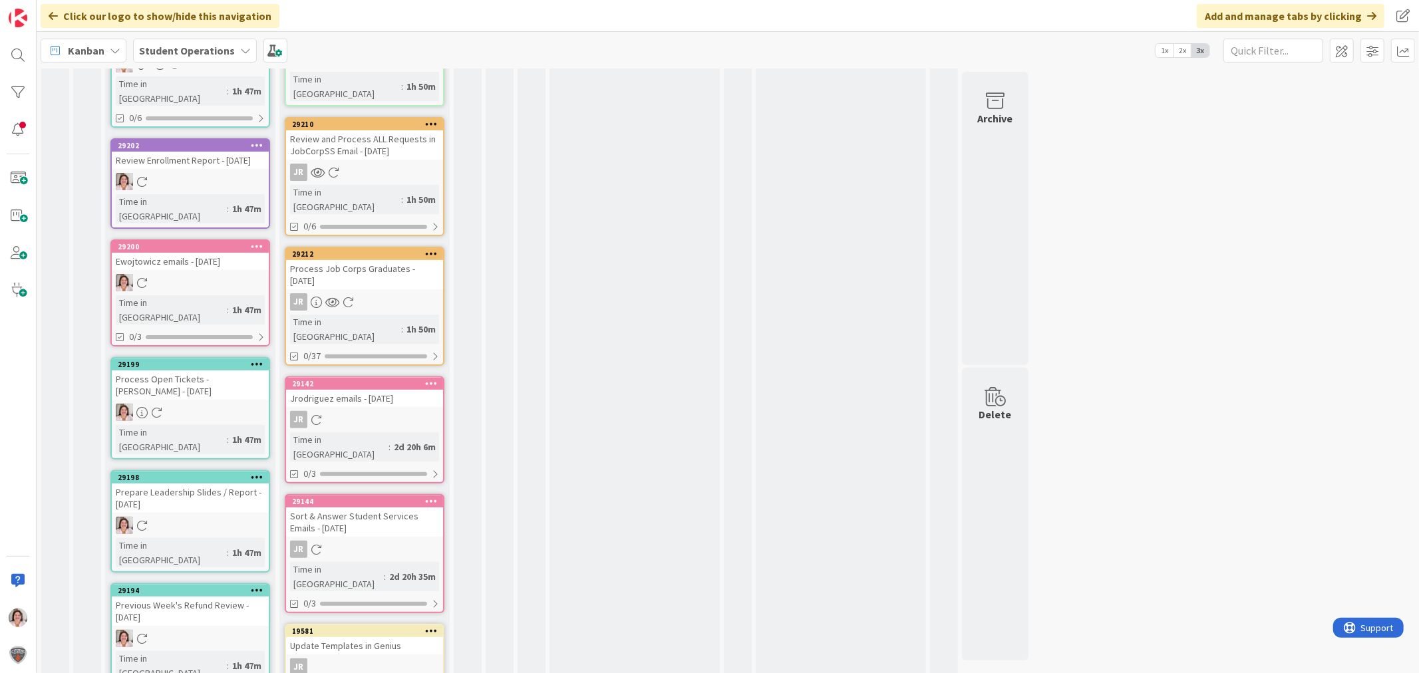
scroll to position [241, 0]
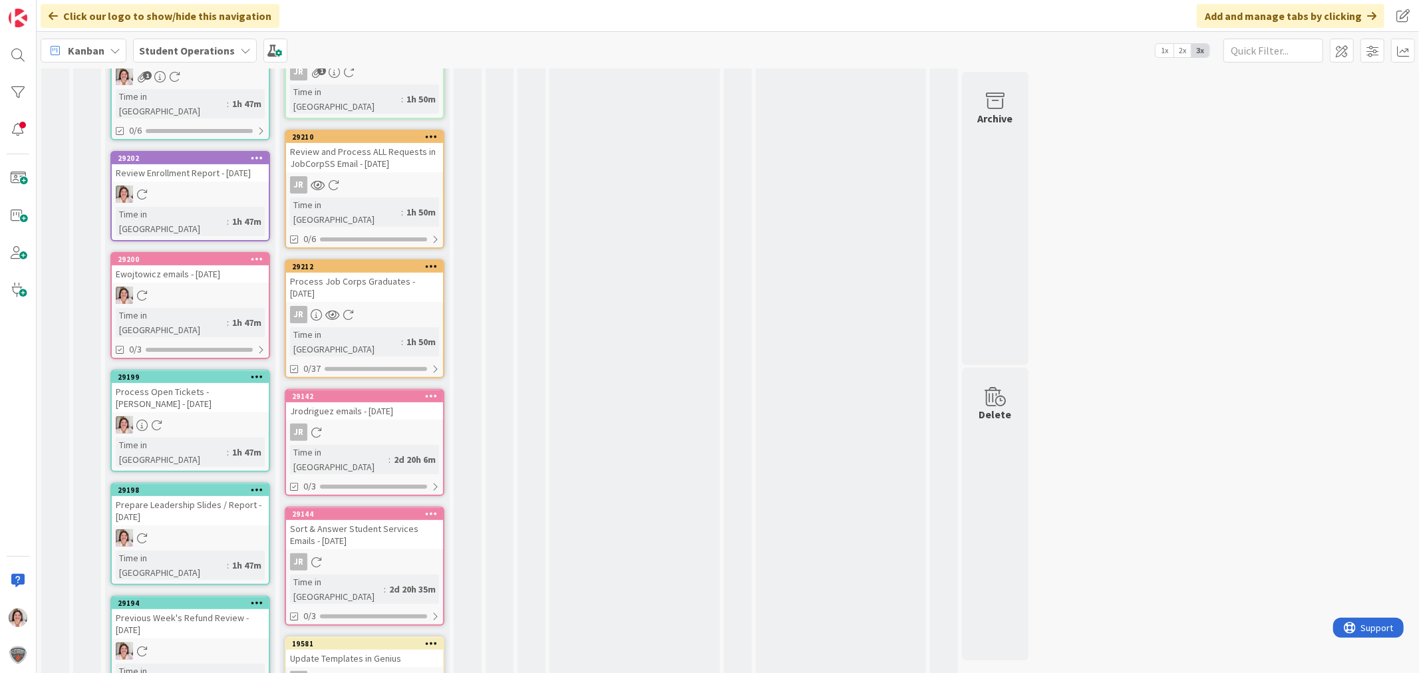
click at [436, 509] on icon at bounding box center [431, 513] width 13 height 9
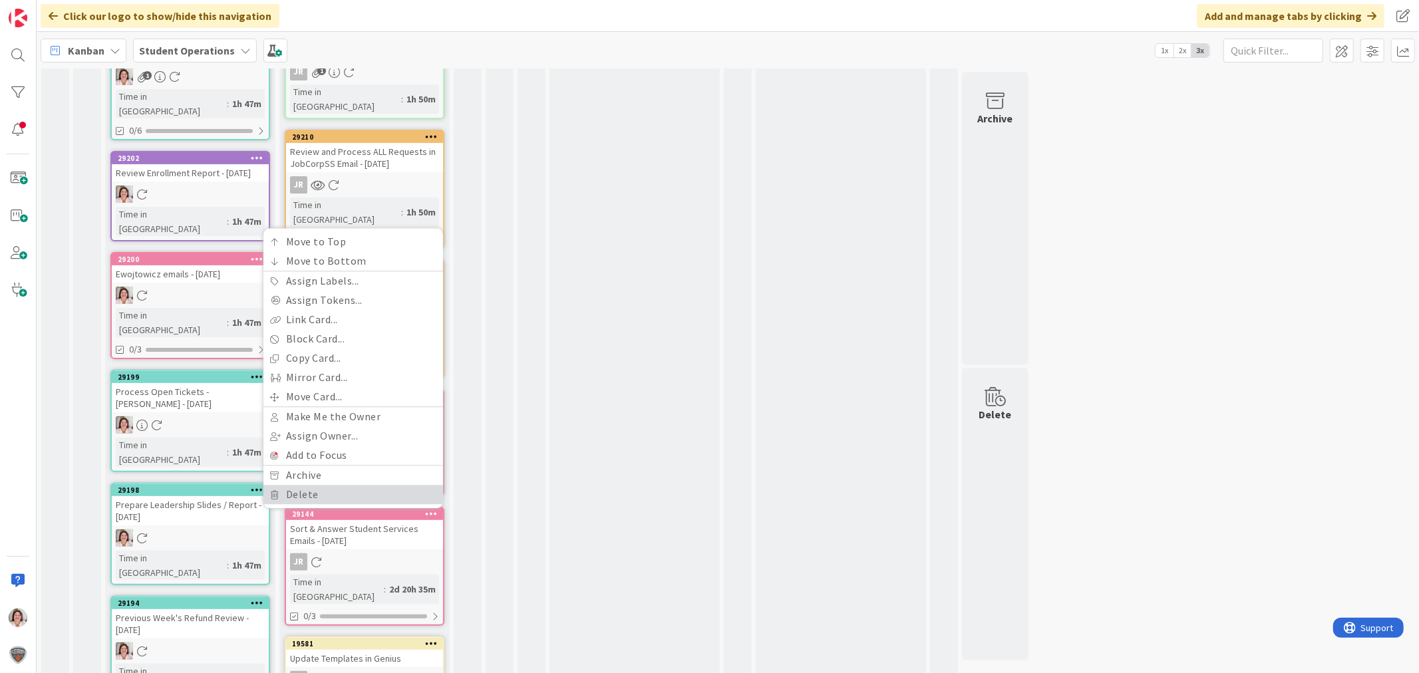
click at [287, 485] on link "Delete" at bounding box center [353, 494] width 180 height 19
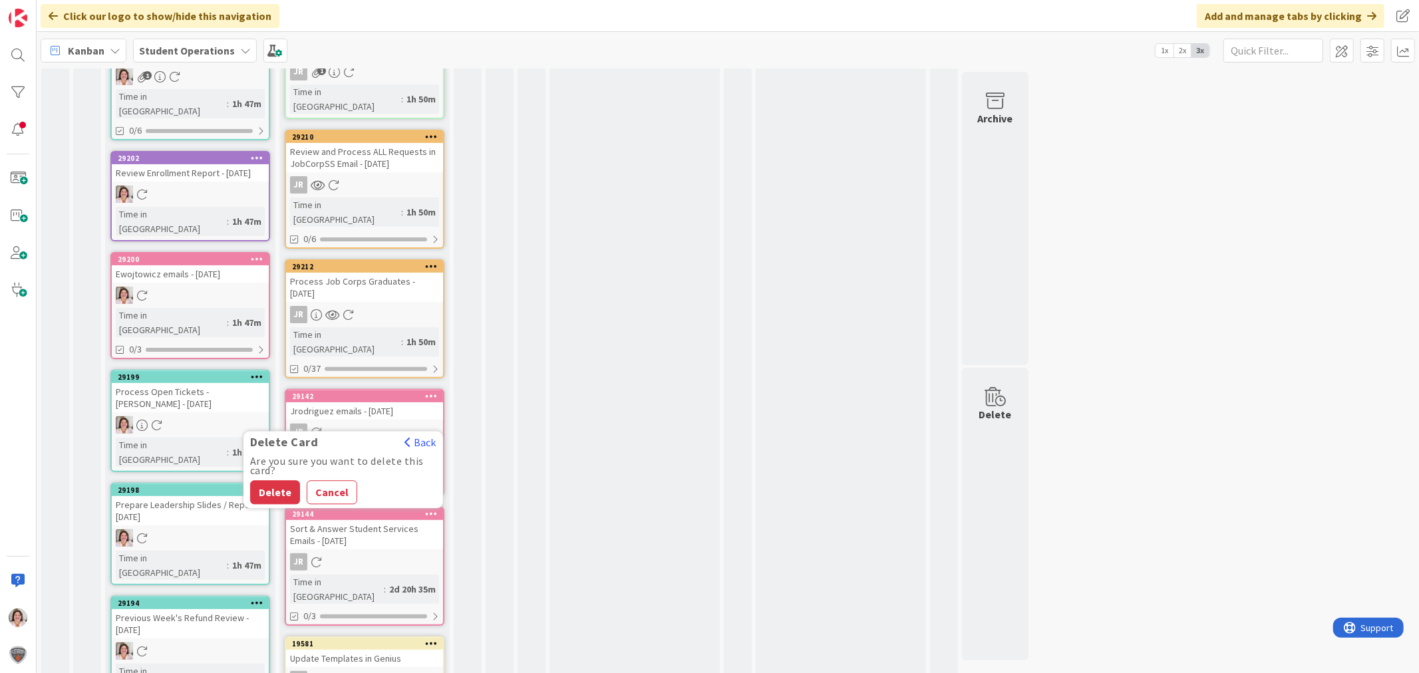
drag, startPoint x: 270, startPoint y: 411, endPoint x: 277, endPoint y: 406, distance: 8.7
click at [271, 480] on button "Delete" at bounding box center [275, 492] width 50 height 24
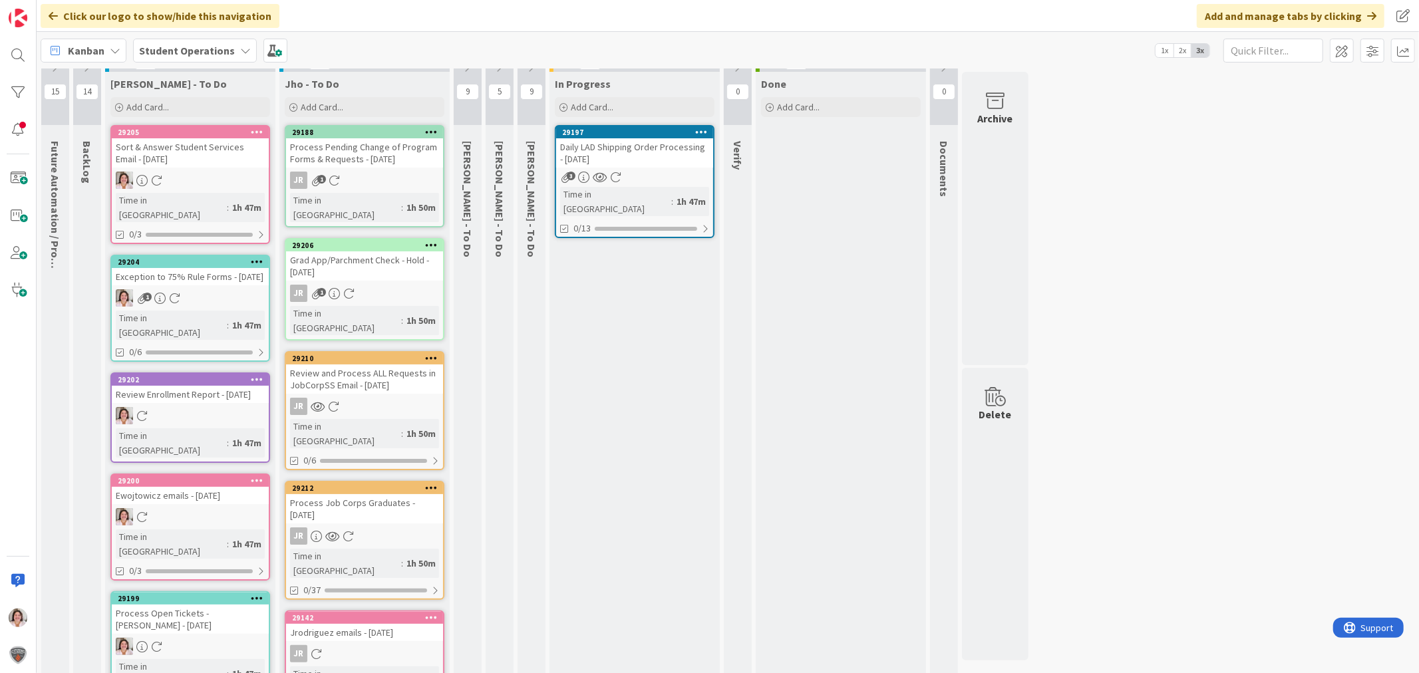
scroll to position [0, 0]
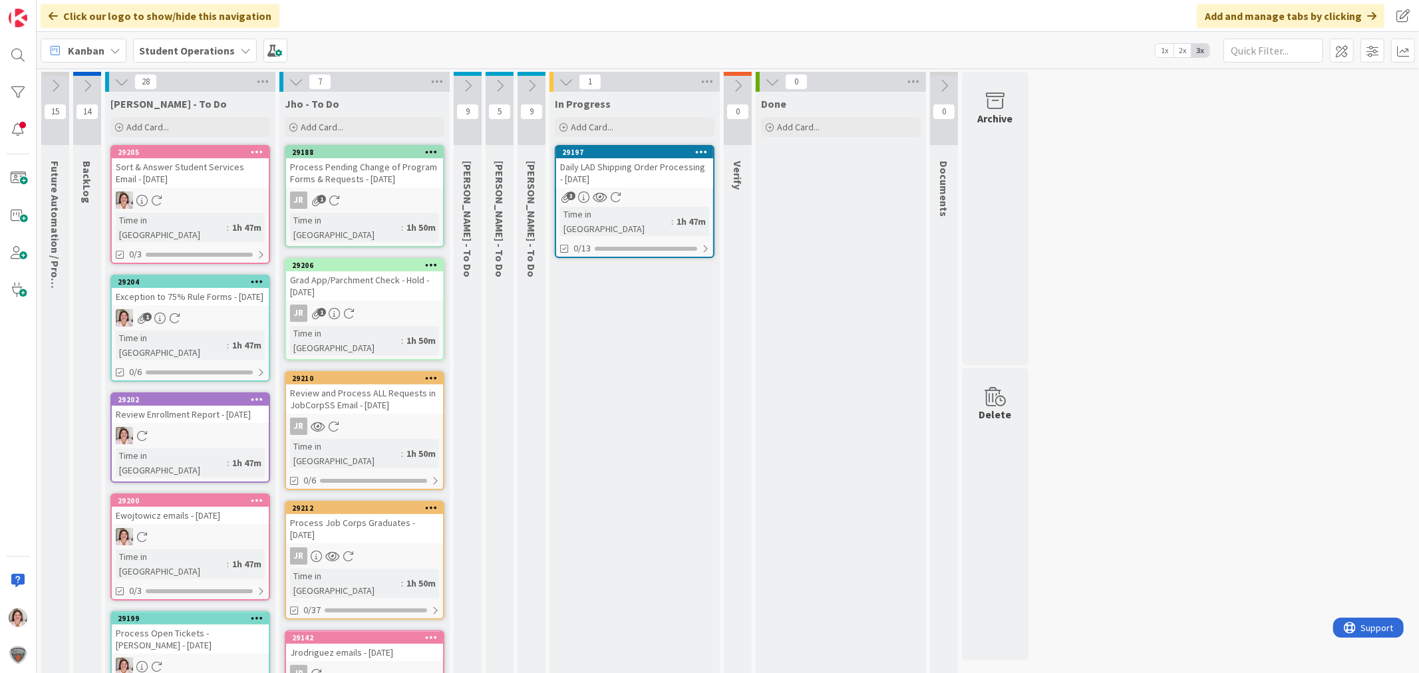
click at [294, 80] on icon at bounding box center [296, 82] width 15 height 15
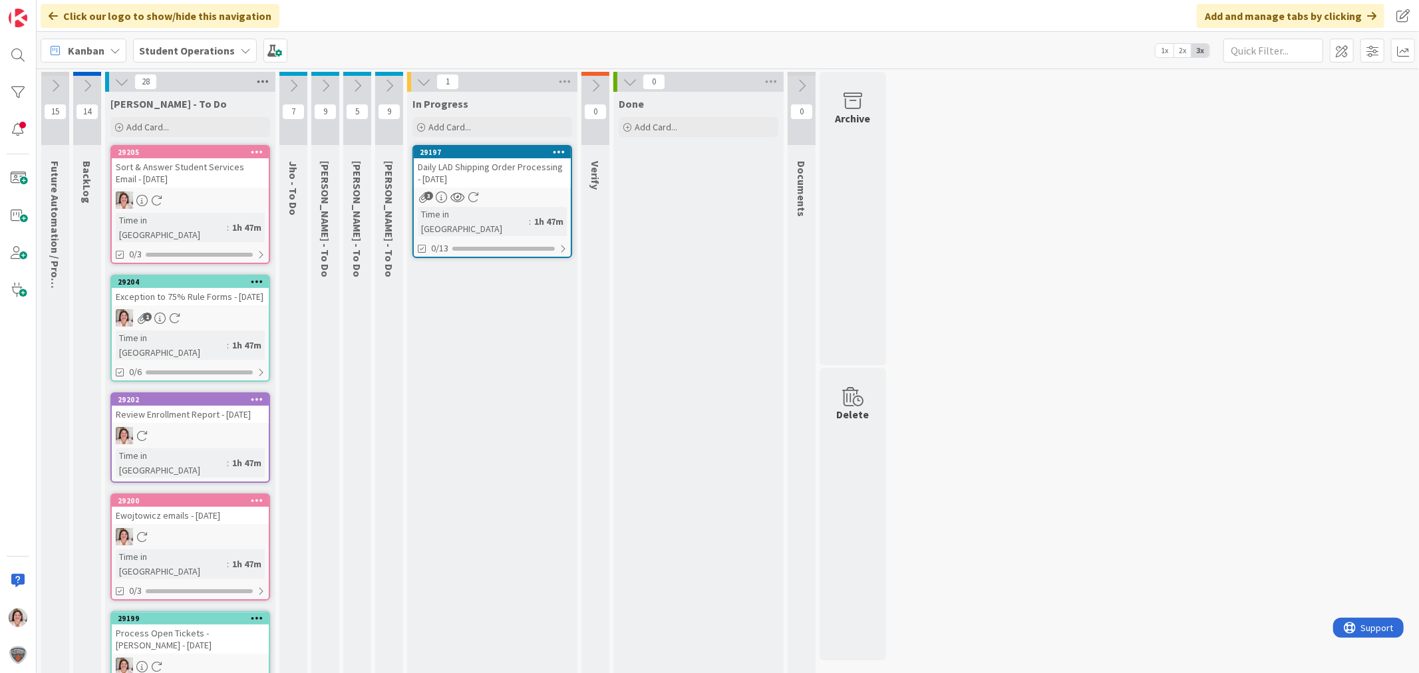
click at [254, 81] on icon at bounding box center [262, 82] width 17 height 20
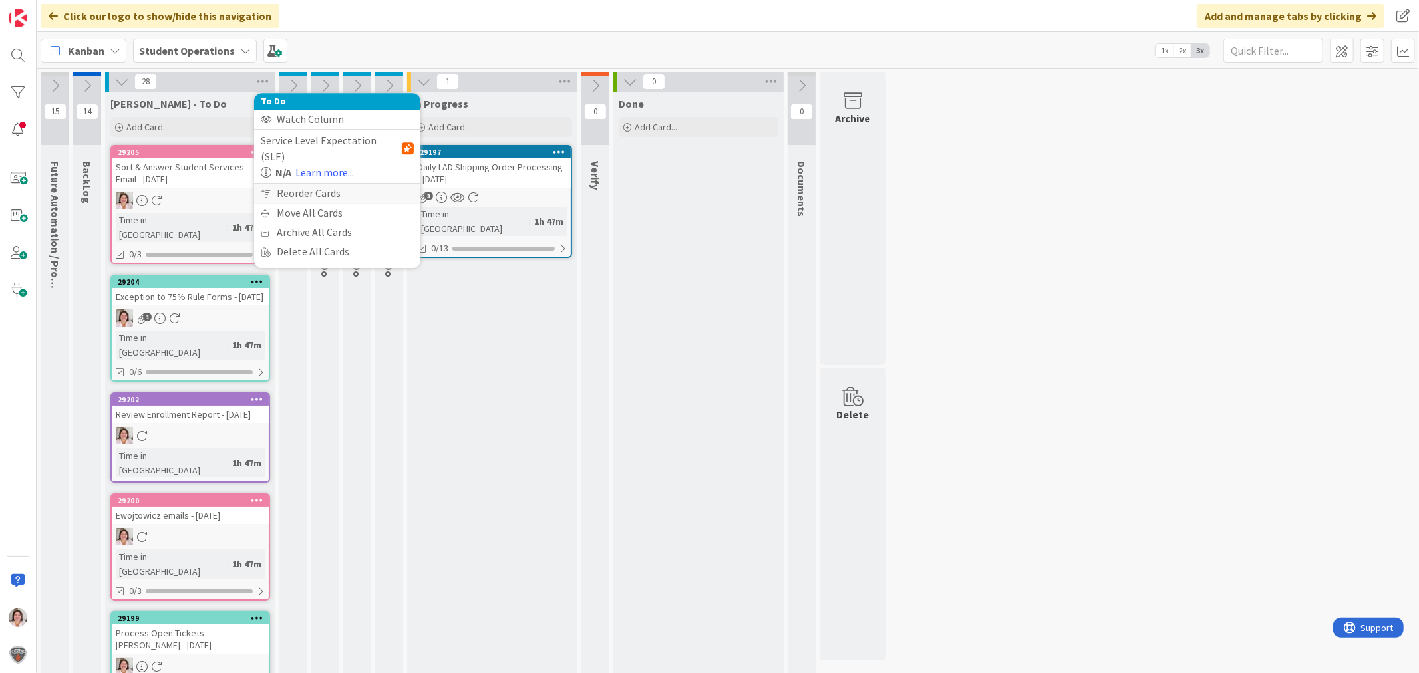
click at [305, 184] on div "Reorder Cards" at bounding box center [337, 193] width 166 height 19
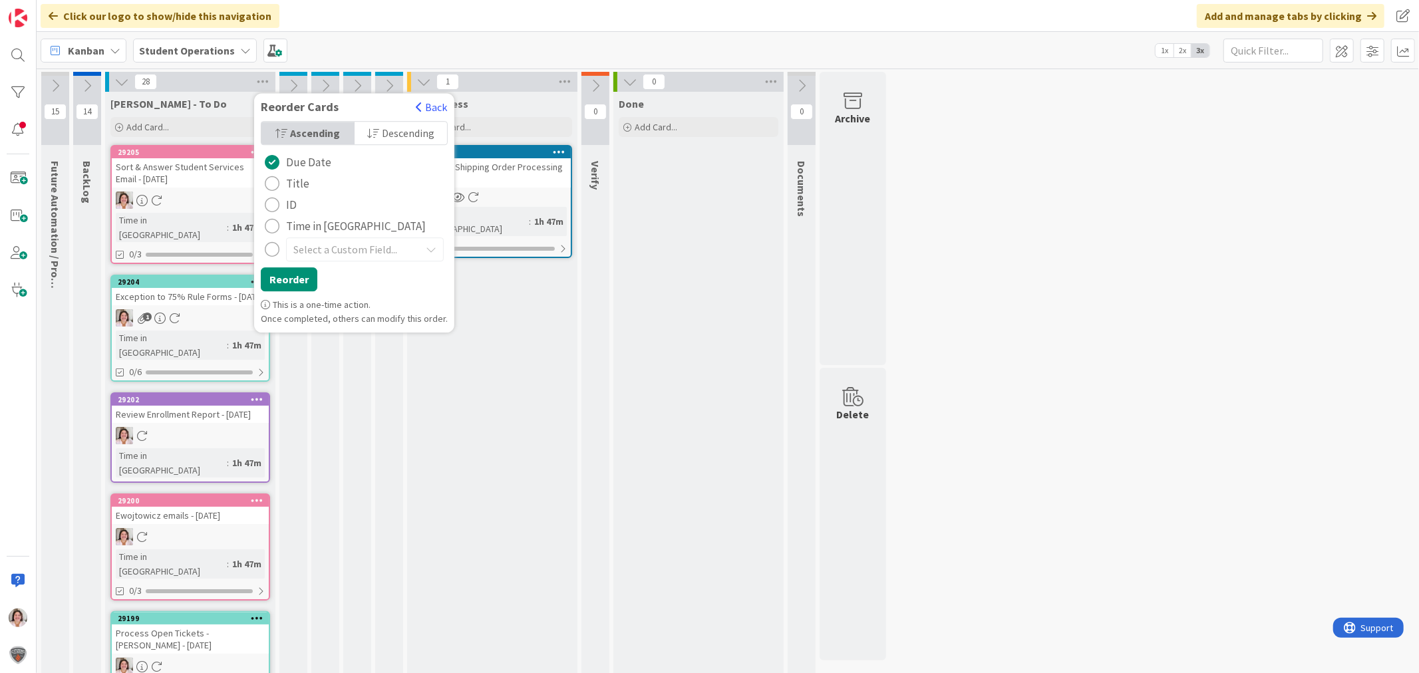
click at [387, 125] on span "Descending" at bounding box center [408, 133] width 53 height 20
click at [304, 283] on button "Reorder" at bounding box center [289, 279] width 57 height 24
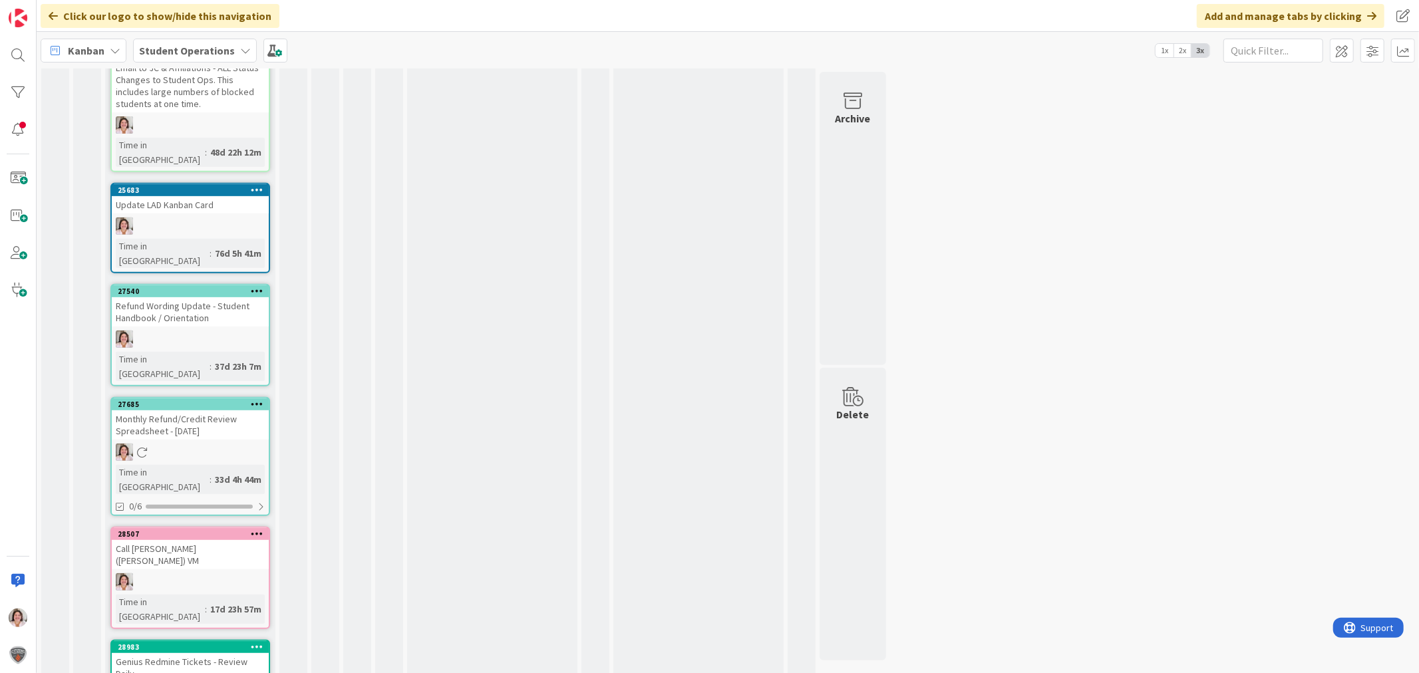
scroll to position [496, 0]
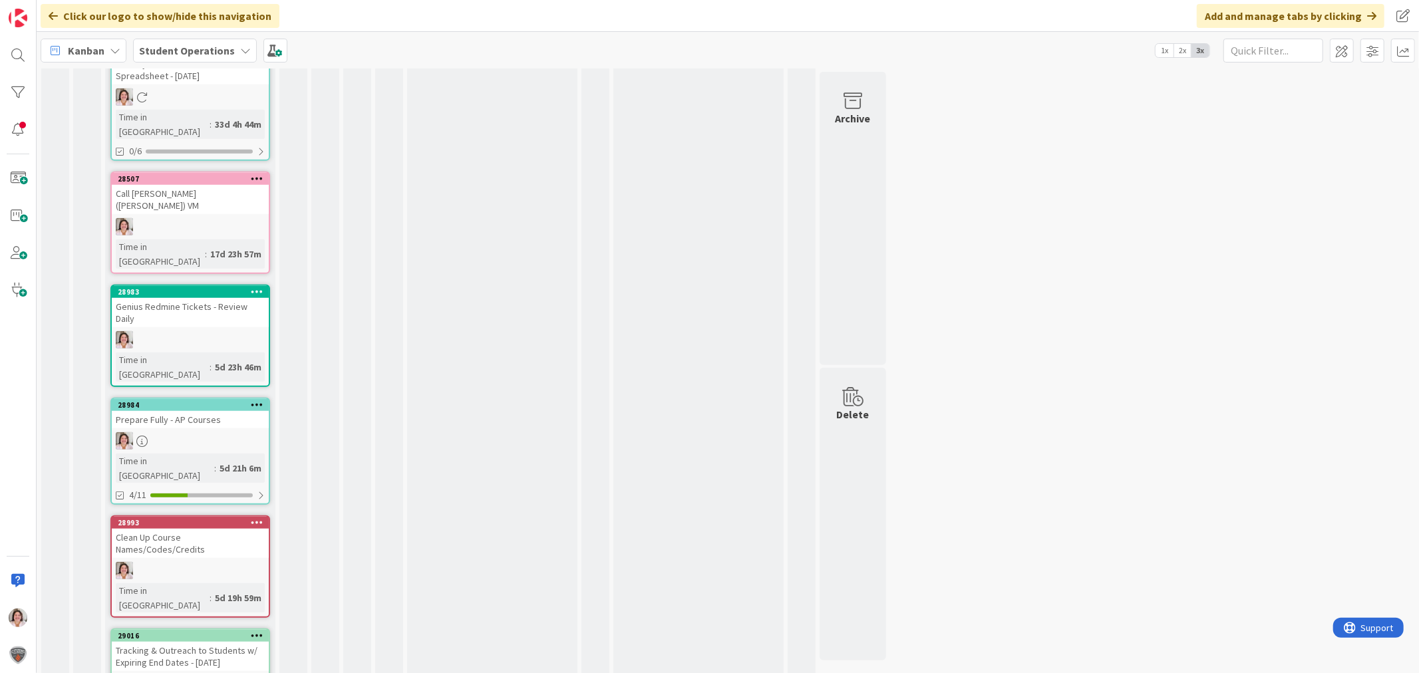
scroll to position [866, 0]
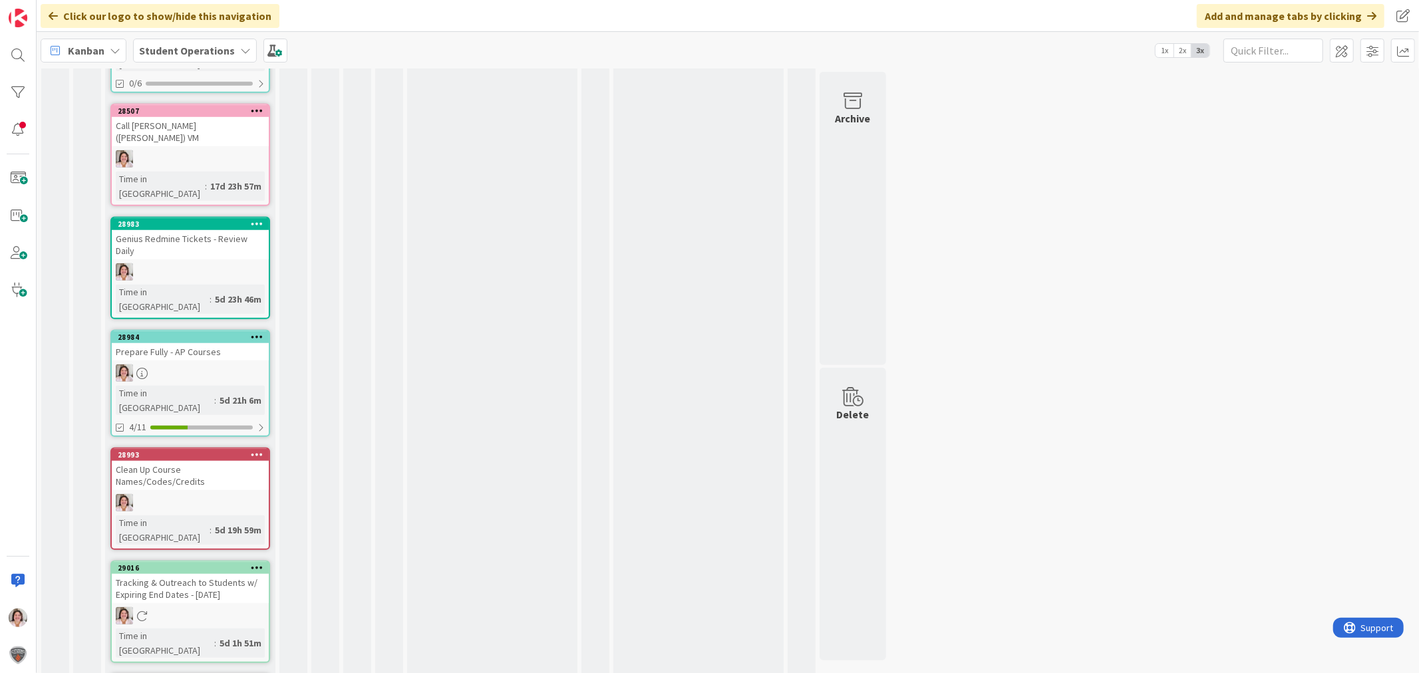
click at [259, 563] on icon at bounding box center [257, 567] width 13 height 9
click at [104, 623] on div "Delete Cancel" at bounding box center [169, 635] width 186 height 24
click at [100, 623] on button "Delete" at bounding box center [101, 635] width 50 height 24
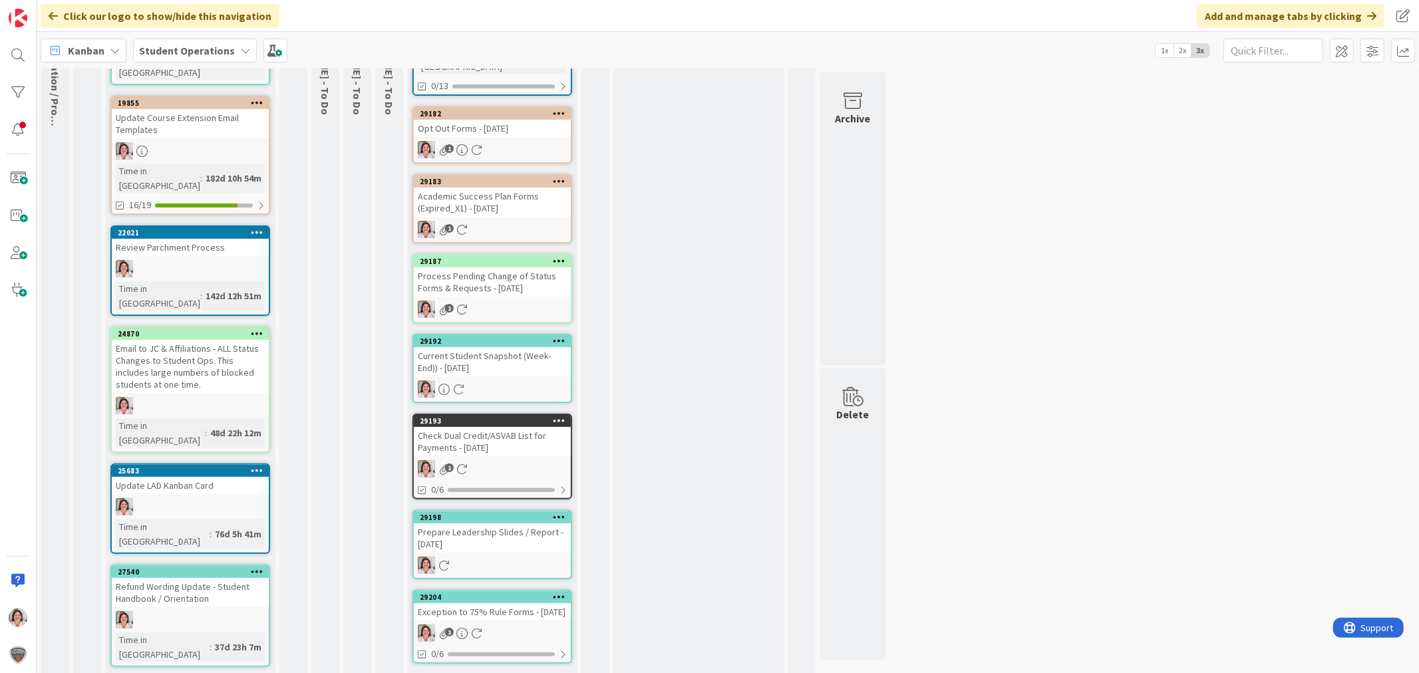
scroll to position [0, 0]
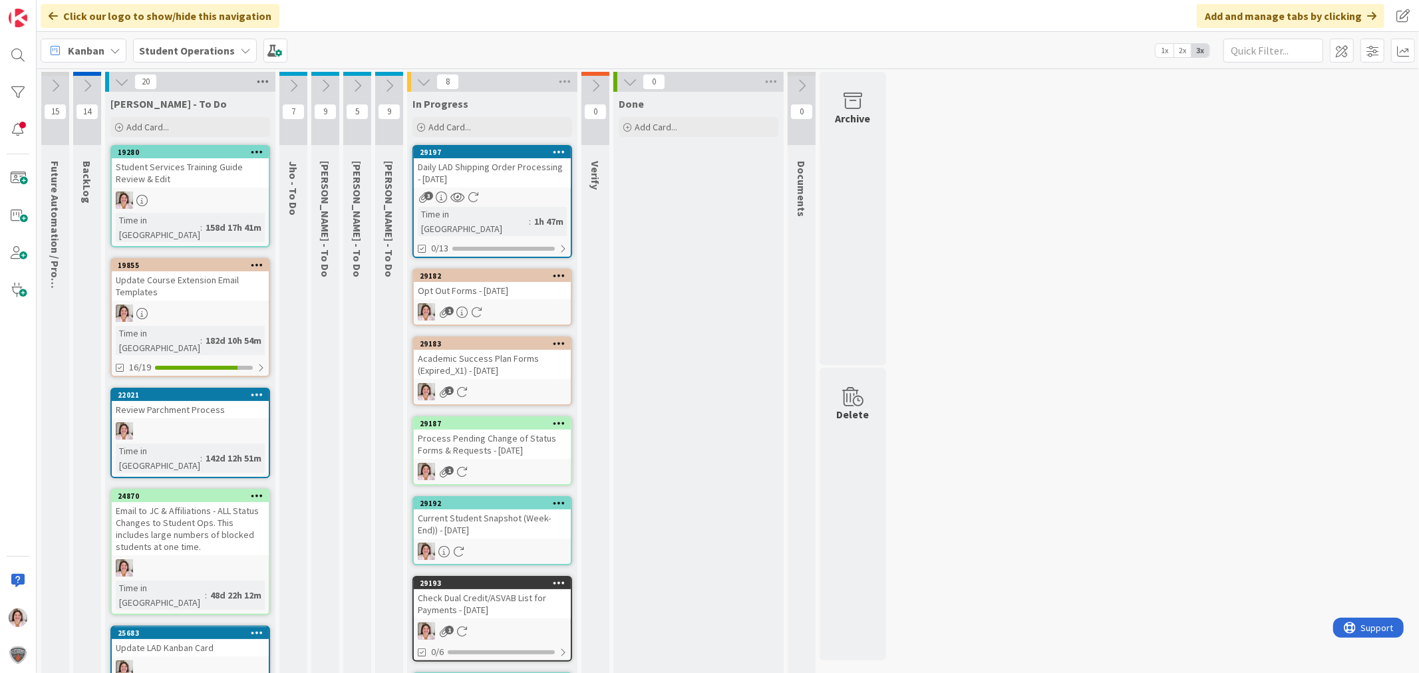
click at [265, 78] on icon at bounding box center [262, 82] width 17 height 20
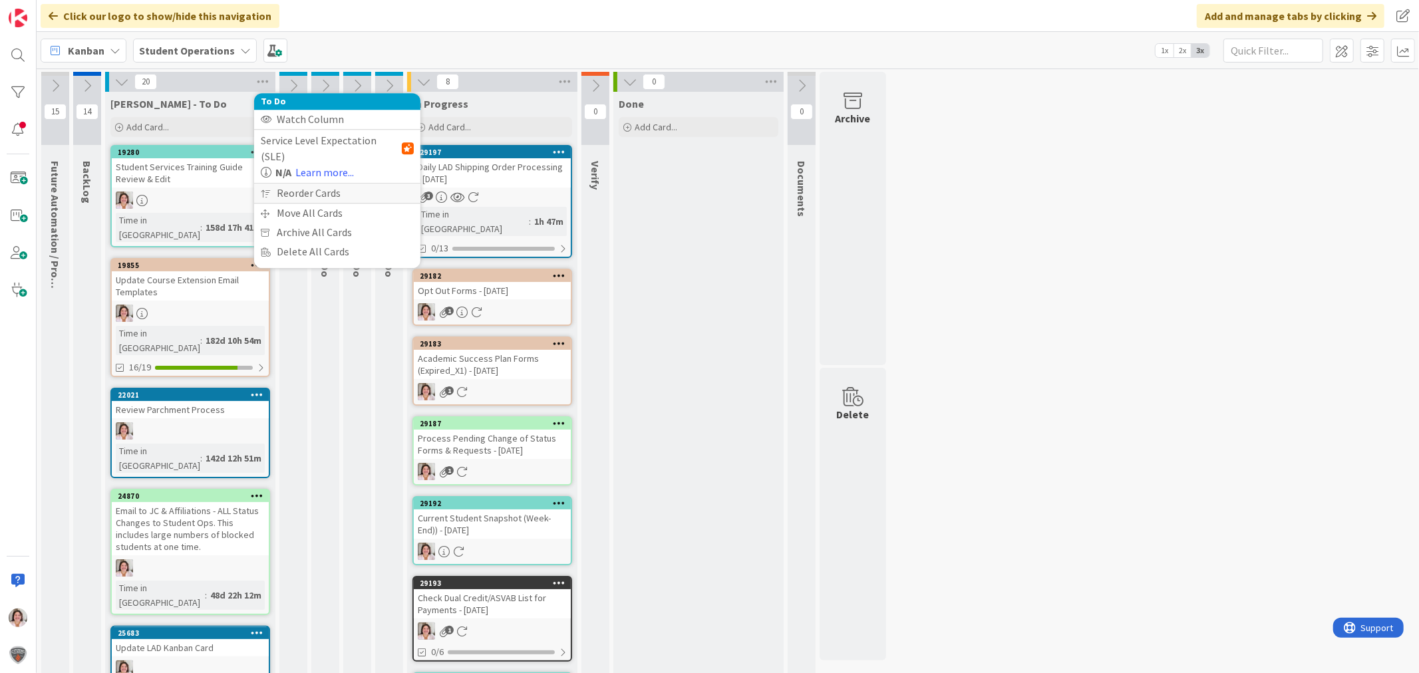
click at [326, 184] on div "Reorder Cards" at bounding box center [337, 193] width 166 height 19
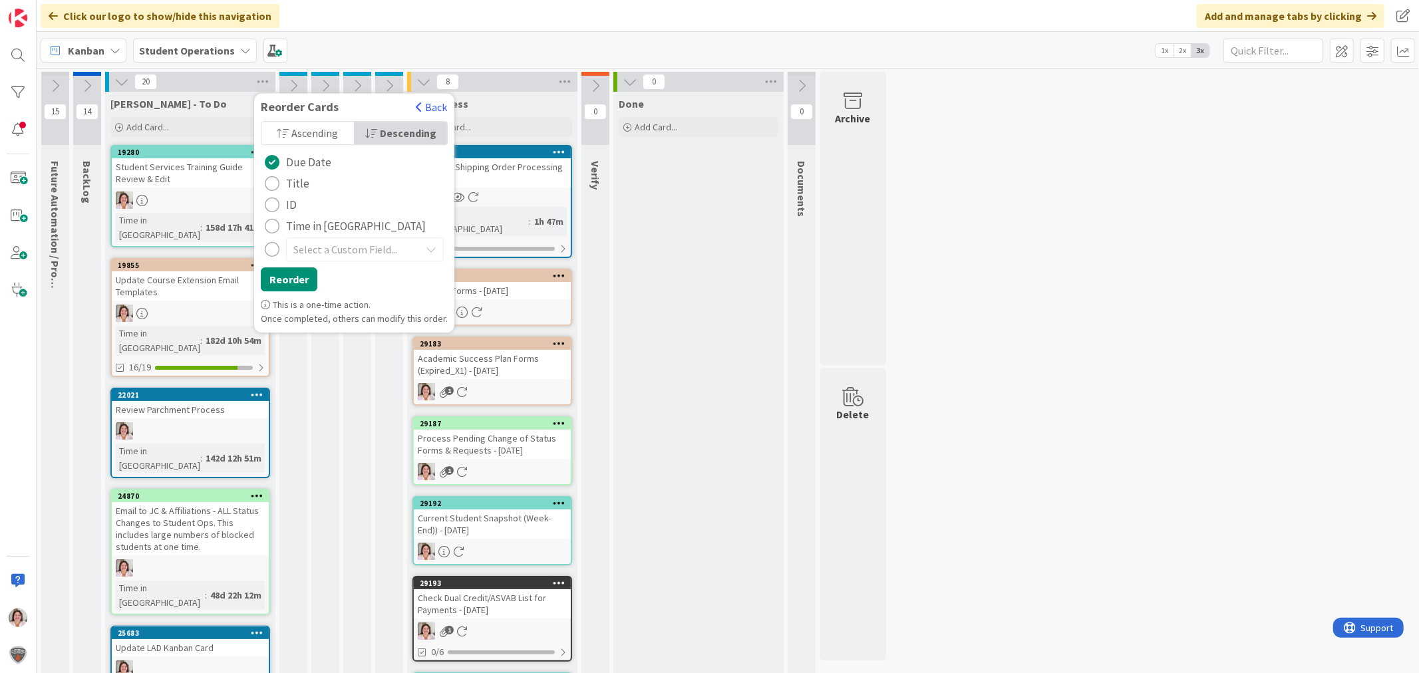
click at [299, 122] on div "Ascending" at bounding box center [307, 133] width 93 height 23
drag, startPoint x: 303, startPoint y: 283, endPoint x: 260, endPoint y: 293, distance: 44.5
click at [303, 283] on button "Reorder" at bounding box center [289, 279] width 57 height 24
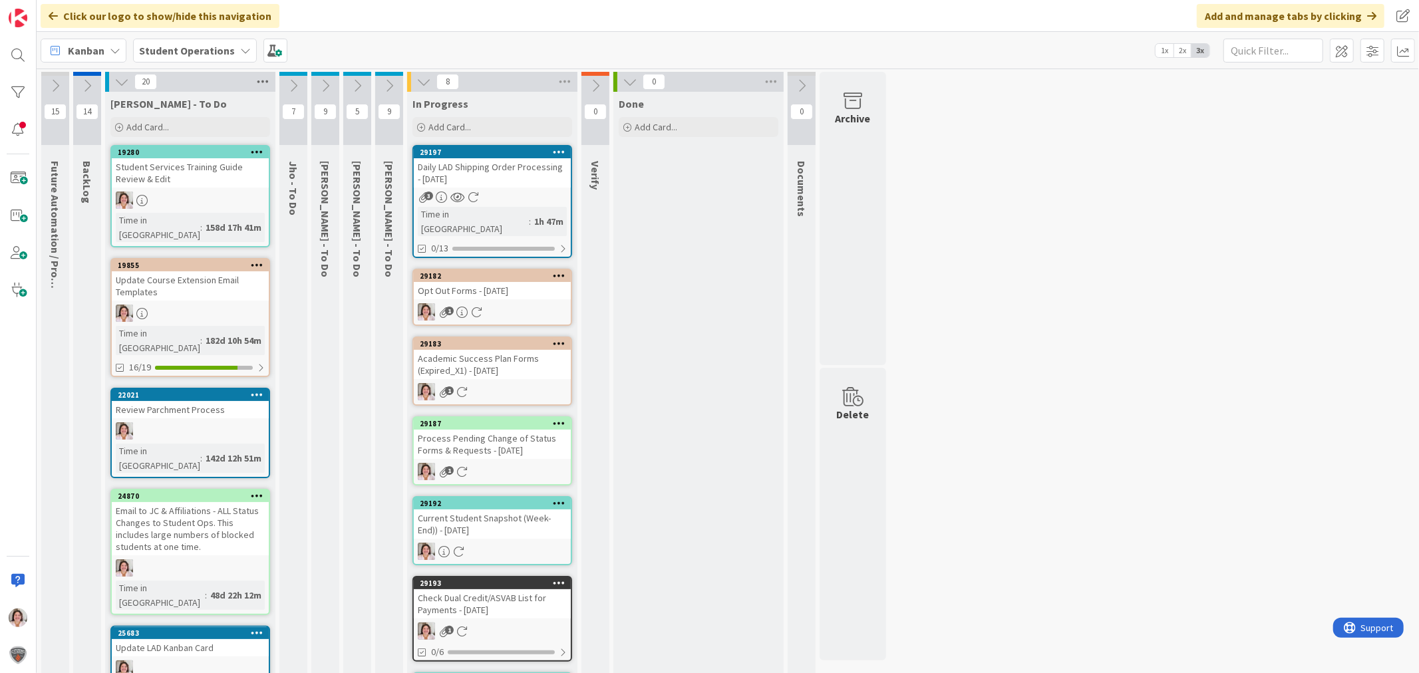
click at [266, 82] on icon at bounding box center [262, 82] width 17 height 20
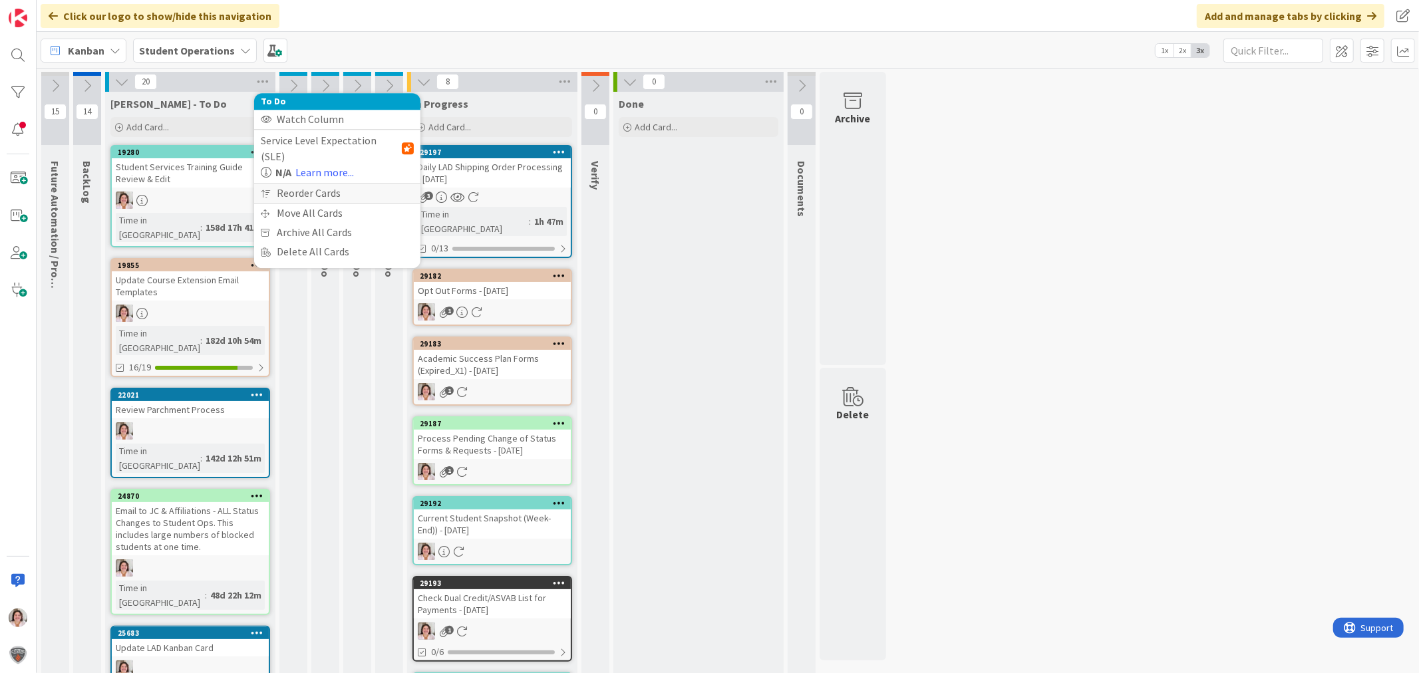
click at [305, 184] on div "Reorder Cards" at bounding box center [337, 193] width 166 height 19
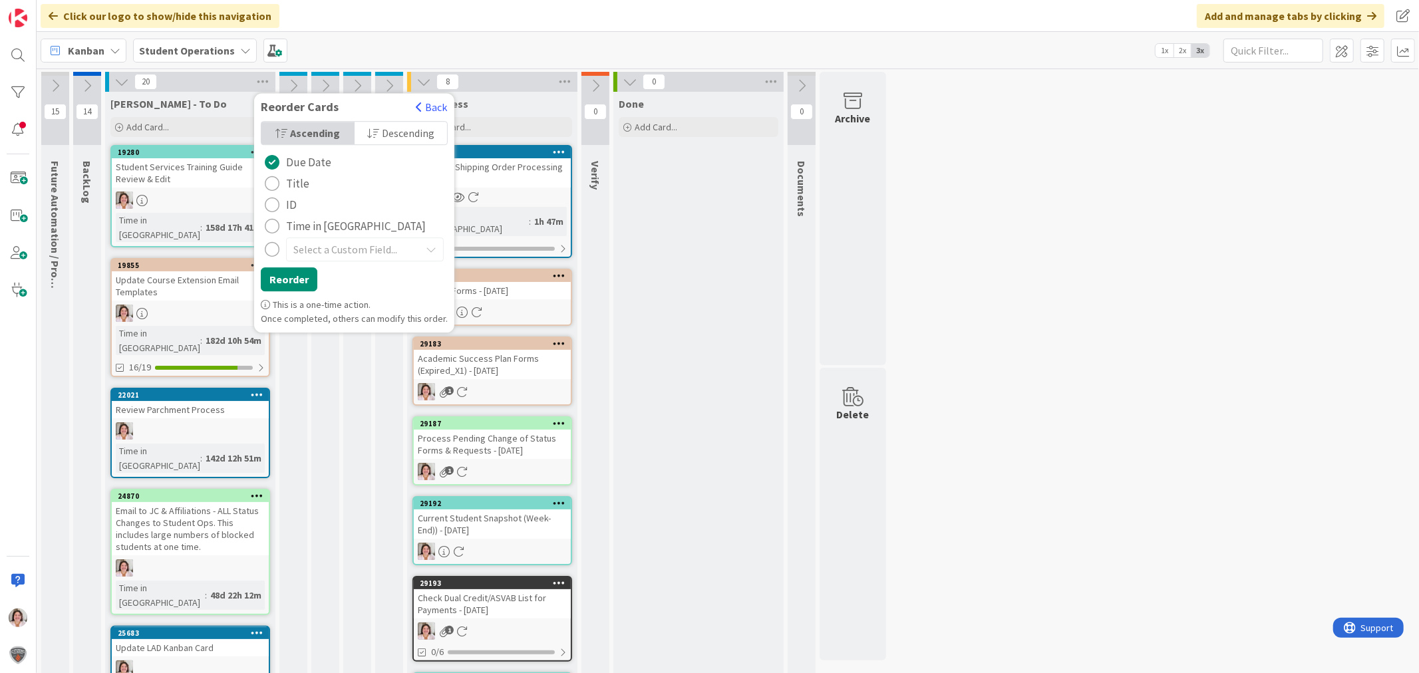
click at [395, 133] on span "Descending" at bounding box center [408, 133] width 53 height 20
click at [315, 126] on span "Ascending" at bounding box center [314, 133] width 47 height 20
click at [293, 230] on span "Time in [GEOGRAPHIC_DATA]" at bounding box center [356, 226] width 140 height 20
click at [297, 288] on button "Reorder" at bounding box center [289, 279] width 57 height 24
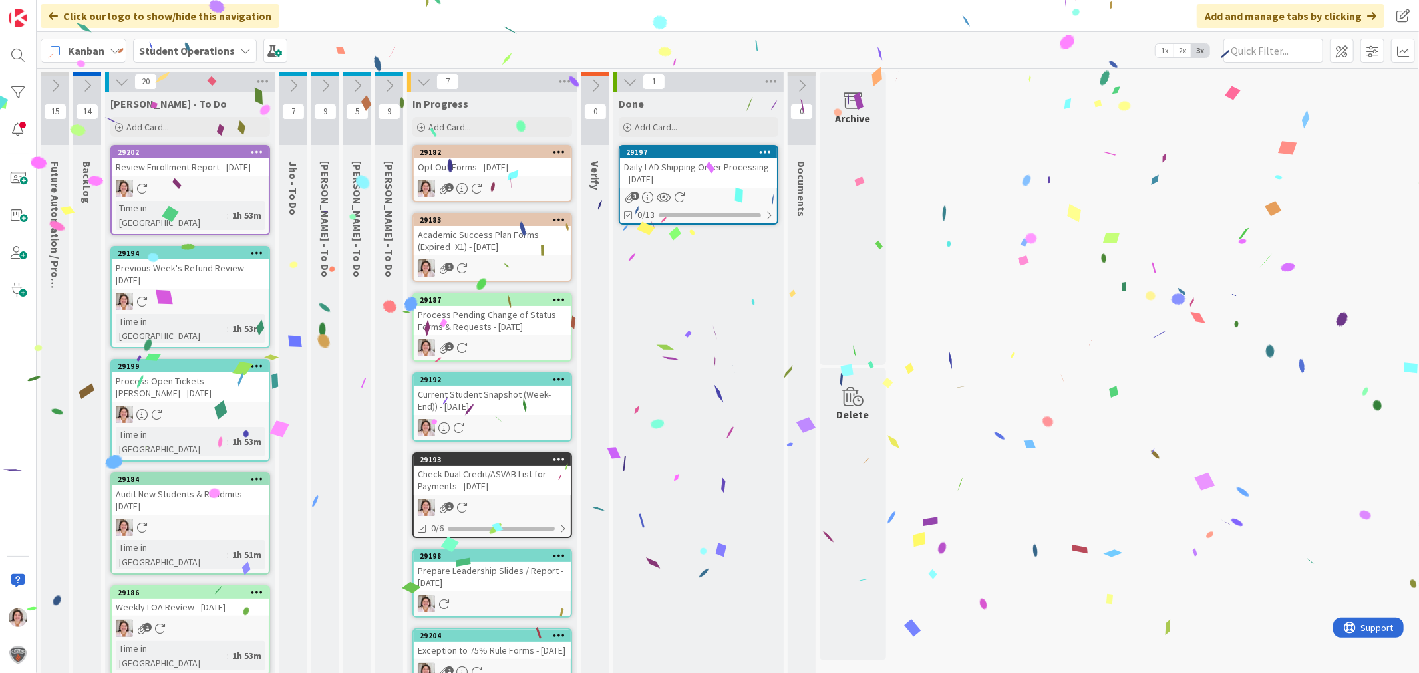
click at [488, 173] on div "Opt Out Forms - [DATE]" at bounding box center [492, 166] width 157 height 17
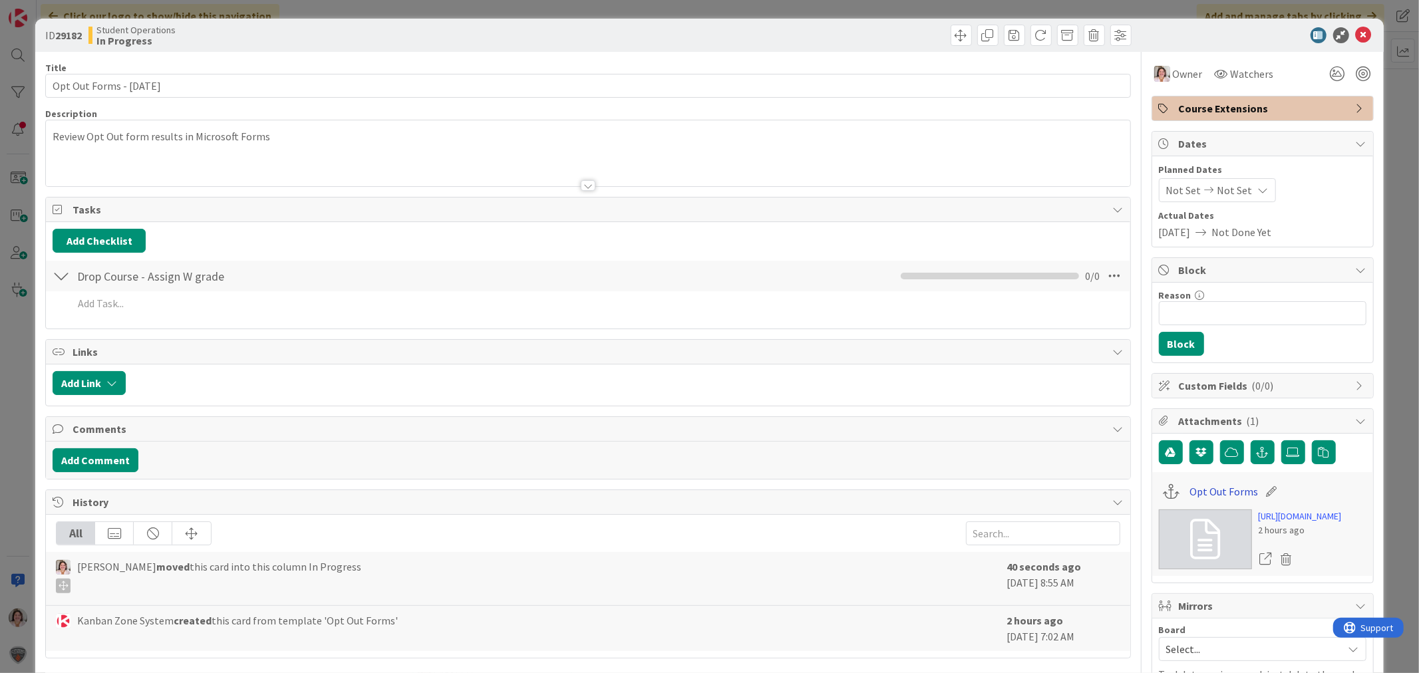
click at [1200, 496] on link "Opt Out Forms" at bounding box center [1223, 492] width 69 height 16
click at [1356, 39] on icon at bounding box center [1364, 35] width 16 height 16
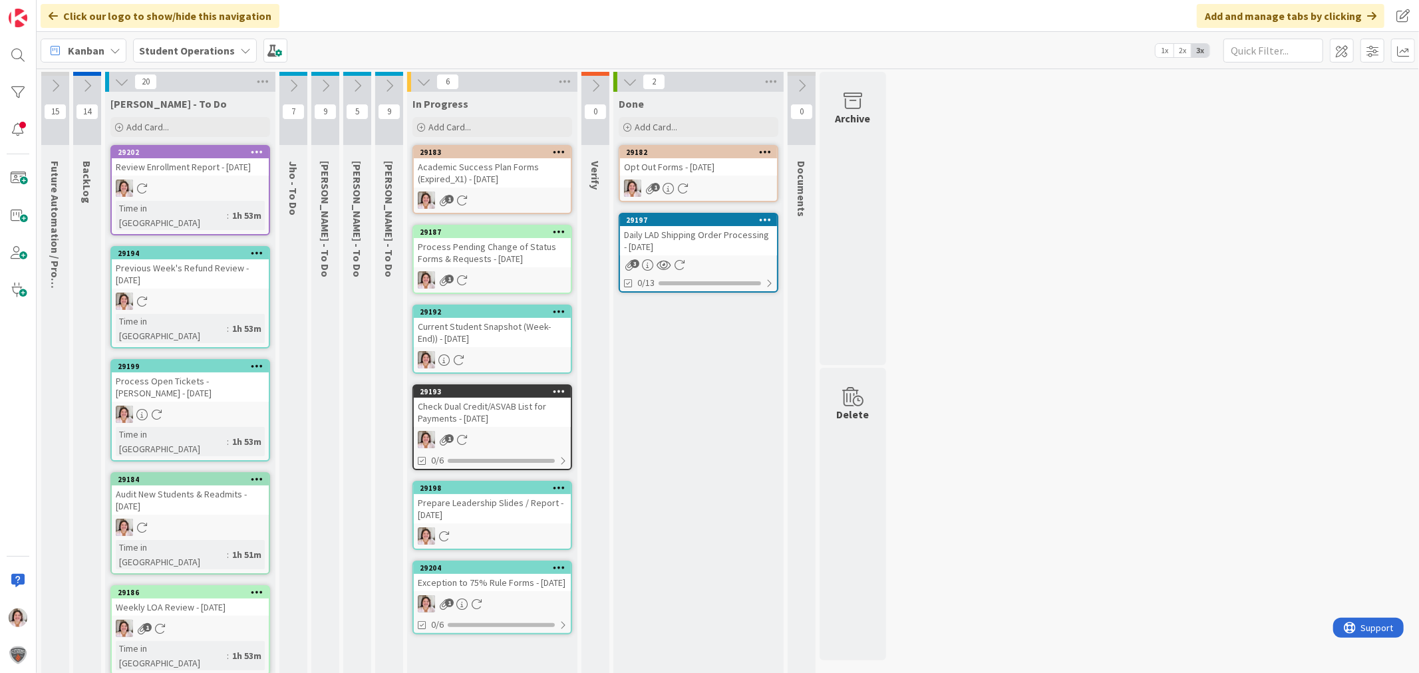
click at [470, 182] on div "Academic Success Plan Forms (Expired_X1) - [DATE]" at bounding box center [492, 172] width 157 height 29
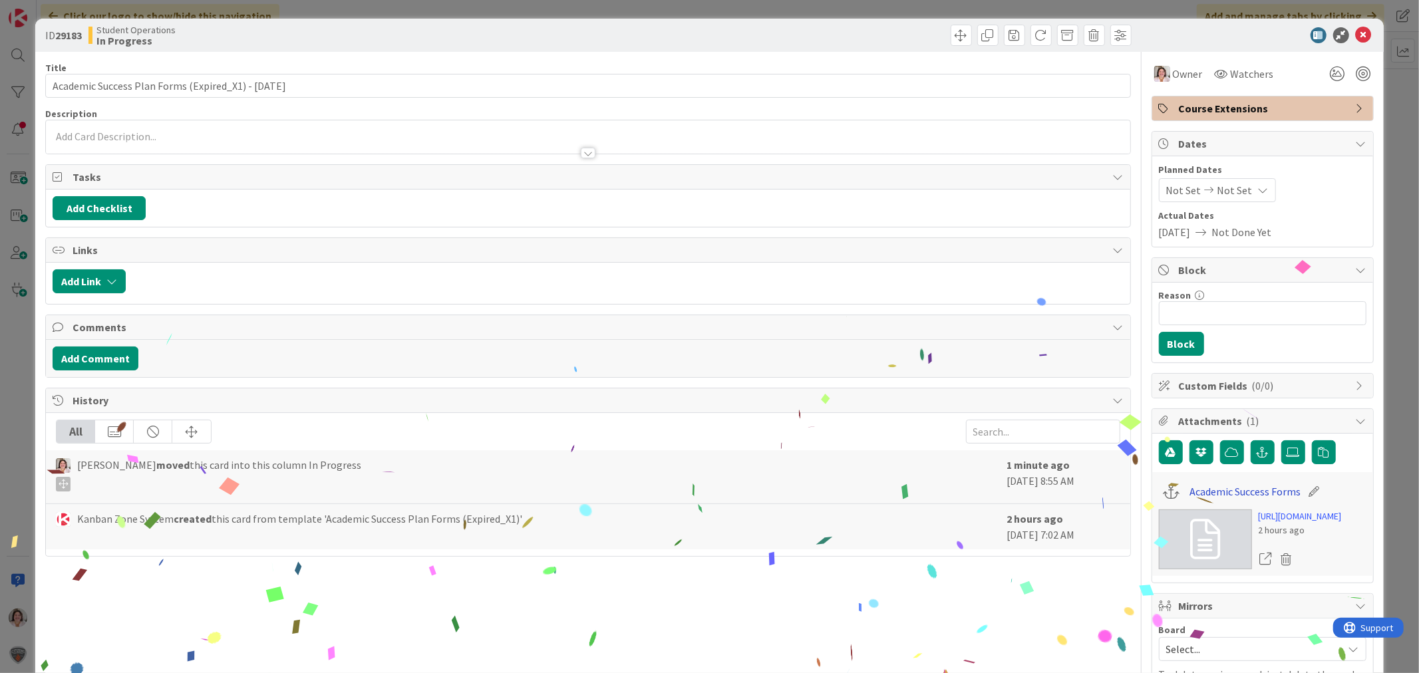
click at [1216, 494] on link "Academic Success Forms" at bounding box center [1244, 492] width 111 height 16
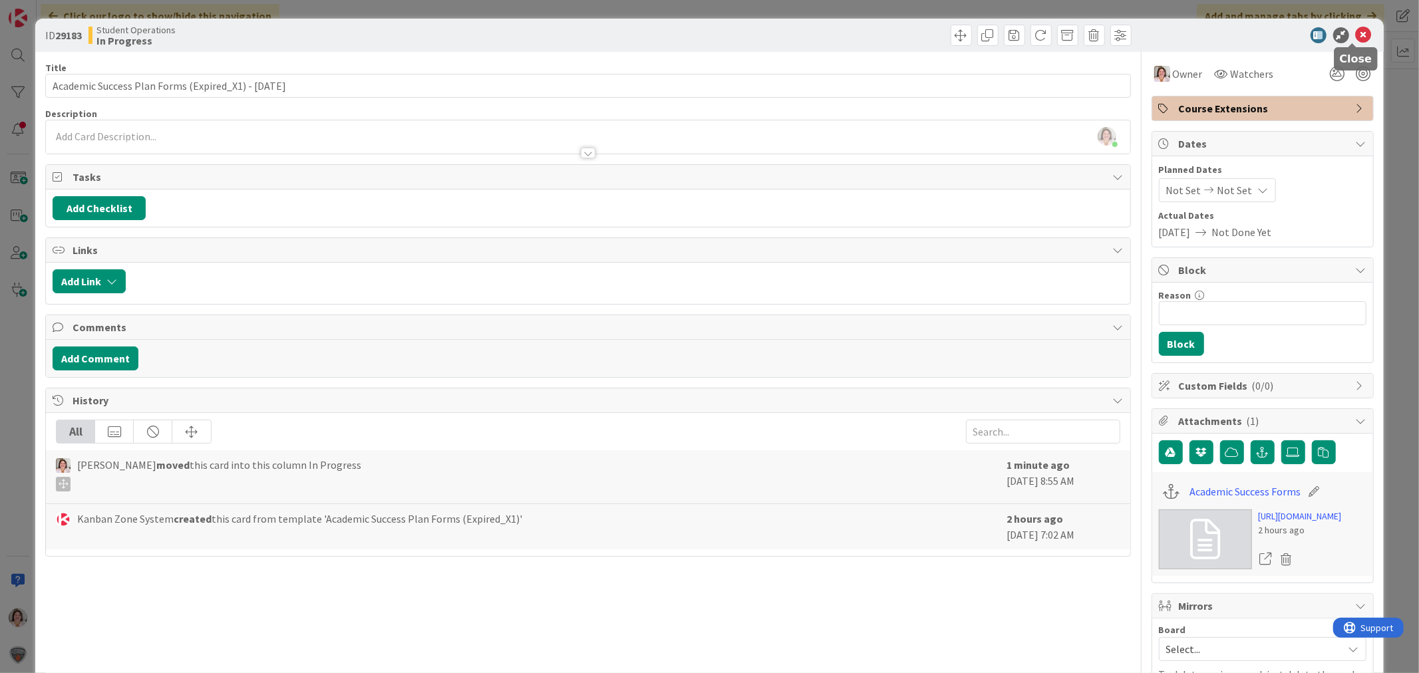
click at [1356, 32] on icon at bounding box center [1364, 35] width 16 height 16
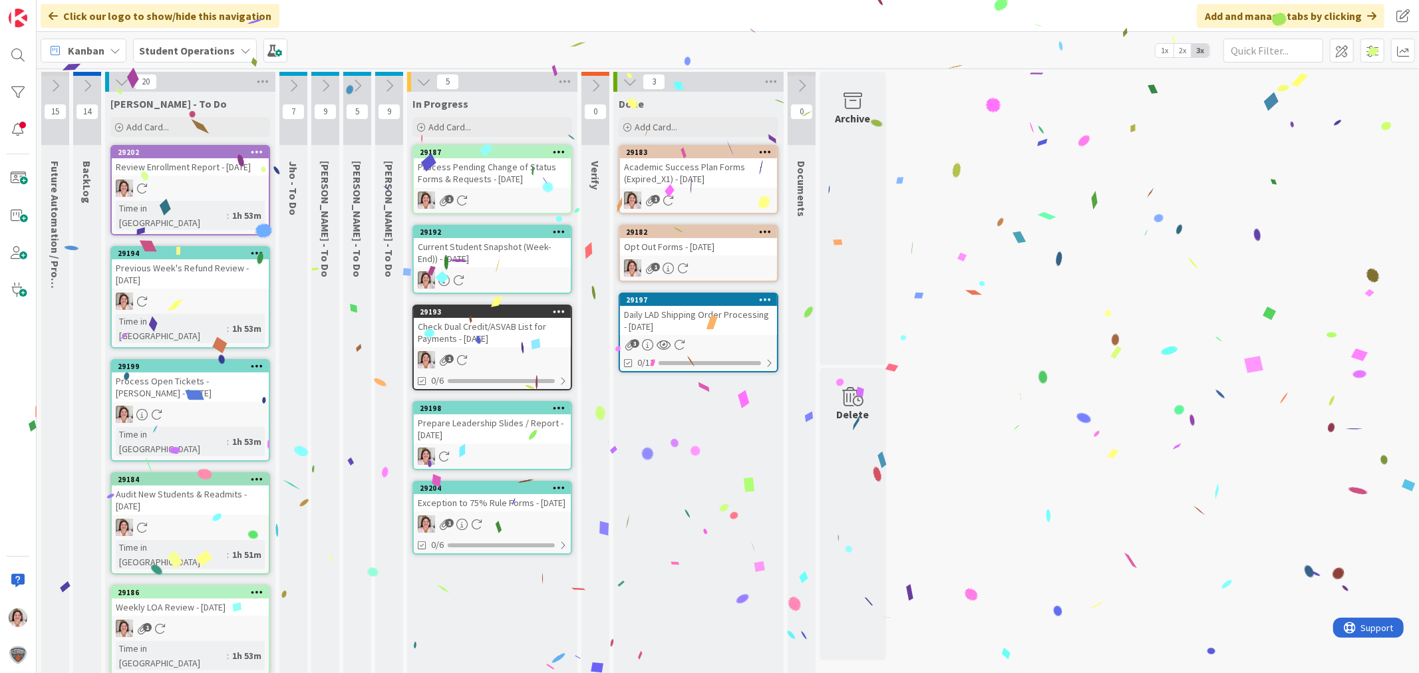
click at [486, 182] on div "Process Pending Change of Status Forms & Requests - [DATE]" at bounding box center [492, 172] width 157 height 29
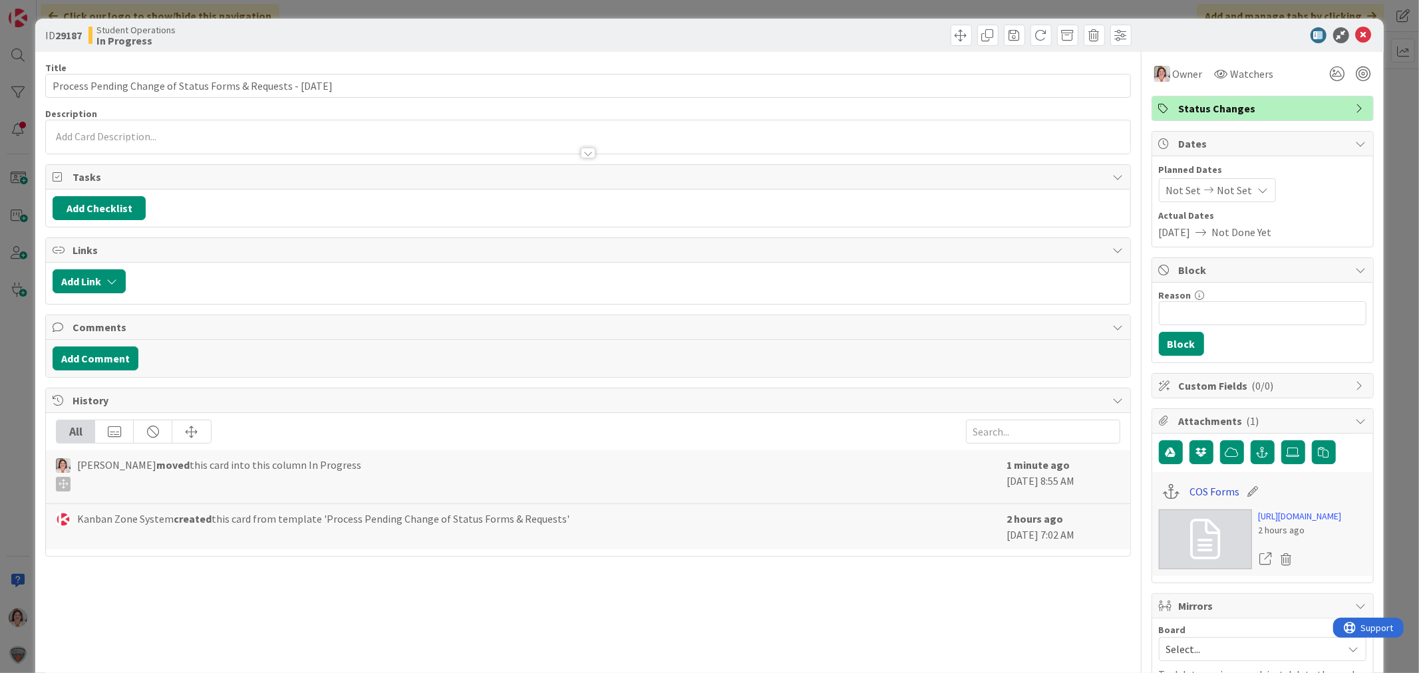
click at [1204, 496] on link "COS Forms" at bounding box center [1214, 492] width 50 height 16
click at [1359, 35] on icon at bounding box center [1364, 35] width 16 height 16
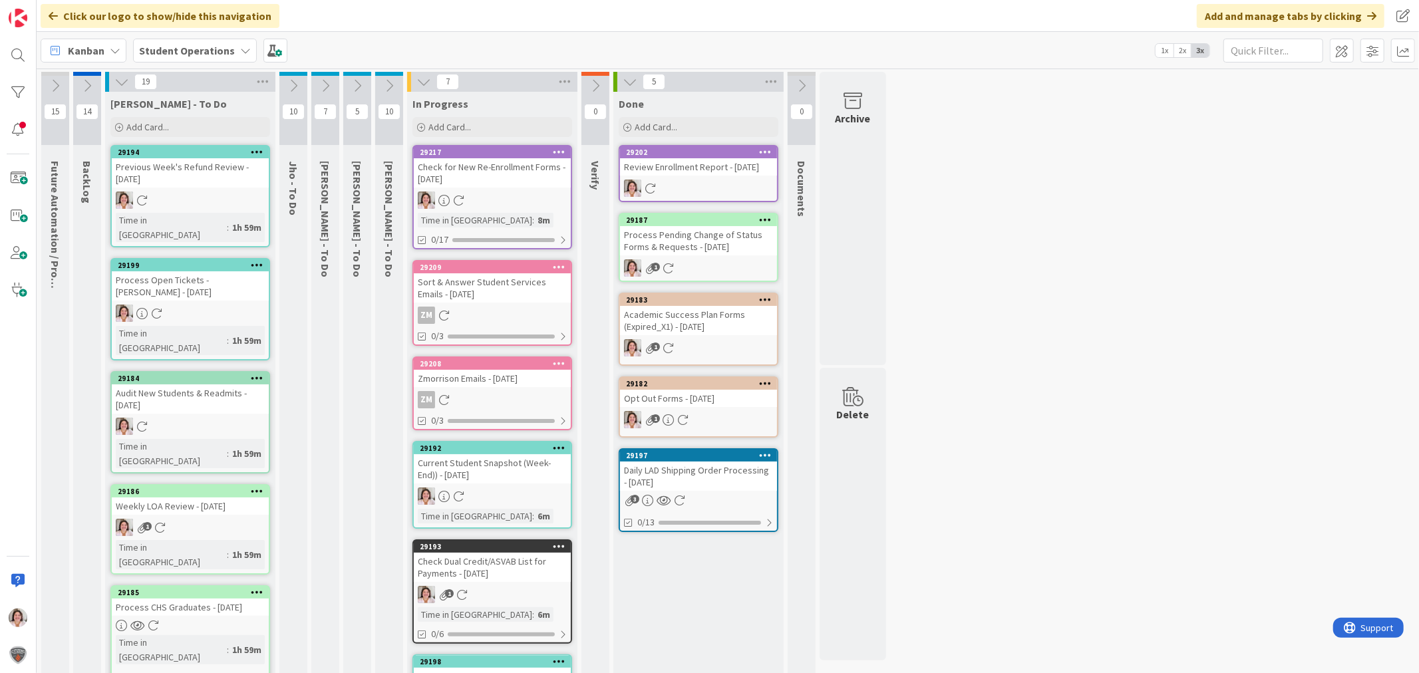
click at [480, 178] on div "Check for New Re-Enrollment Forms - [DATE]" at bounding box center [492, 172] width 157 height 29
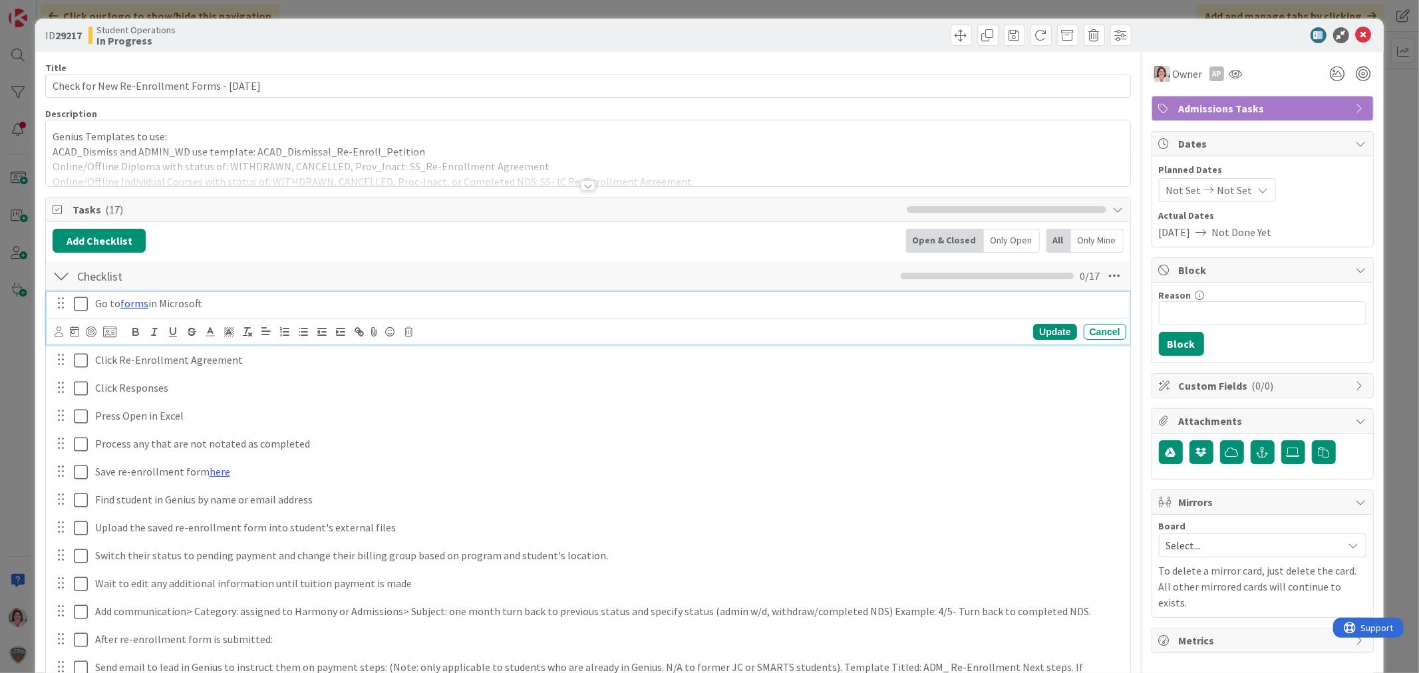
click at [134, 306] on link "forms" at bounding box center [134, 303] width 28 height 13
click at [144, 326] on link "[URL][DOMAIN_NAME]" at bounding box center [99, 329] width 91 height 17
click at [1356, 37] on icon at bounding box center [1364, 35] width 16 height 16
